Goal: Transaction & Acquisition: Purchase product/service

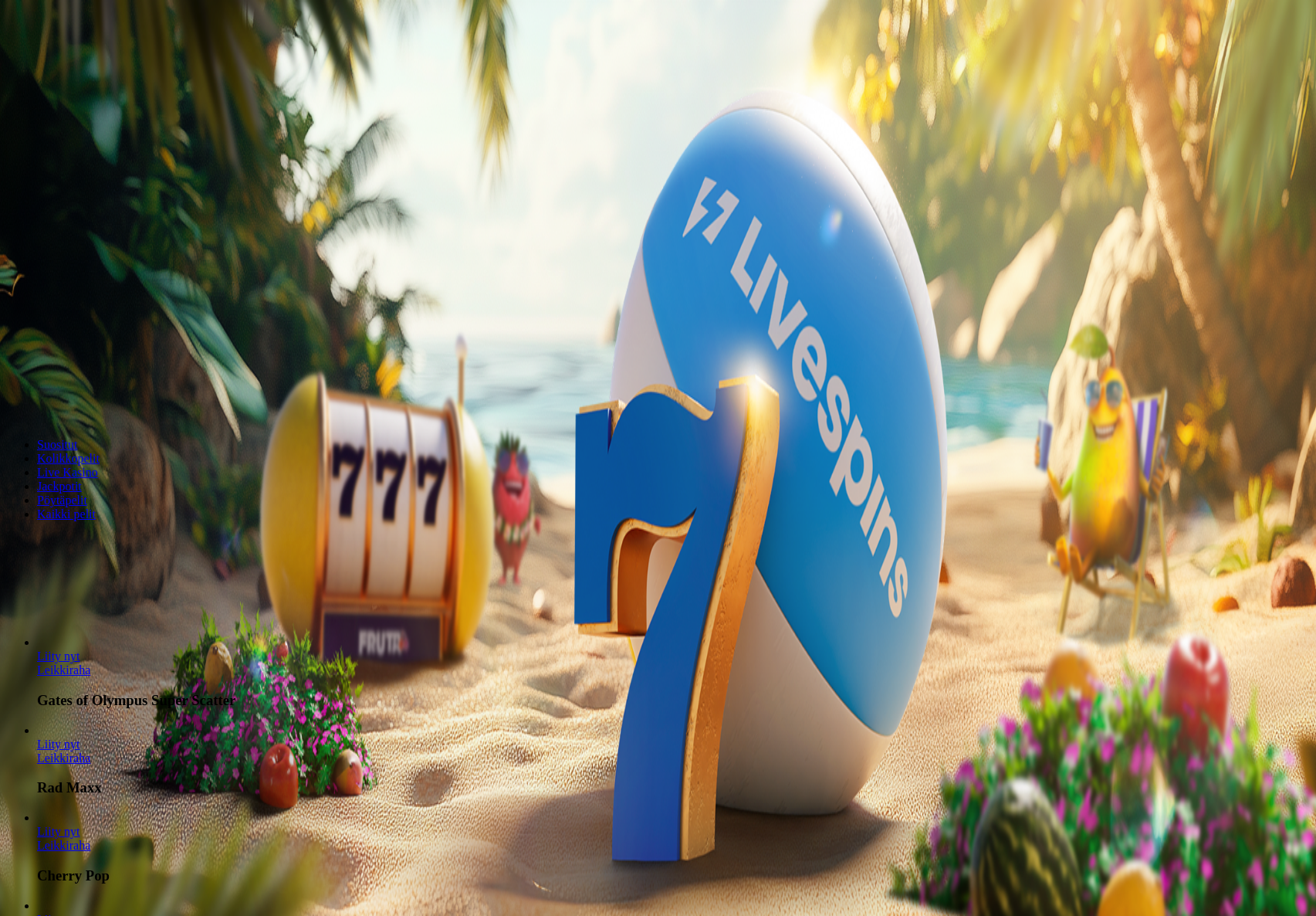
click at [116, 352] on input "***" at bounding box center [61, 360] width 110 height 16
drag, startPoint x: 799, startPoint y: 293, endPoint x: 542, endPoint y: 288, distance: 257.0
click at [549, 289] on form "200 Ilmaiskierrosta €50 €150 €250 *** € € Talleta ja pelaa 200 kierrätysvapaata…" at bounding box center [658, 285] width 1304 height 250
drag, startPoint x: 732, startPoint y: 290, endPoint x: 679, endPoint y: 287, distance: 53.1
click at [116, 352] on input "***" at bounding box center [61, 360] width 110 height 16
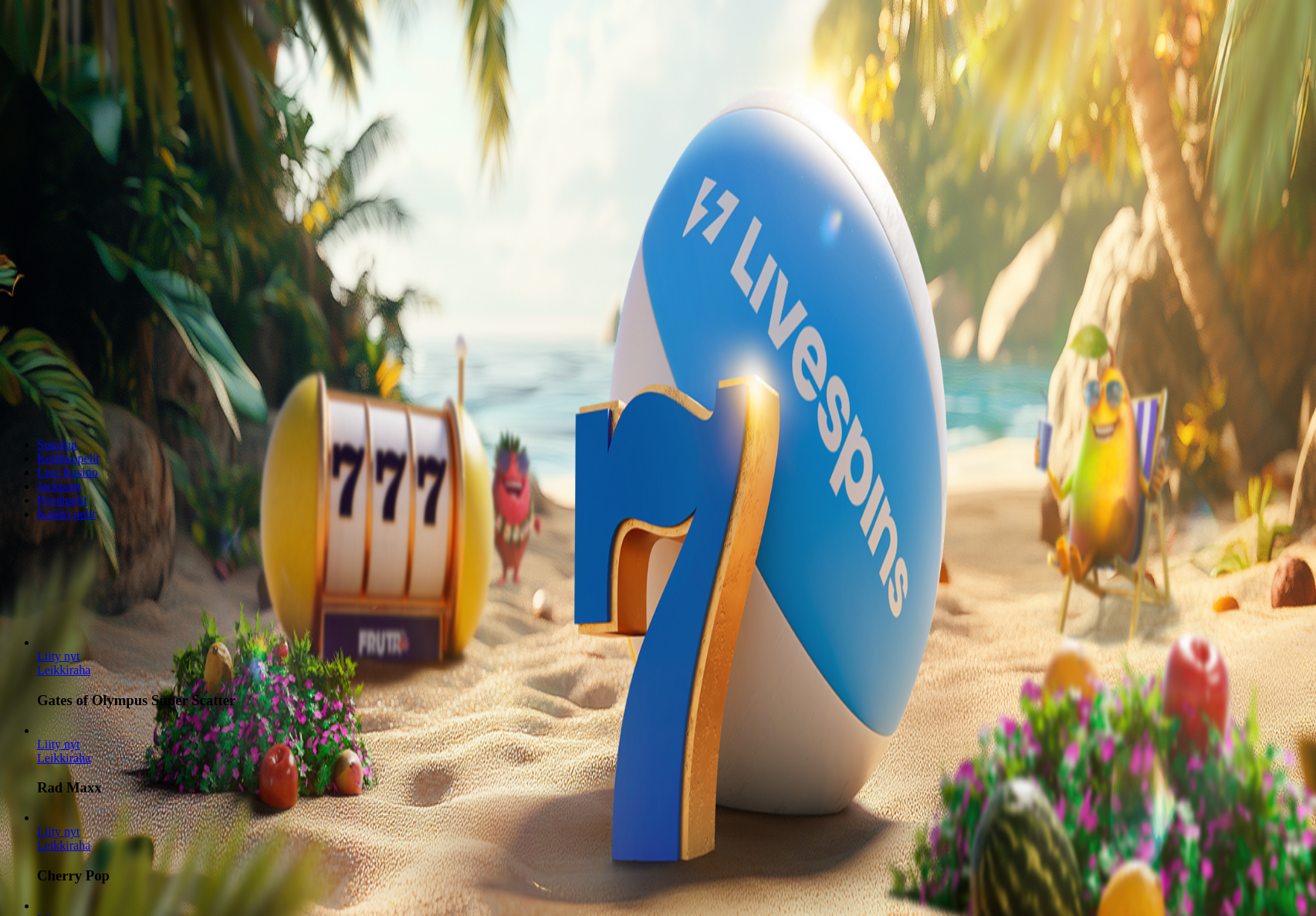
scroll to position [3, 0]
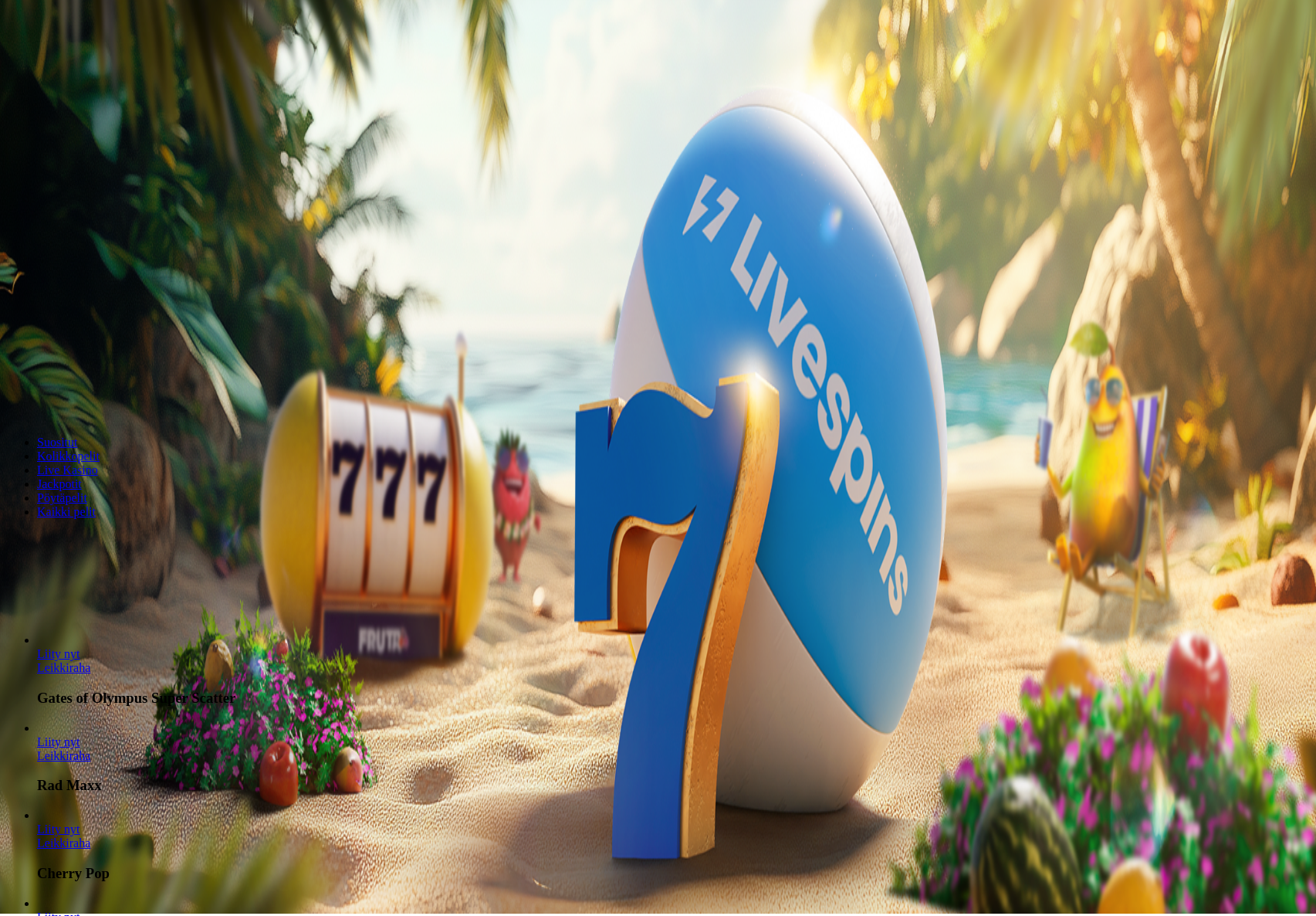
type input "**"
click at [81, 395] on span "Talleta ja pelaa" at bounding box center [46, 400] width 68 height 12
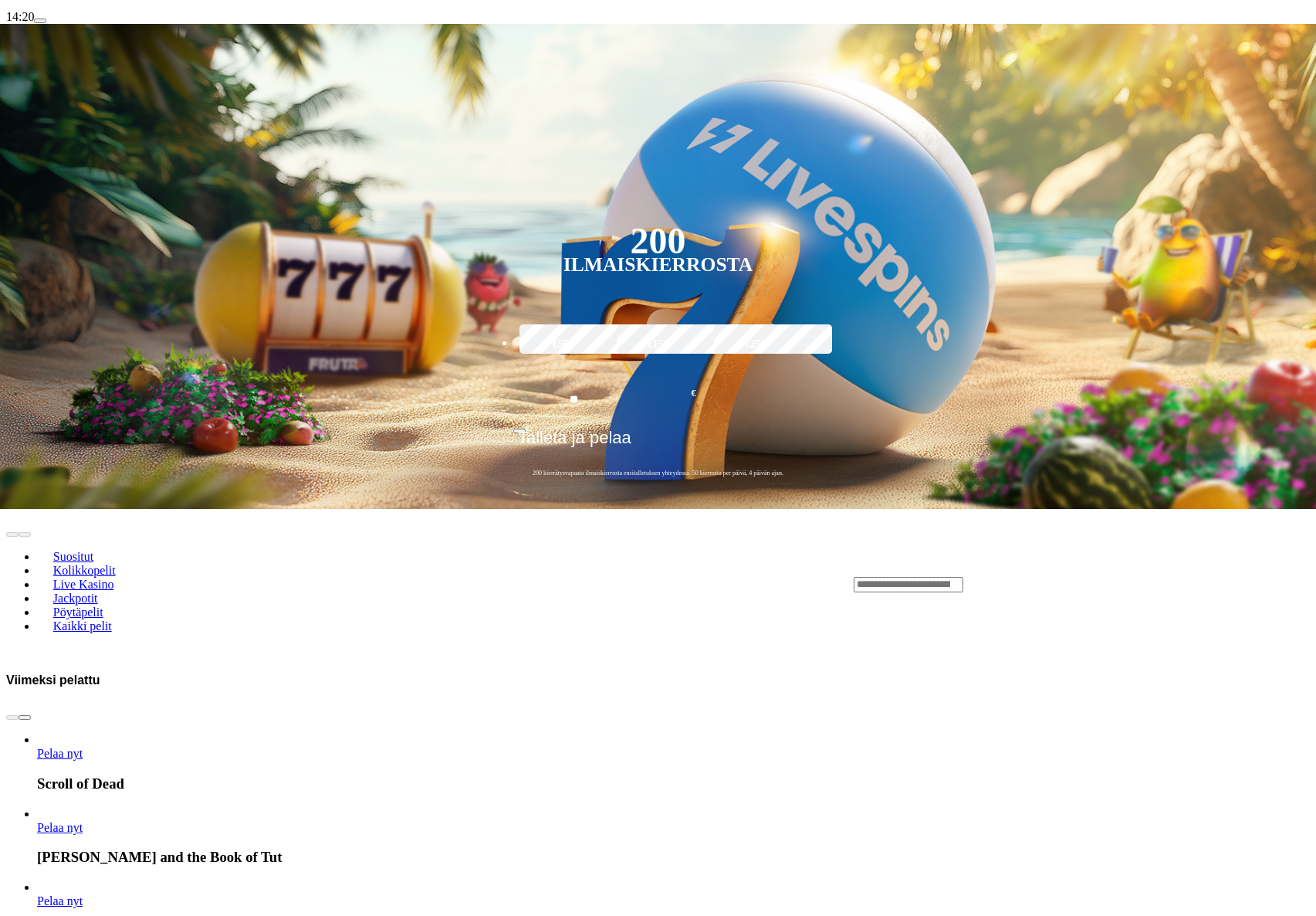
scroll to position [274, 0]
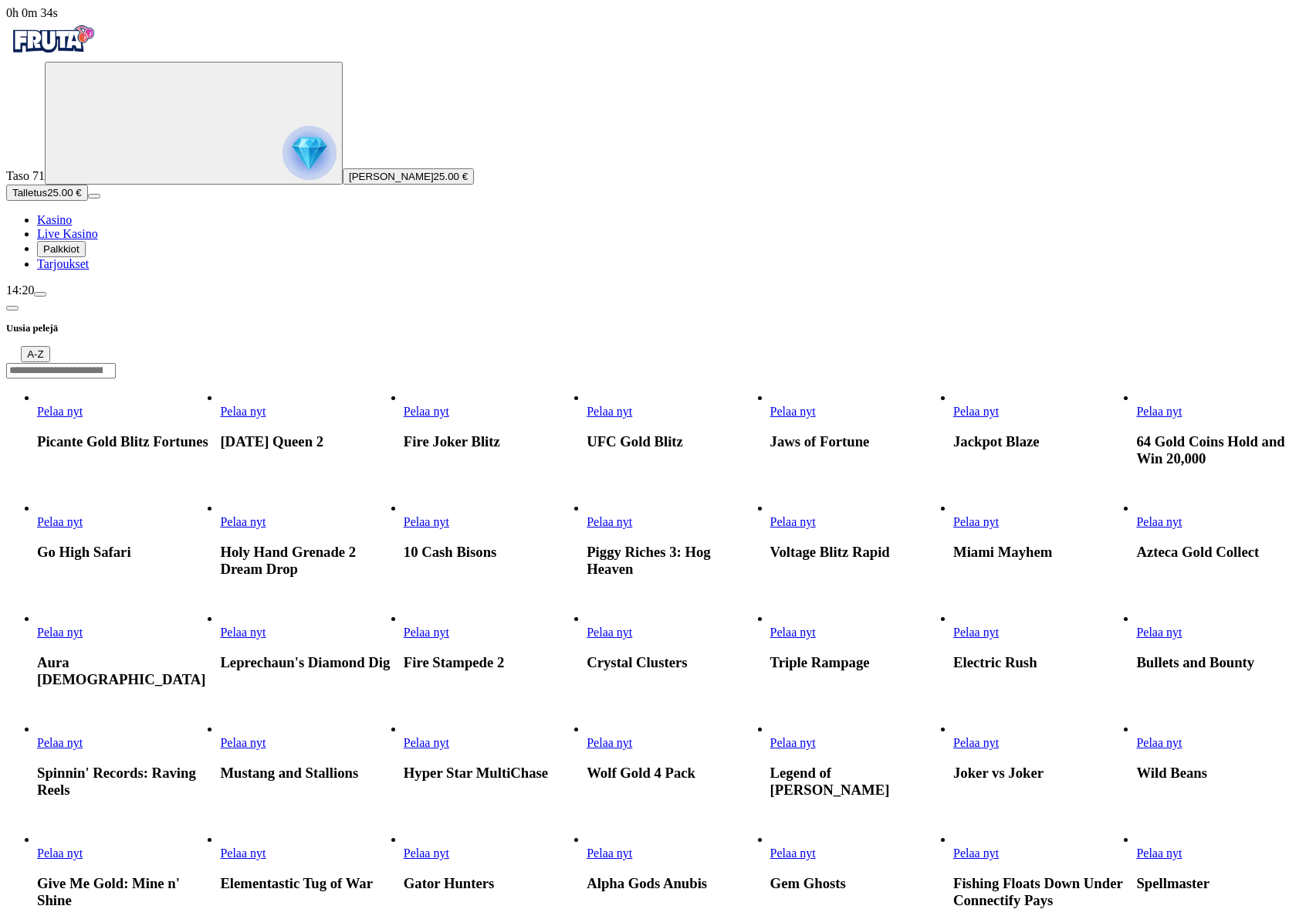
click at [116, 363] on input "Search" at bounding box center [61, 370] width 110 height 16
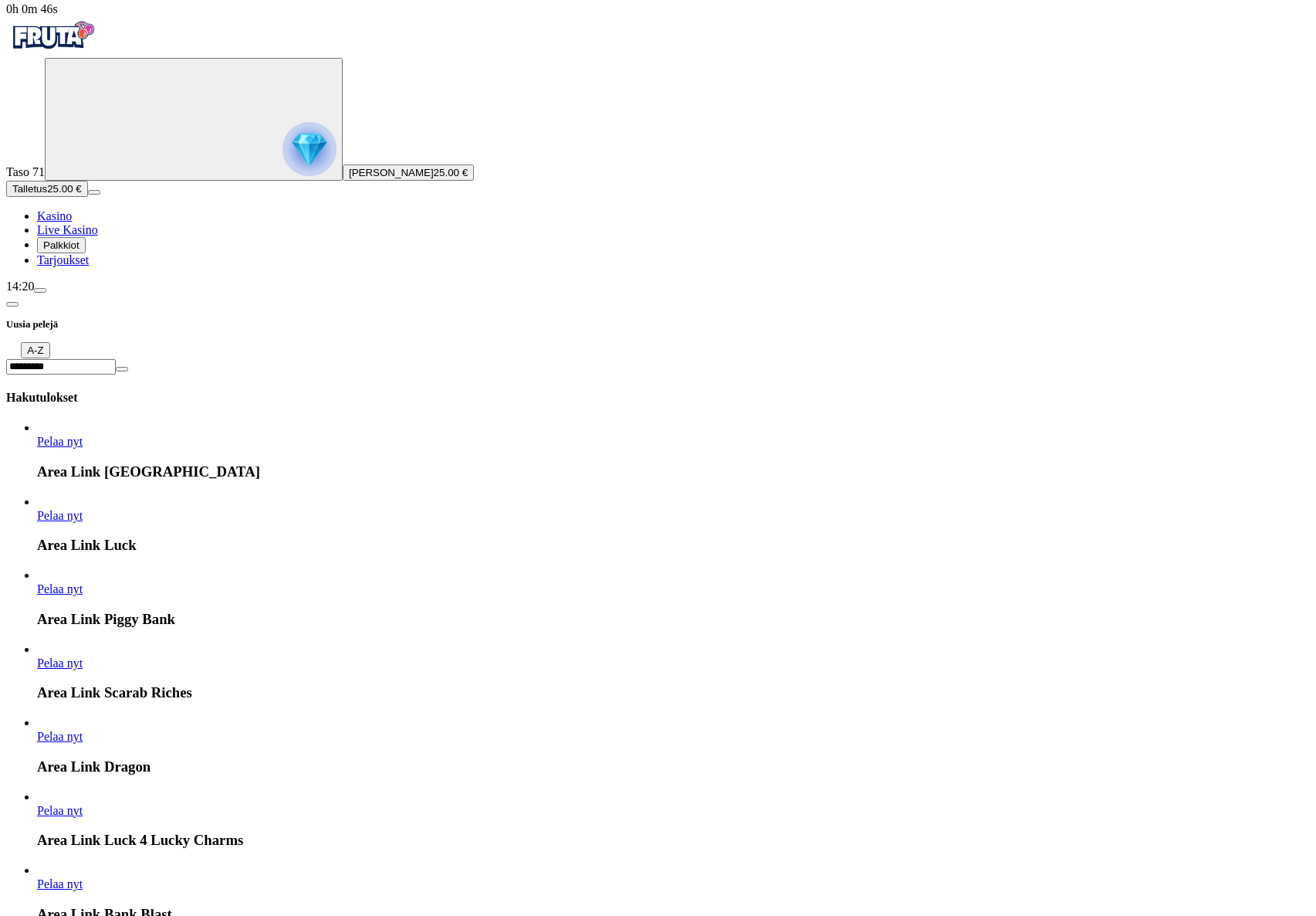
scroll to position [6, 0]
type input "*********"
click at [37, 521] on link "Area Link Luck" at bounding box center [37, 521] width 0 height 0
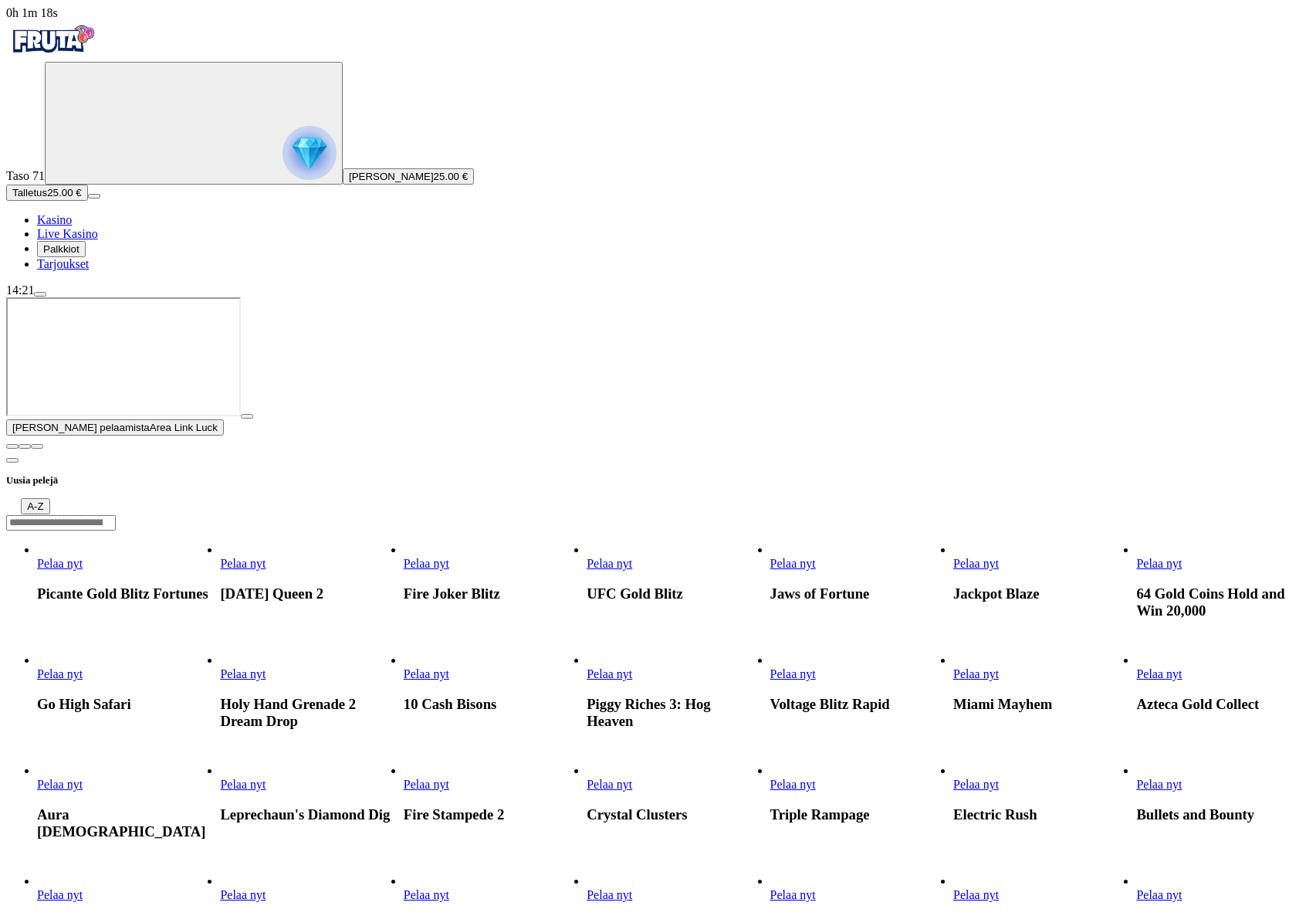
click at [116, 515] on input "Search" at bounding box center [61, 522] width 110 height 16
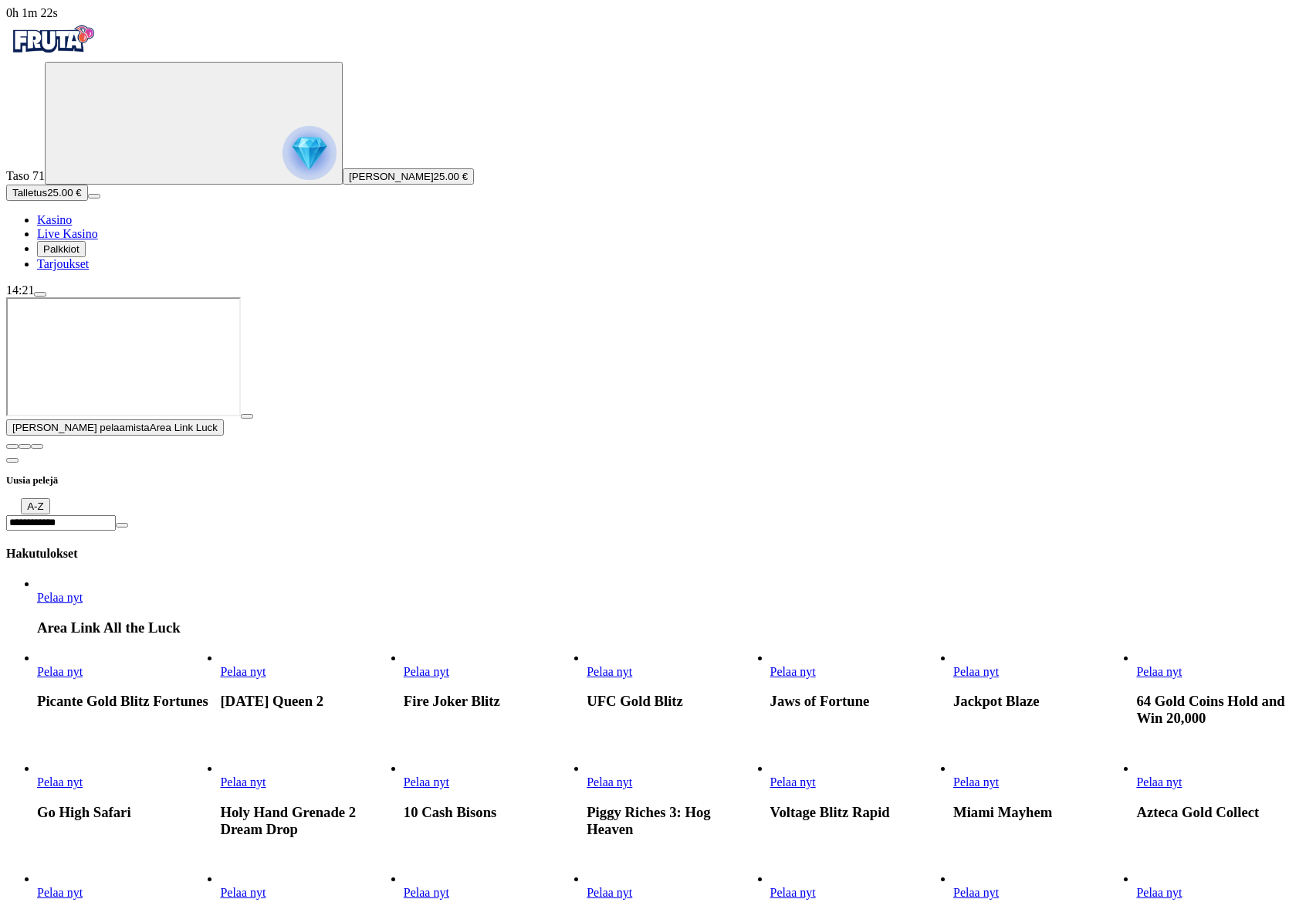
type input "**********"
click at [37, 604] on link "Area Link All the Luck" at bounding box center [37, 604] width 0 height 0
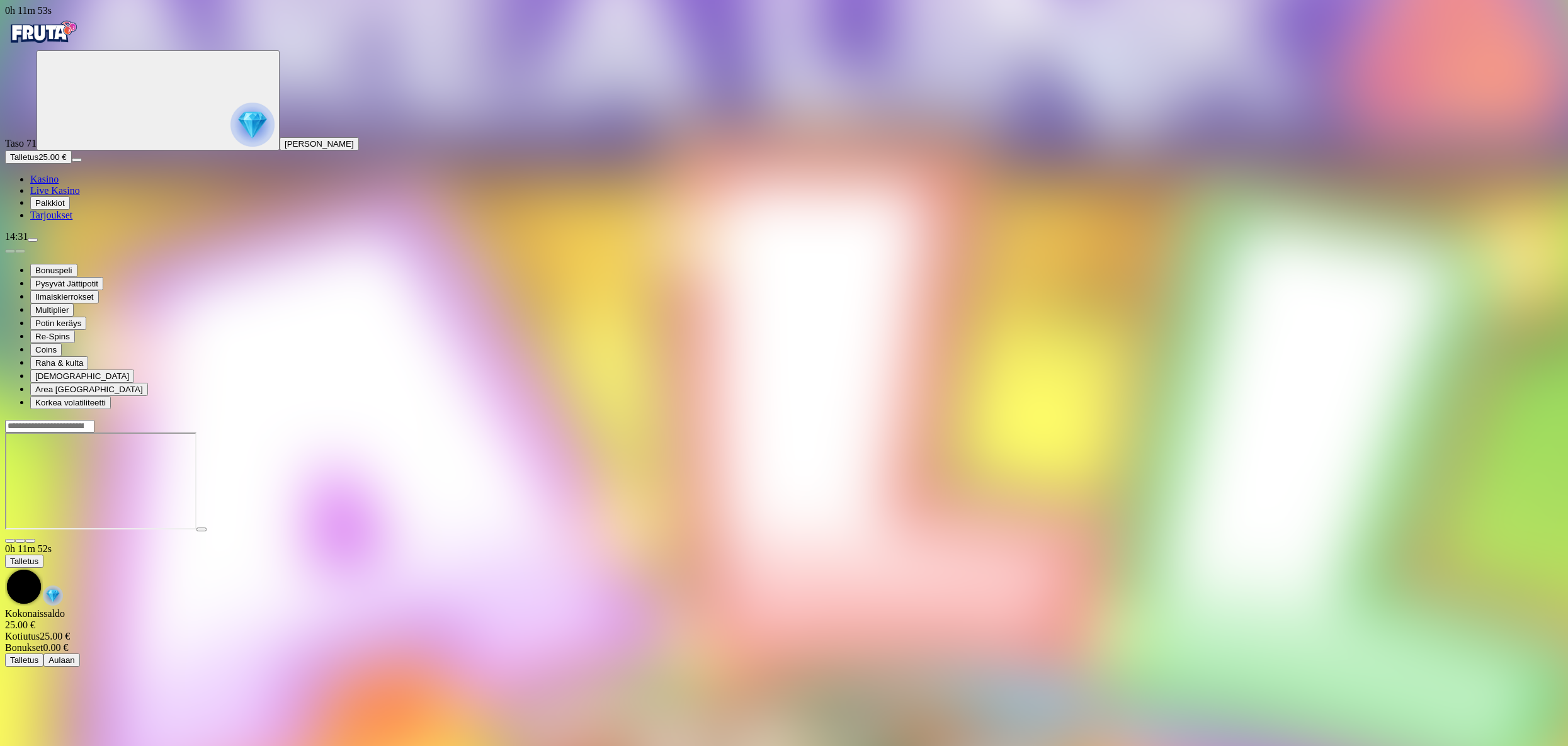
click at [38, 162] on span "Talletus" at bounding box center [24, 157] width 29 height 10
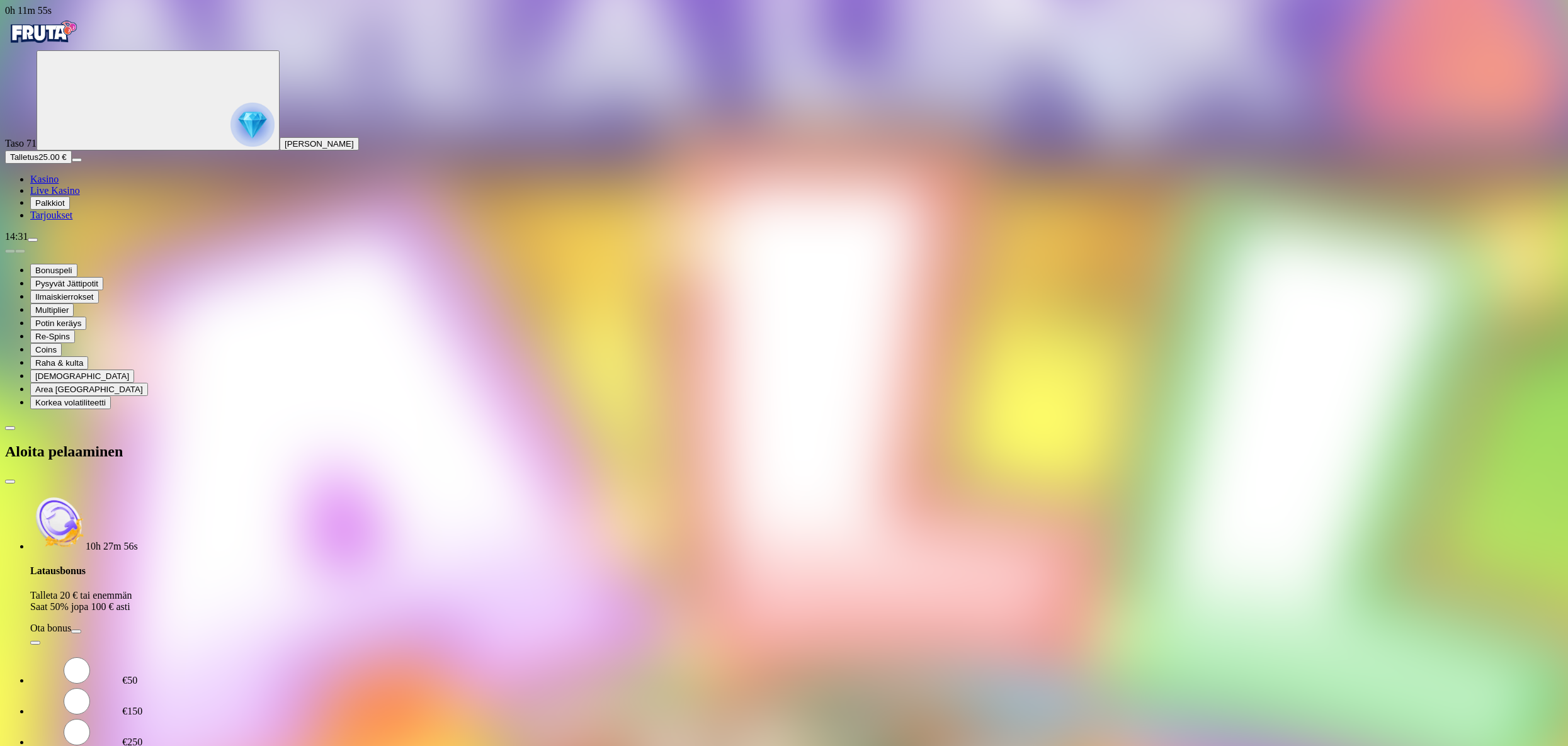
drag, startPoint x: 96, startPoint y: 238, endPoint x: 90, endPoint y: 235, distance: 6.7
click at [90, 235] on div "0h 11m 55s Taso 71 Marianne Hannele Piittinen Talletus 25.00 € Kasino Live Kasi…" at bounding box center [784, 400] width 1557 height 790
drag, startPoint x: 183, startPoint y: 253, endPoint x: 65, endPoint y: 253, distance: 118.0
click at [65, 253] on div "0h 11m 56s Taso 71 Marianne Hannele Piittinen Talletus 25.00 € Kasino Live Kasi…" at bounding box center [784, 400] width 1557 height 790
type input "**"
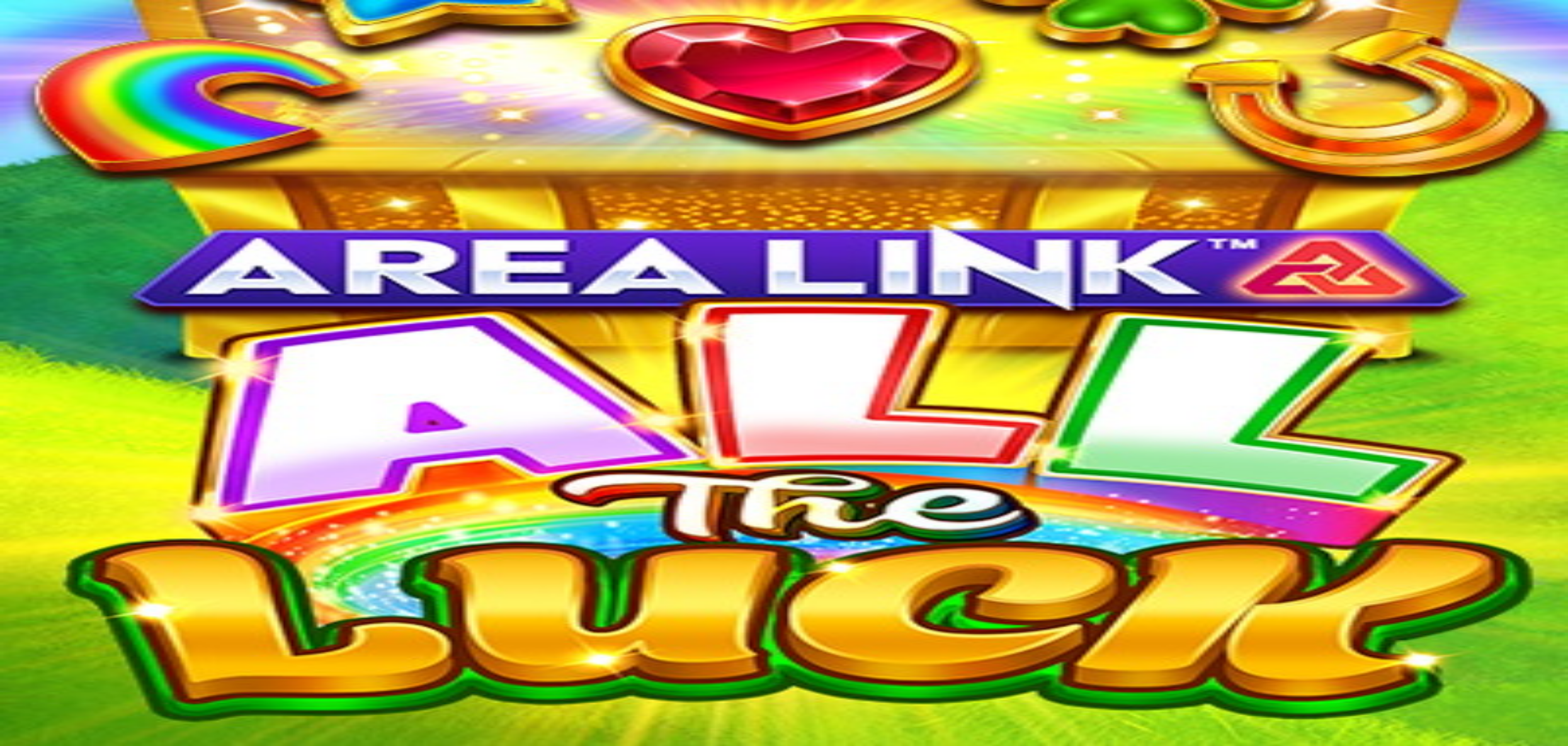
click at [38, 162] on span "Talletus" at bounding box center [24, 157] width 29 height 10
drag, startPoint x: 193, startPoint y: 262, endPoint x: 200, endPoint y: 264, distance: 7.3
click at [10, 481] on span "close icon" at bounding box center [10, 481] width 0 height 0
click at [230, 133] on img "Primary" at bounding box center [252, 124] width 44 height 44
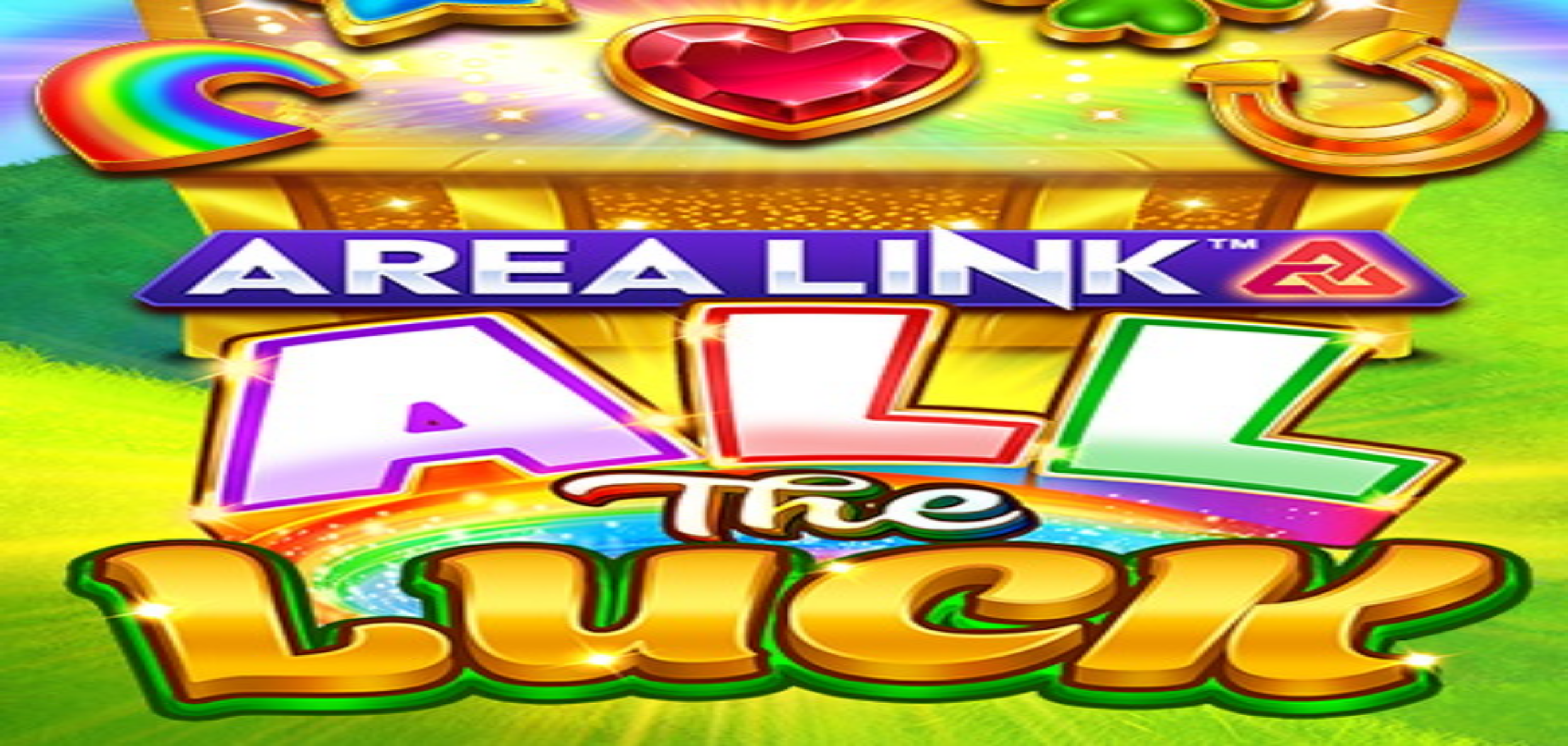
click at [60, 590] on button at bounding box center [55, 591] width 10 height 4
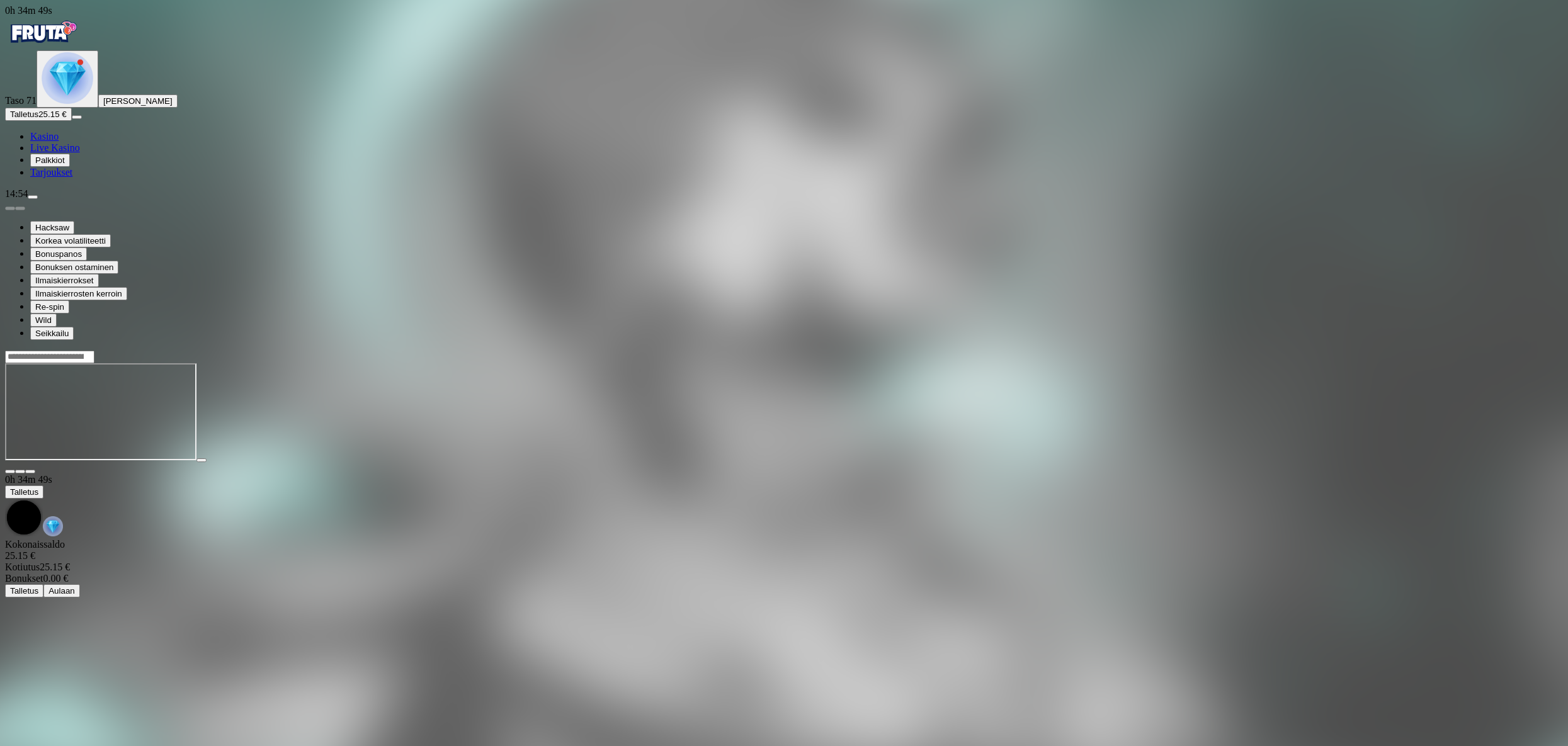
click at [68, 104] on img "Primary" at bounding box center [67, 77] width 52 height 52
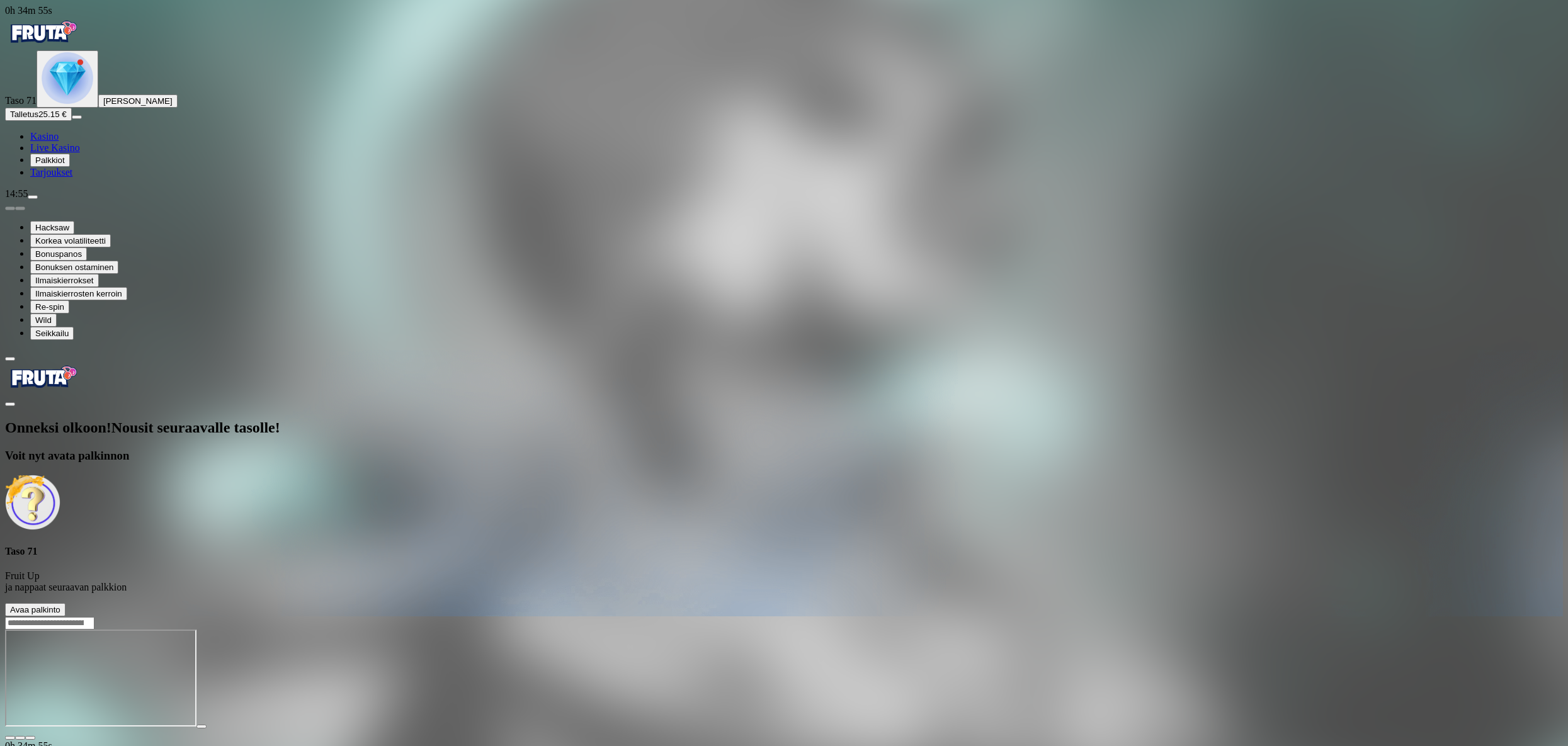
click at [60, 605] on span "Avaa palkinto" at bounding box center [35, 609] width 50 height 10
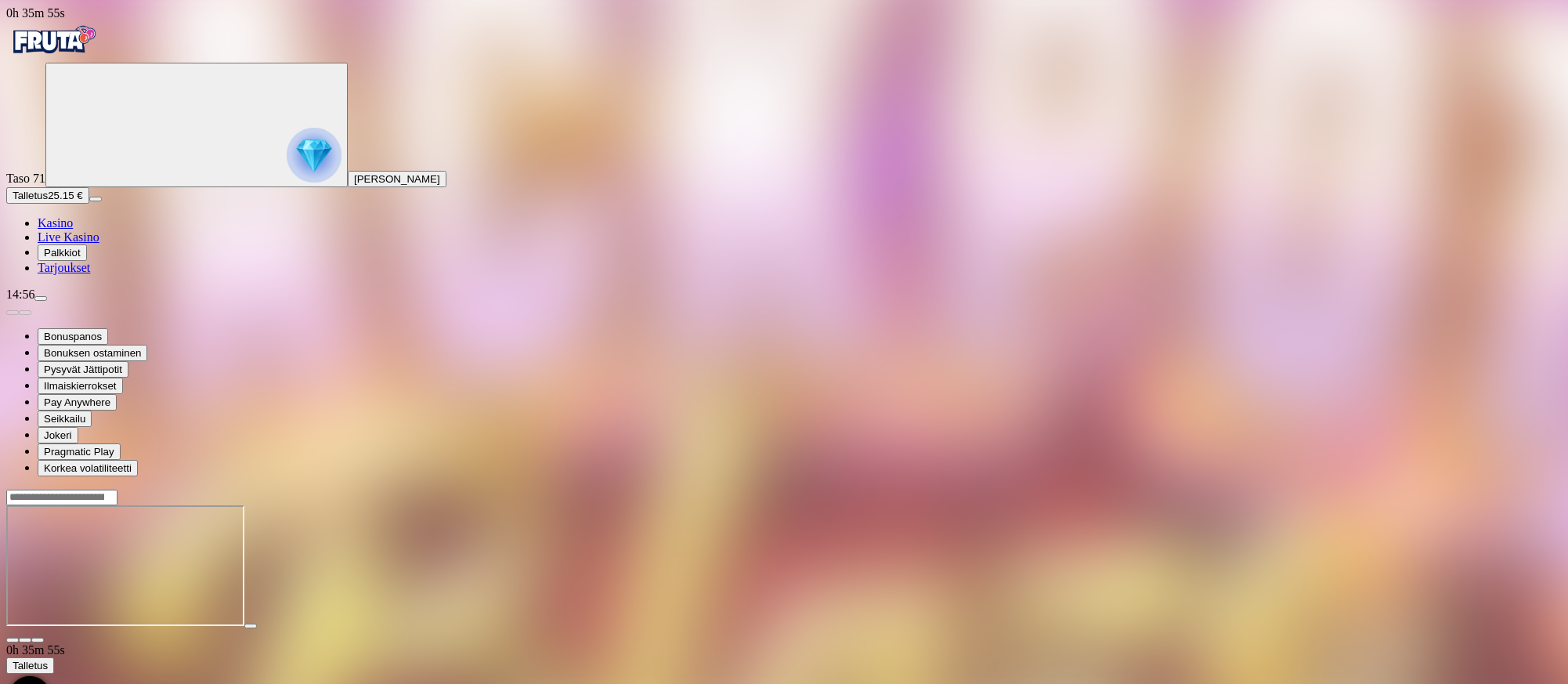
click at [73, 229] on span "Kasino" at bounding box center [55, 223] width 36 height 13
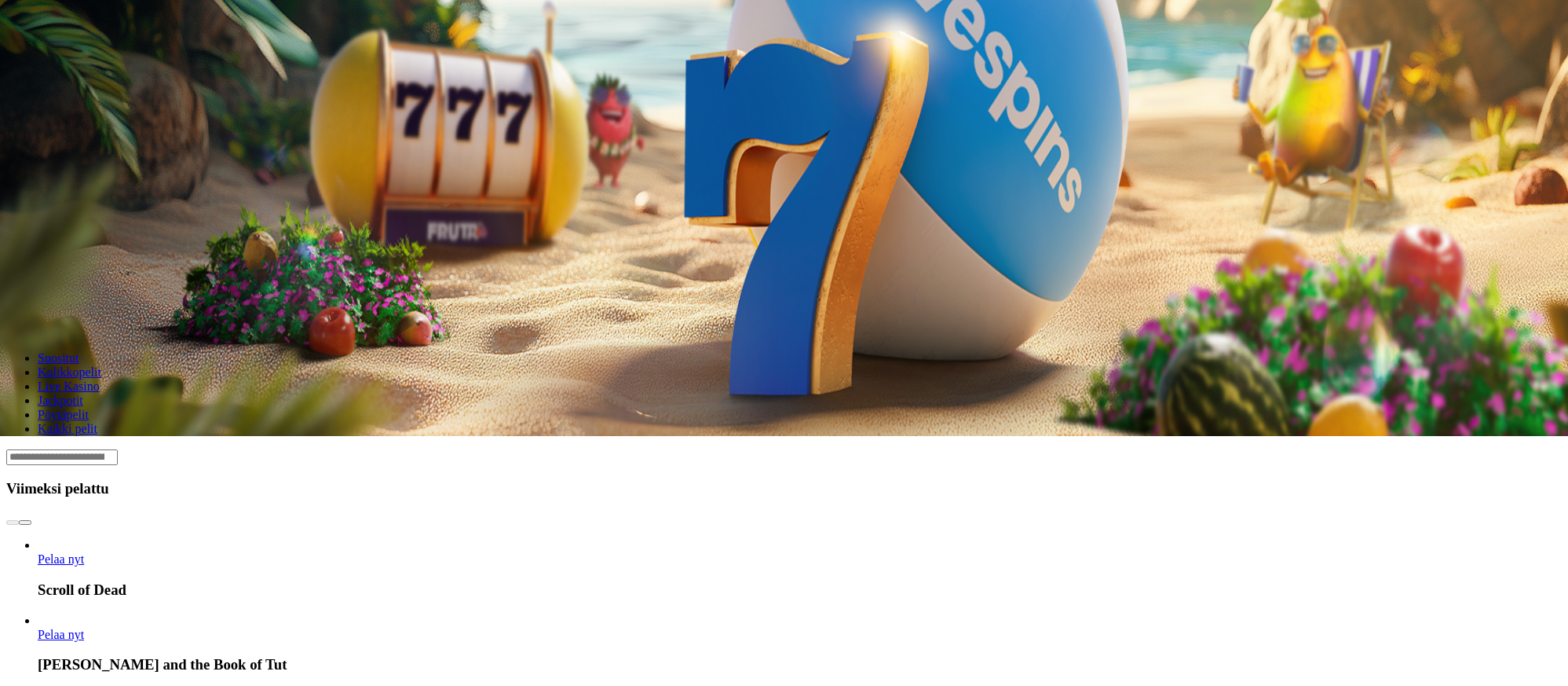
scroll to position [252, 0]
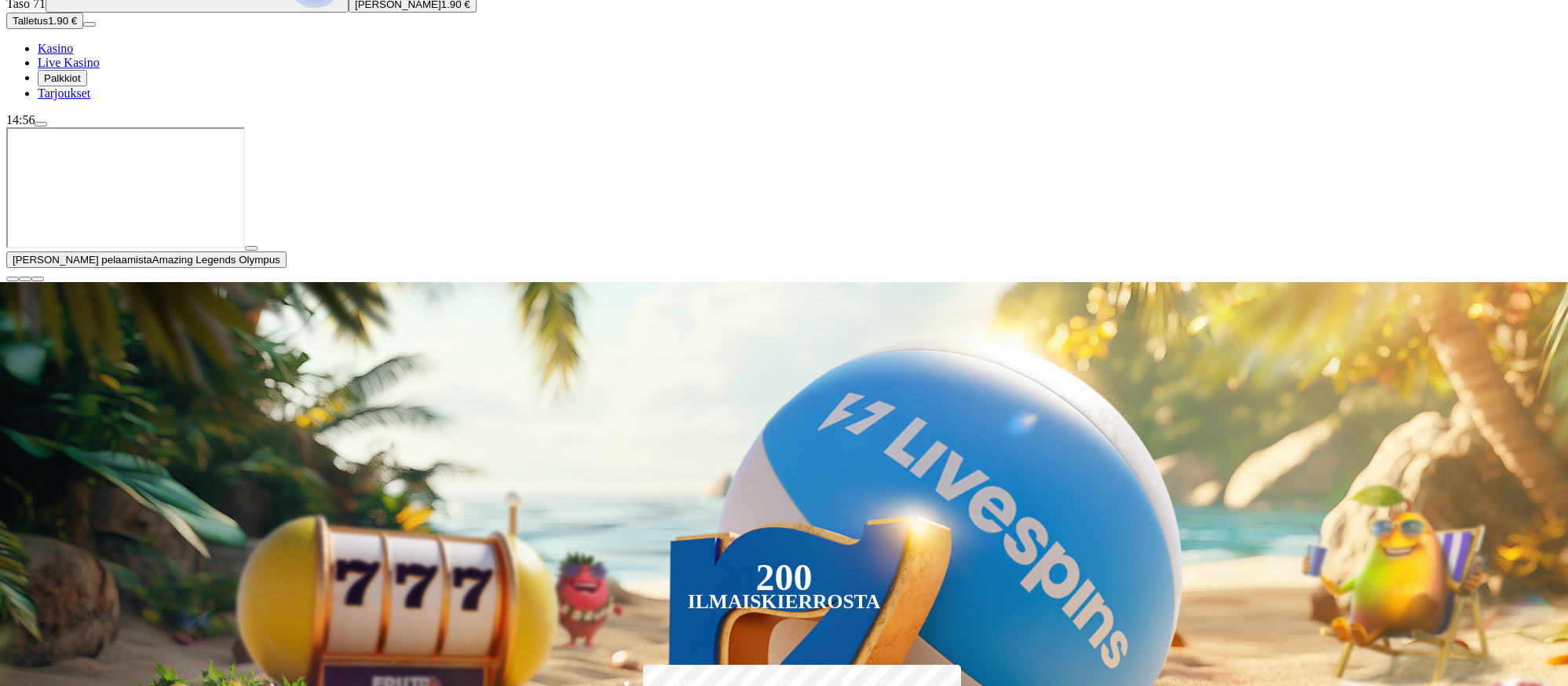
scroll to position [363, 0]
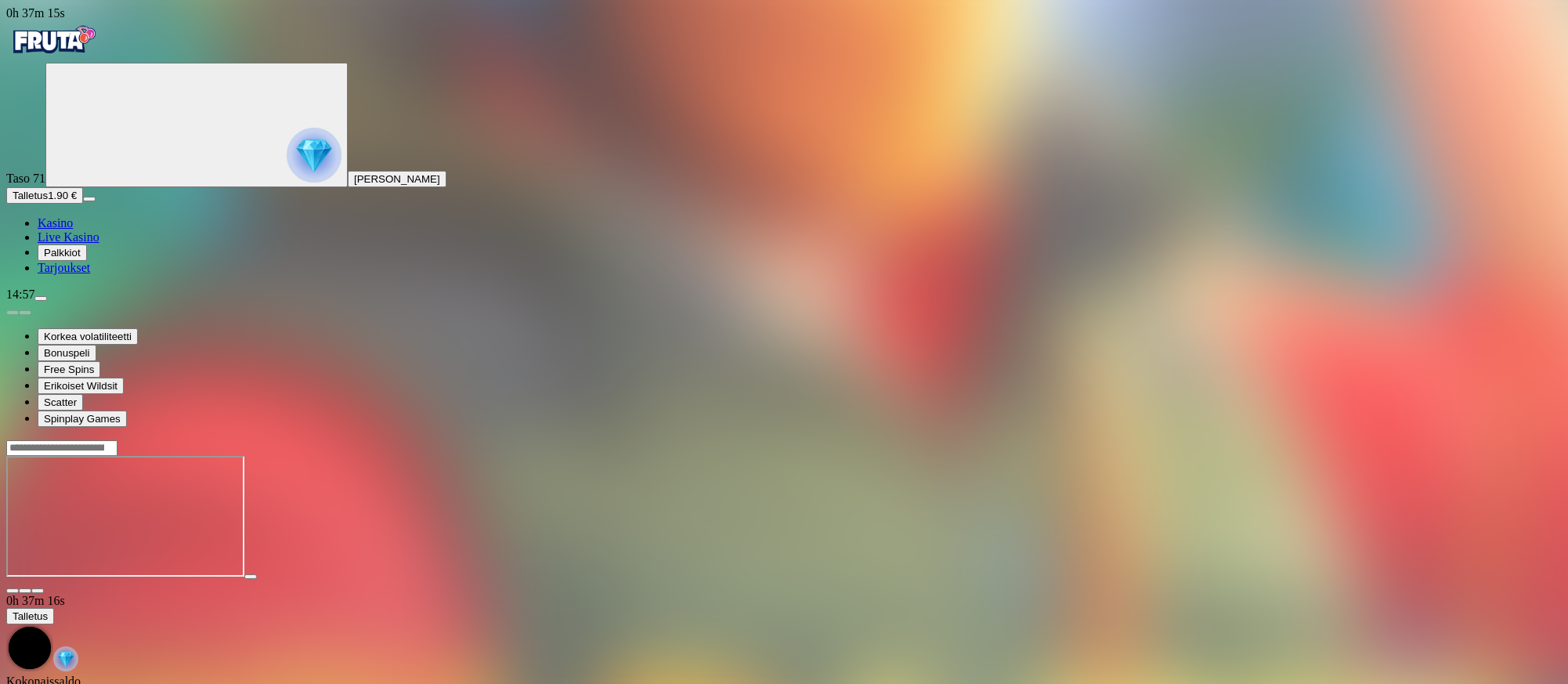
click at [12, 590] on span "close icon" at bounding box center [12, 590] width 0 height 0
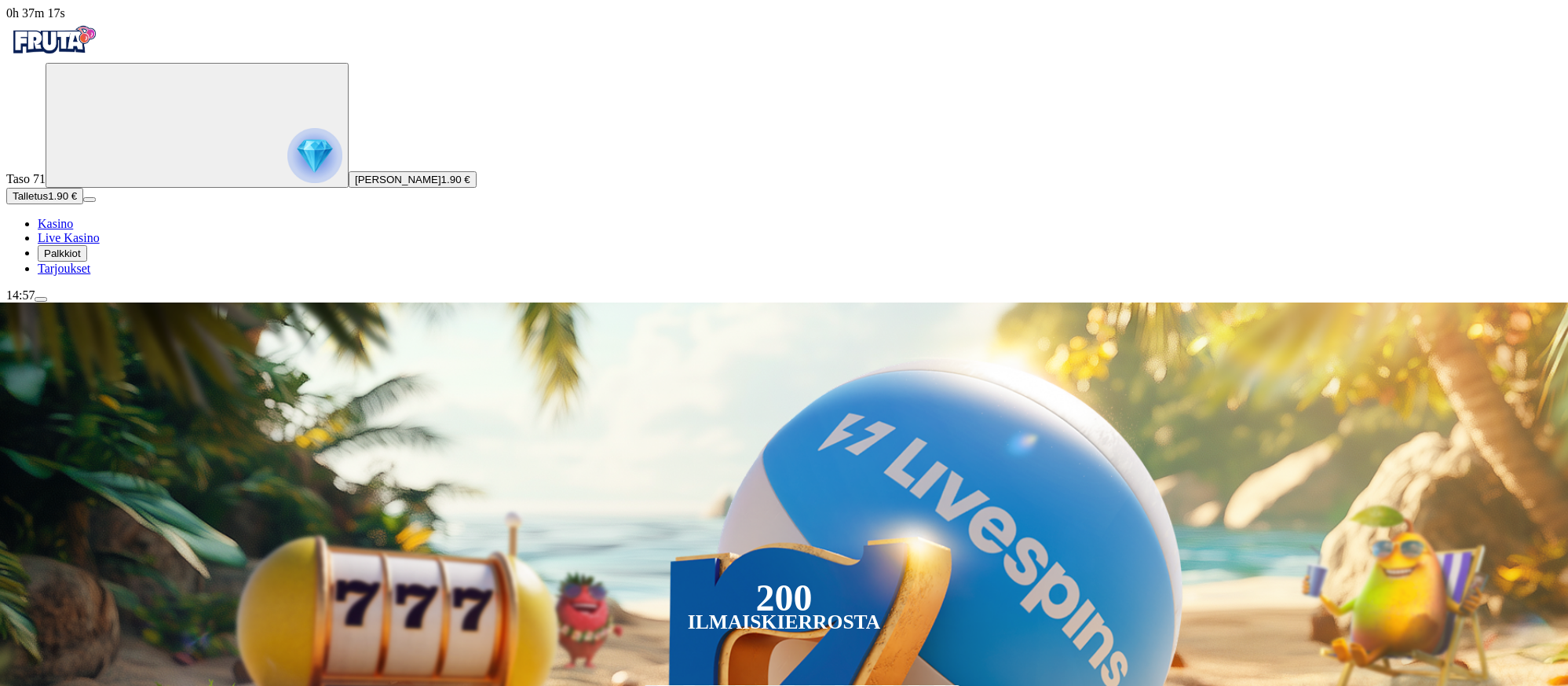
click at [48, 202] on span "Talletus" at bounding box center [30, 196] width 36 height 12
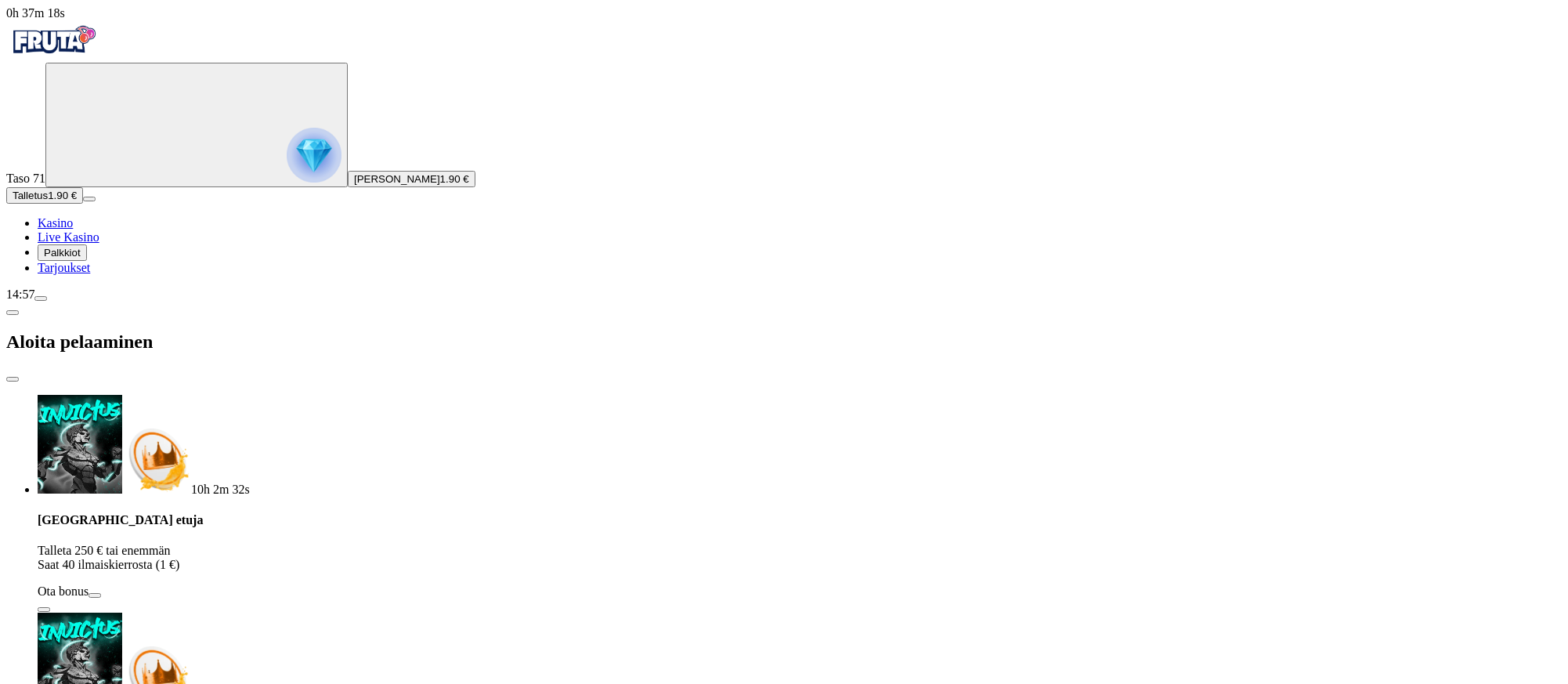
drag, startPoint x: 361, startPoint y: 325, endPoint x: 26, endPoint y: 307, distance: 335.5
type input "**"
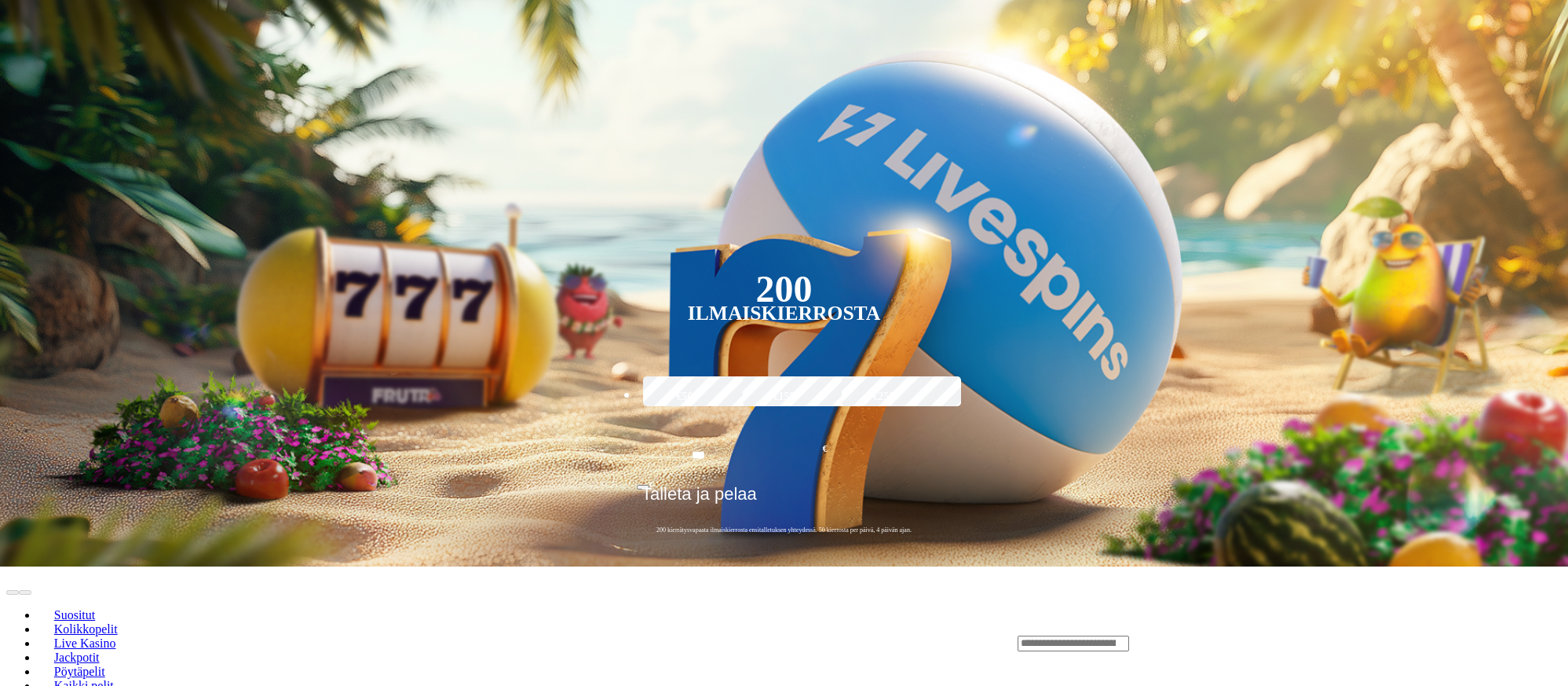
scroll to position [329, 0]
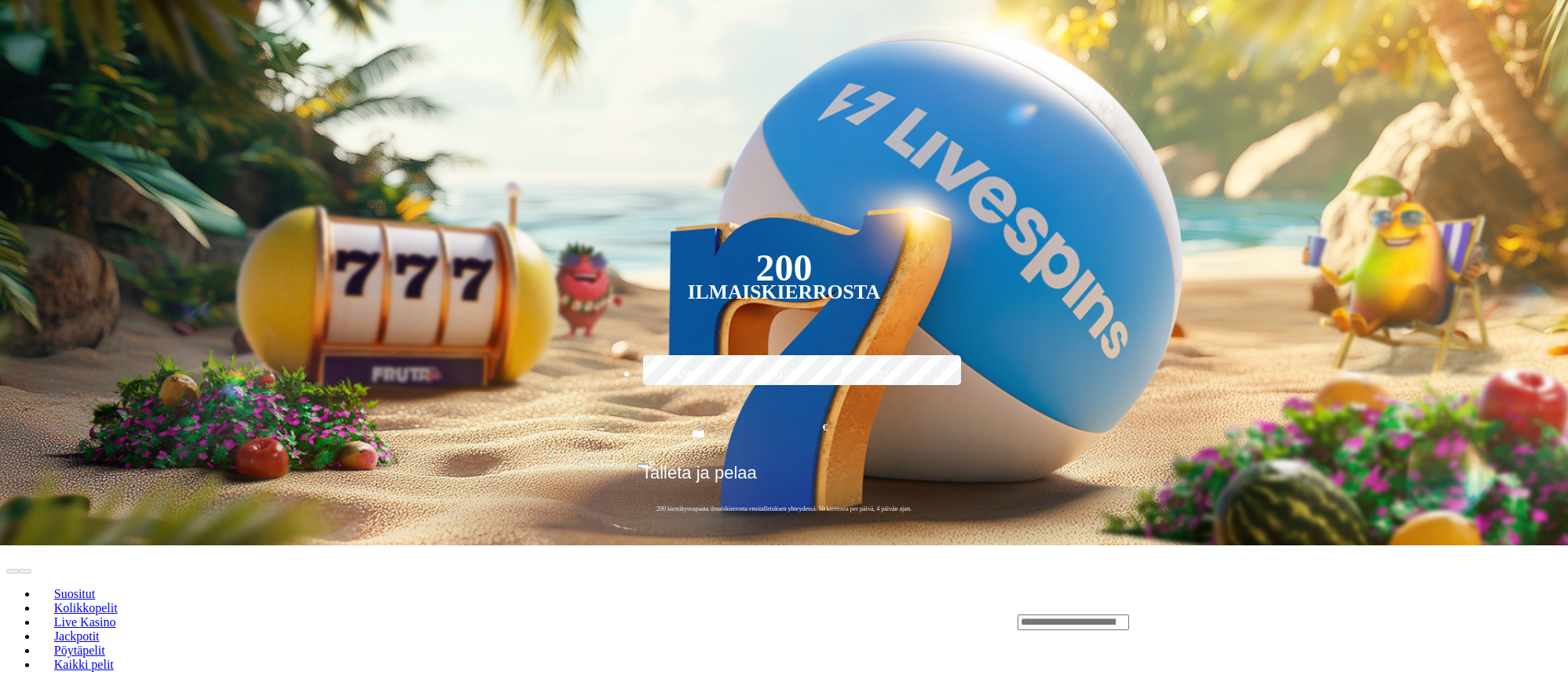
click at [1129, 614] on input "Search" at bounding box center [1073, 621] width 112 height 16
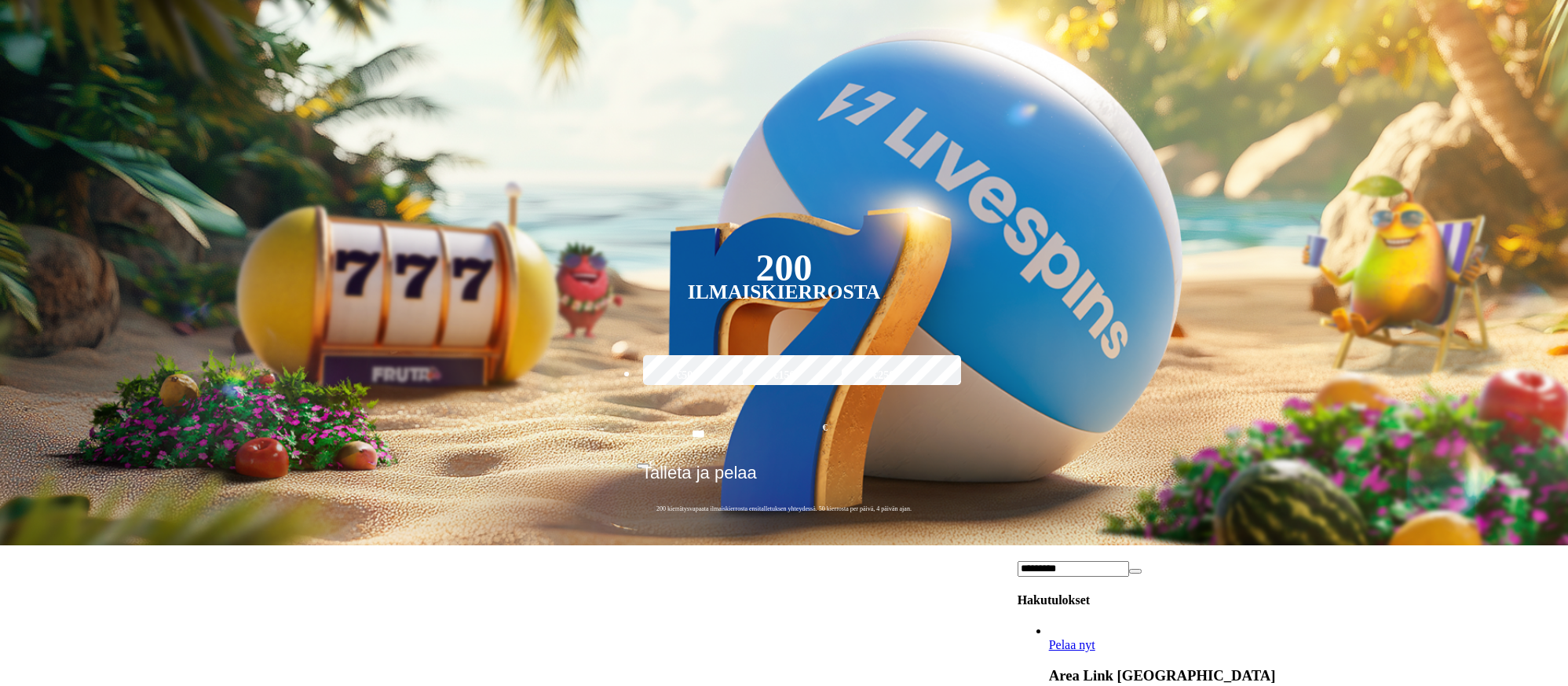
scroll to position [343, 0]
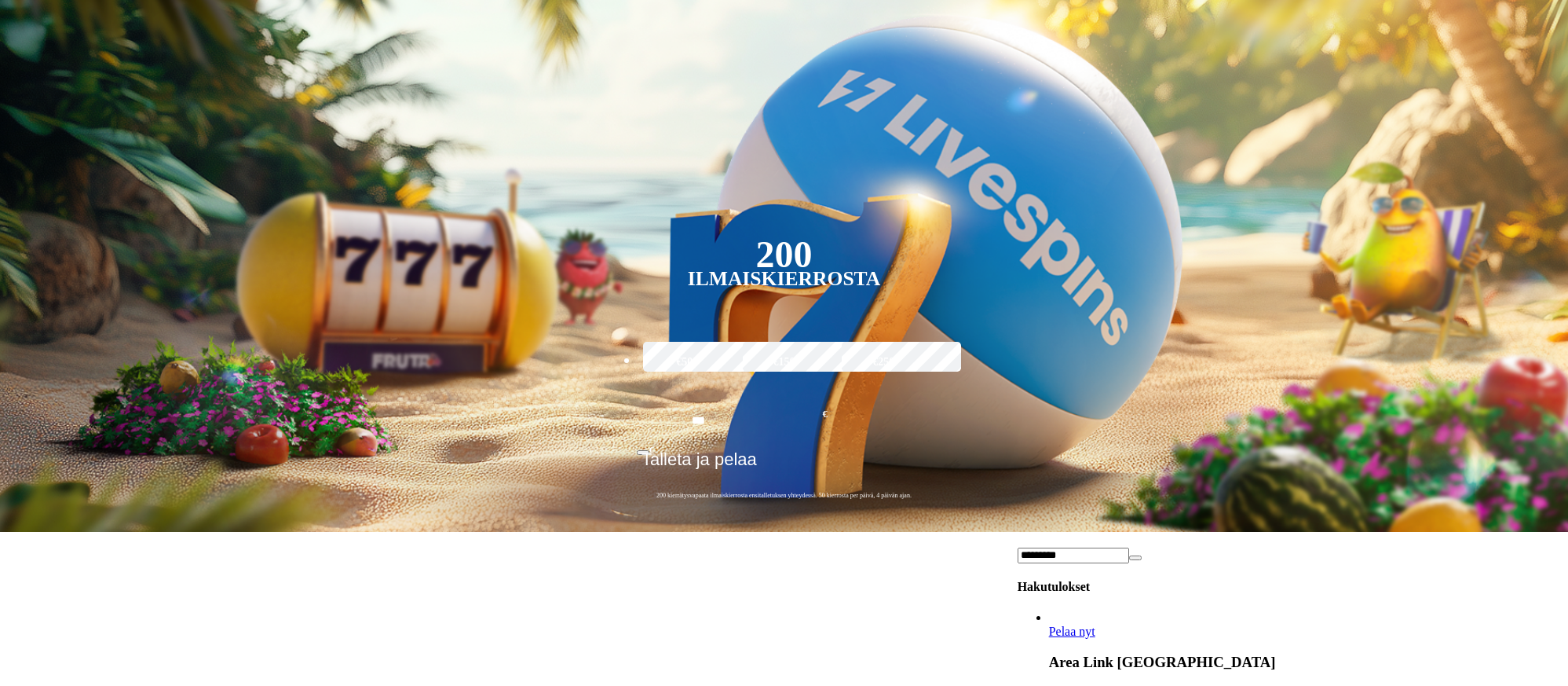
click at [1129, 547] on input "*********" at bounding box center [1073, 555] width 112 height 16
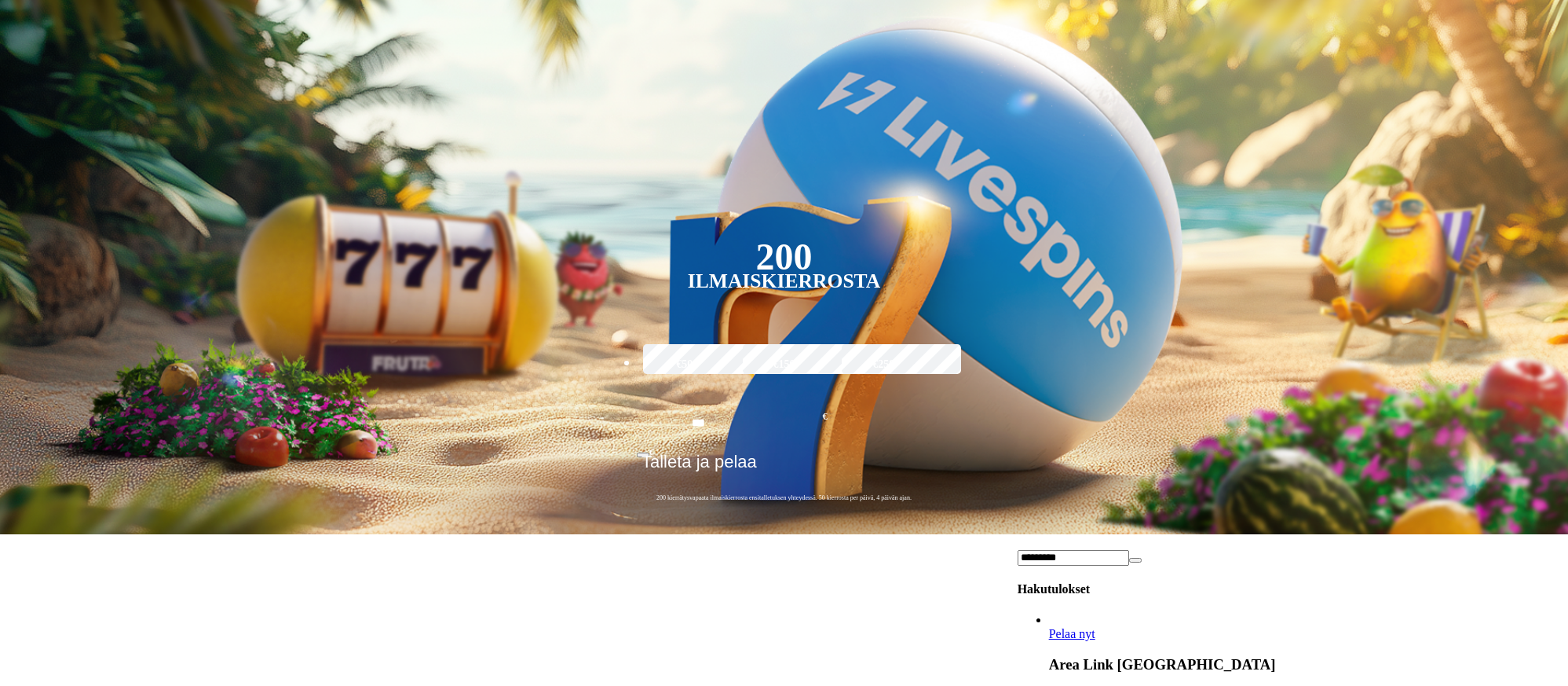
drag, startPoint x: 1184, startPoint y: 199, endPoint x: 1001, endPoint y: 192, distance: 183.1
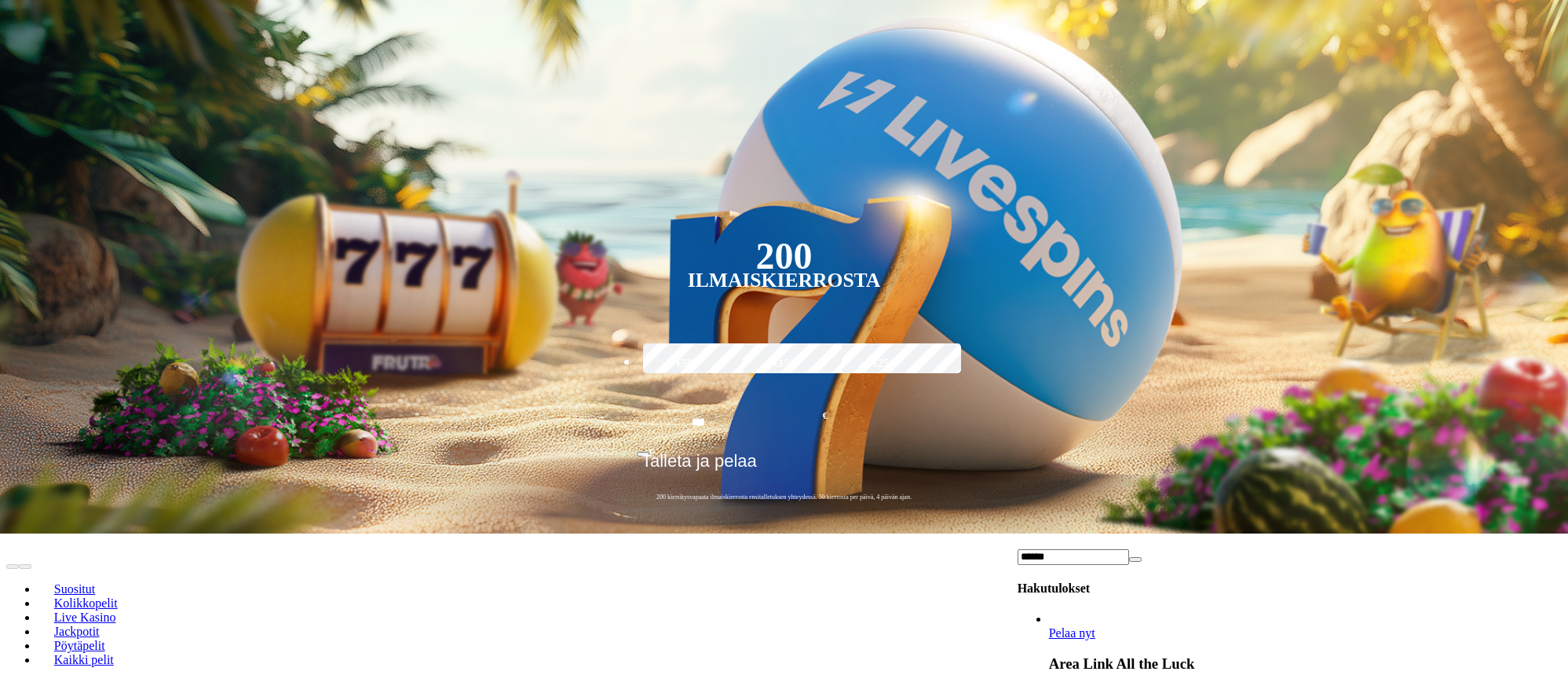
type input "******"
click at [1049, 640] on link "Area Link All the Luck" at bounding box center [1049, 640] width 0 height 0
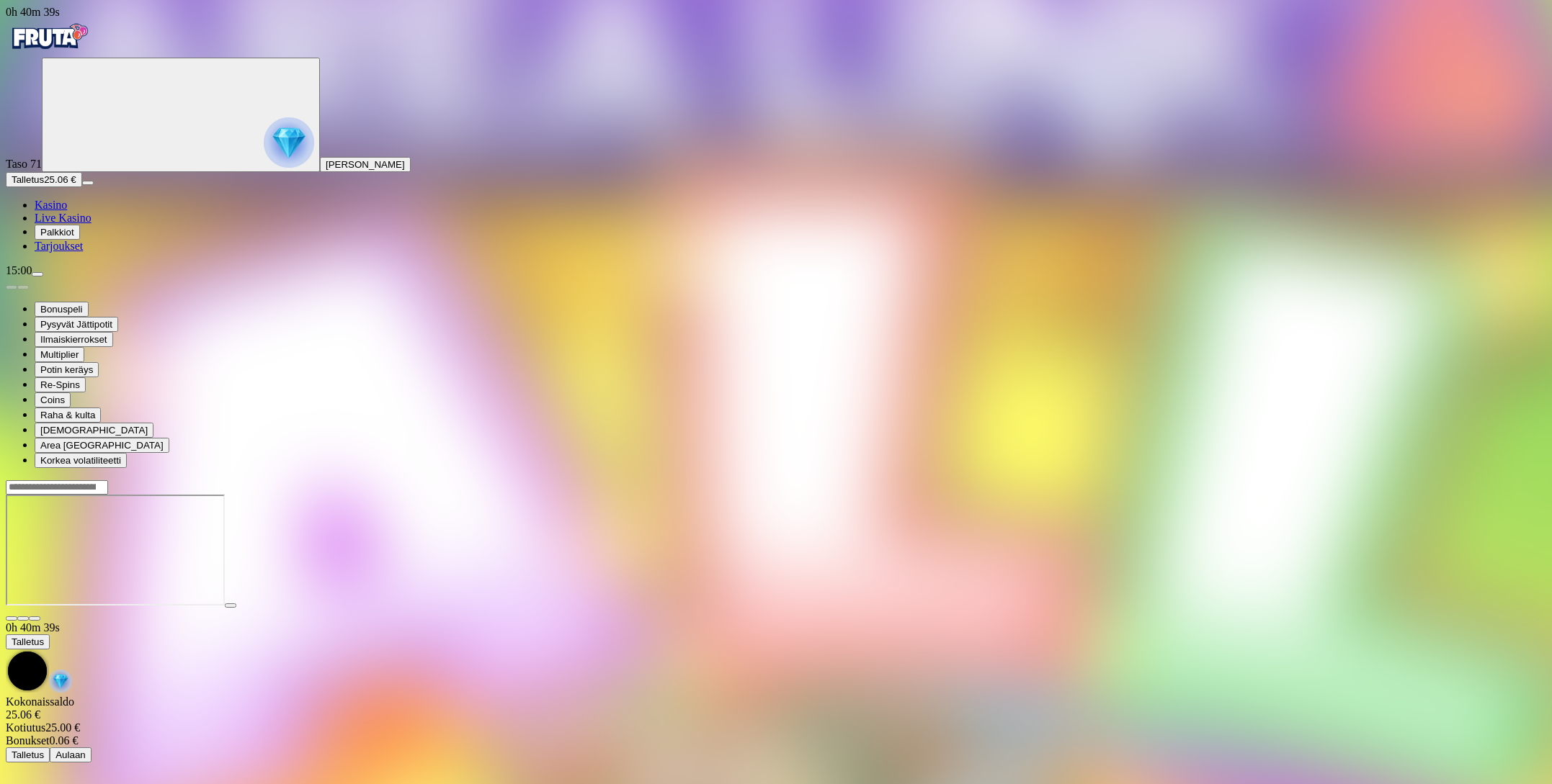
click at [44, 185] on span "Talletus" at bounding box center [28, 180] width 33 height 11
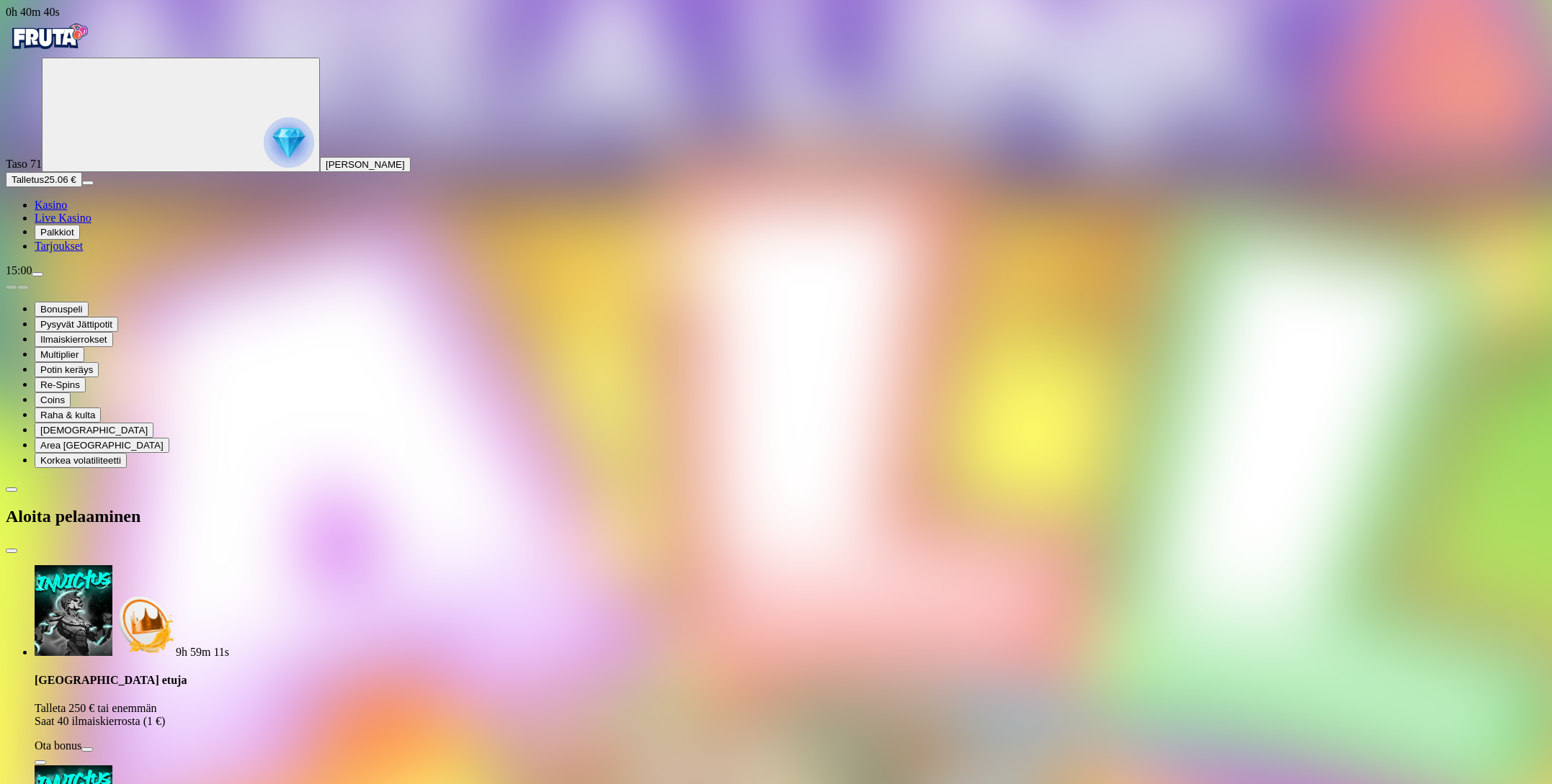
type input "*"
type input "**"
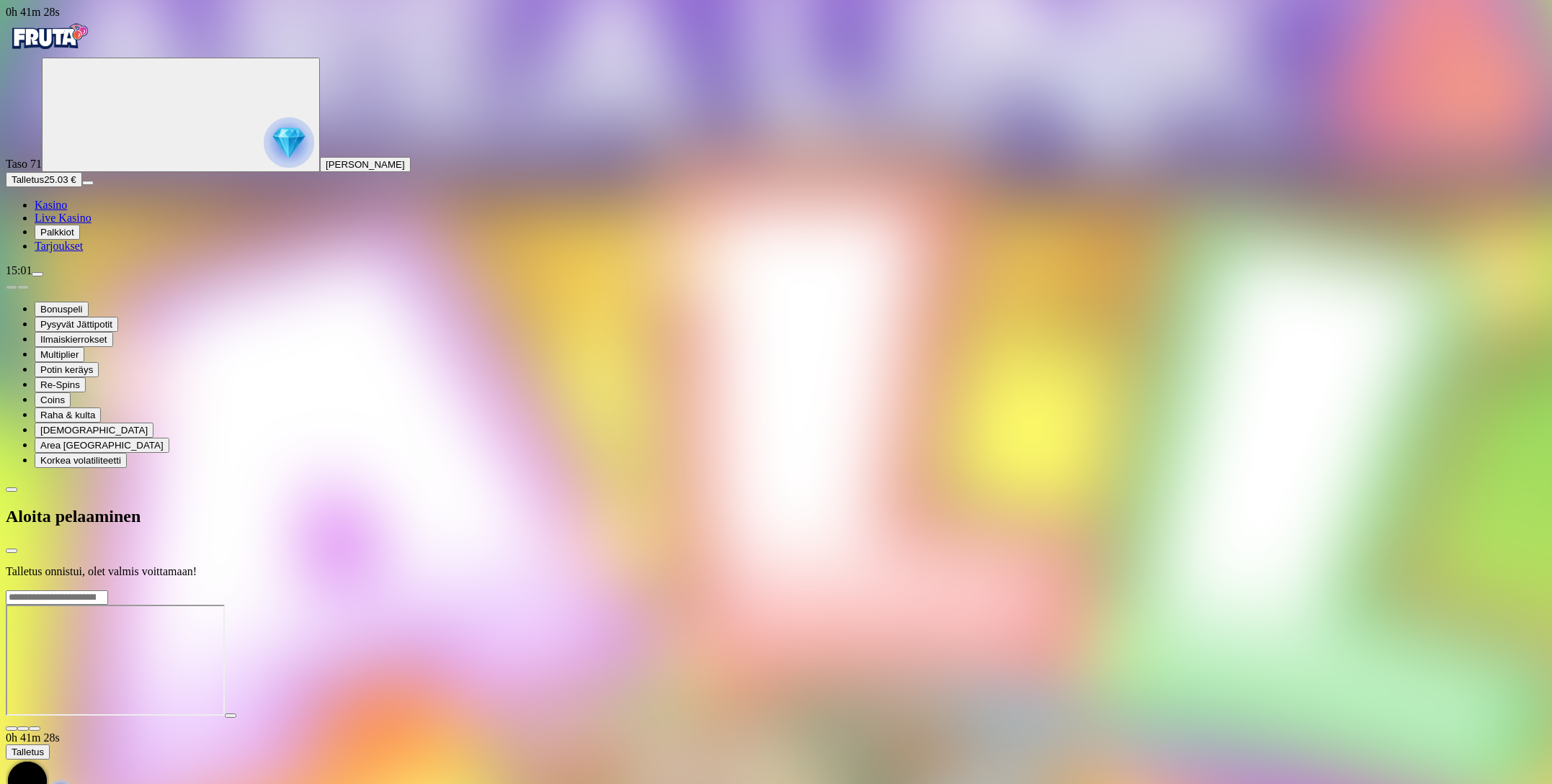
click at [668, 590] on div at bounding box center [776, 590] width 1540 height 0
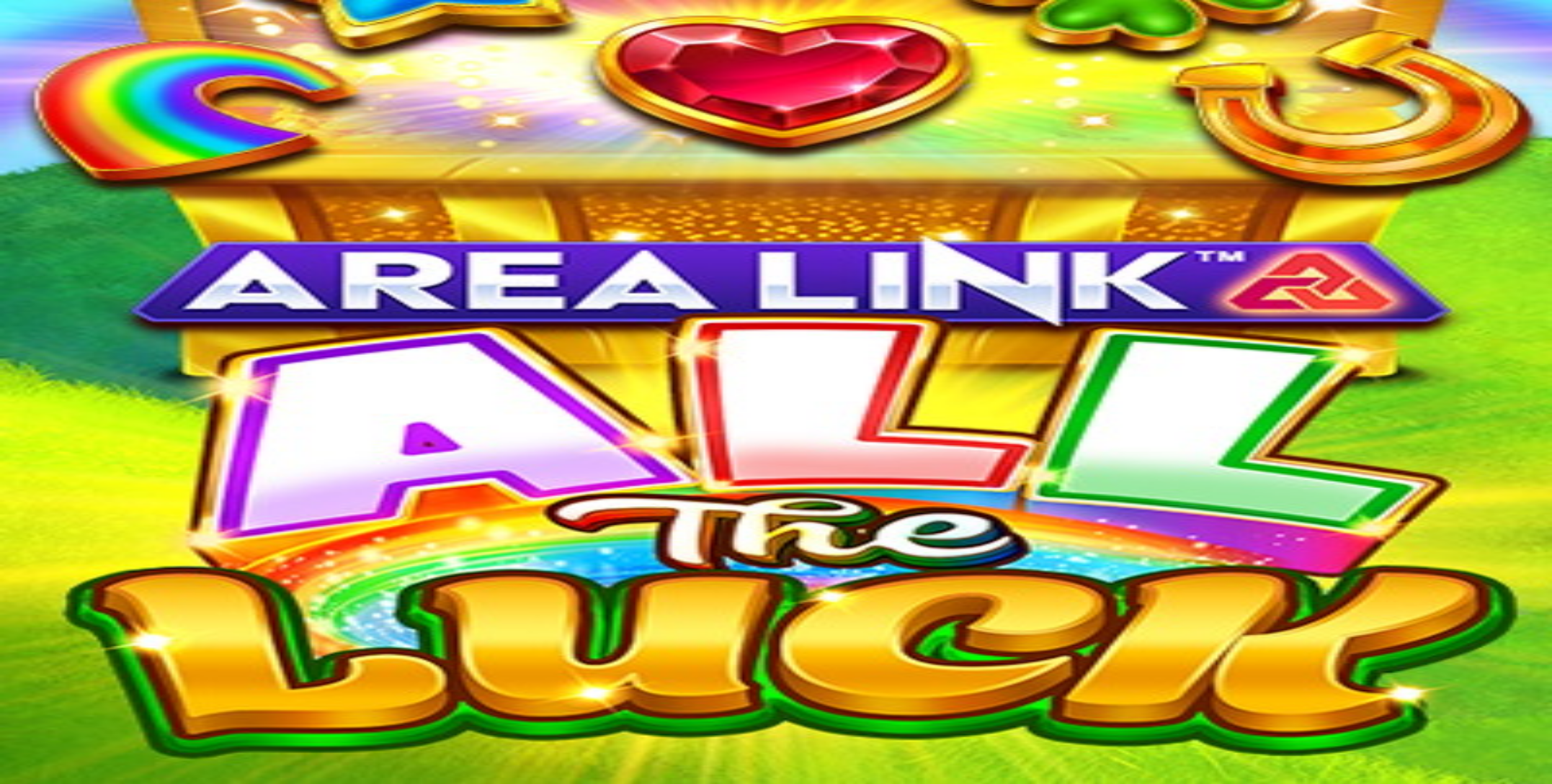
click at [11, 619] on span "close icon" at bounding box center [11, 619] width 0 height 0
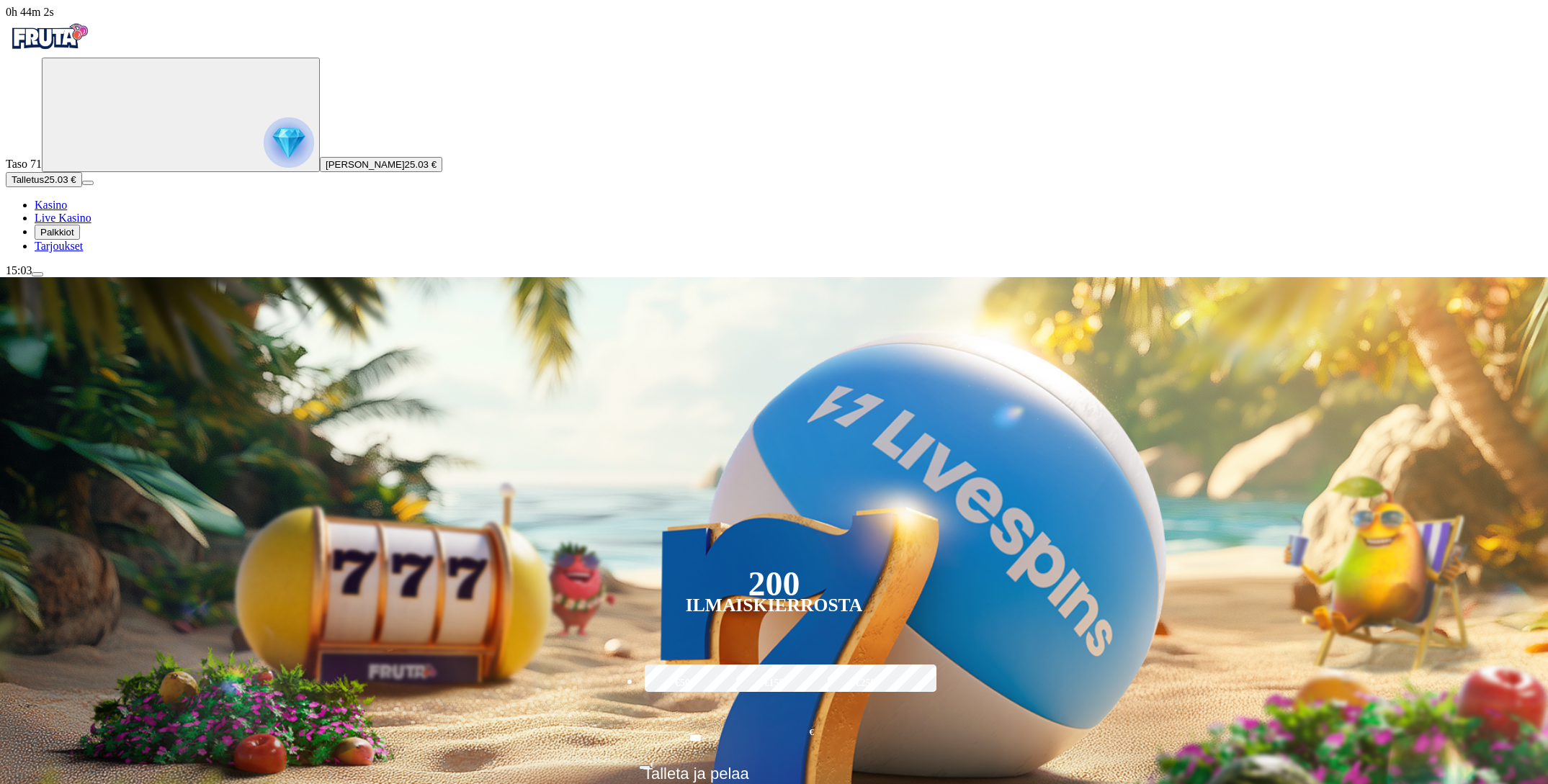
click at [44, 185] on span "Talletus" at bounding box center [28, 180] width 33 height 11
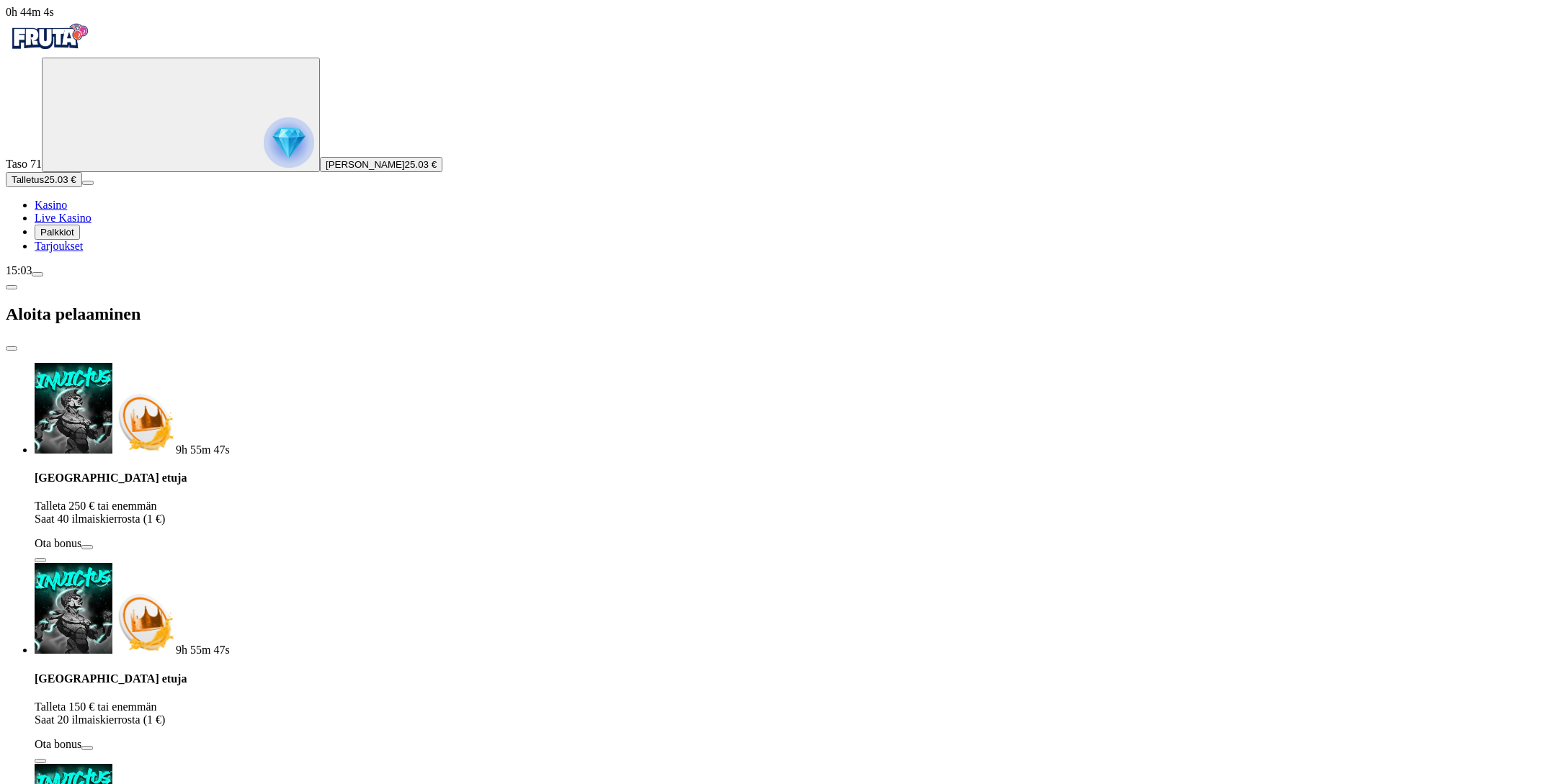
drag, startPoint x: 237, startPoint y: 301, endPoint x: 31, endPoint y: 281, distance: 207.0
type input "**"
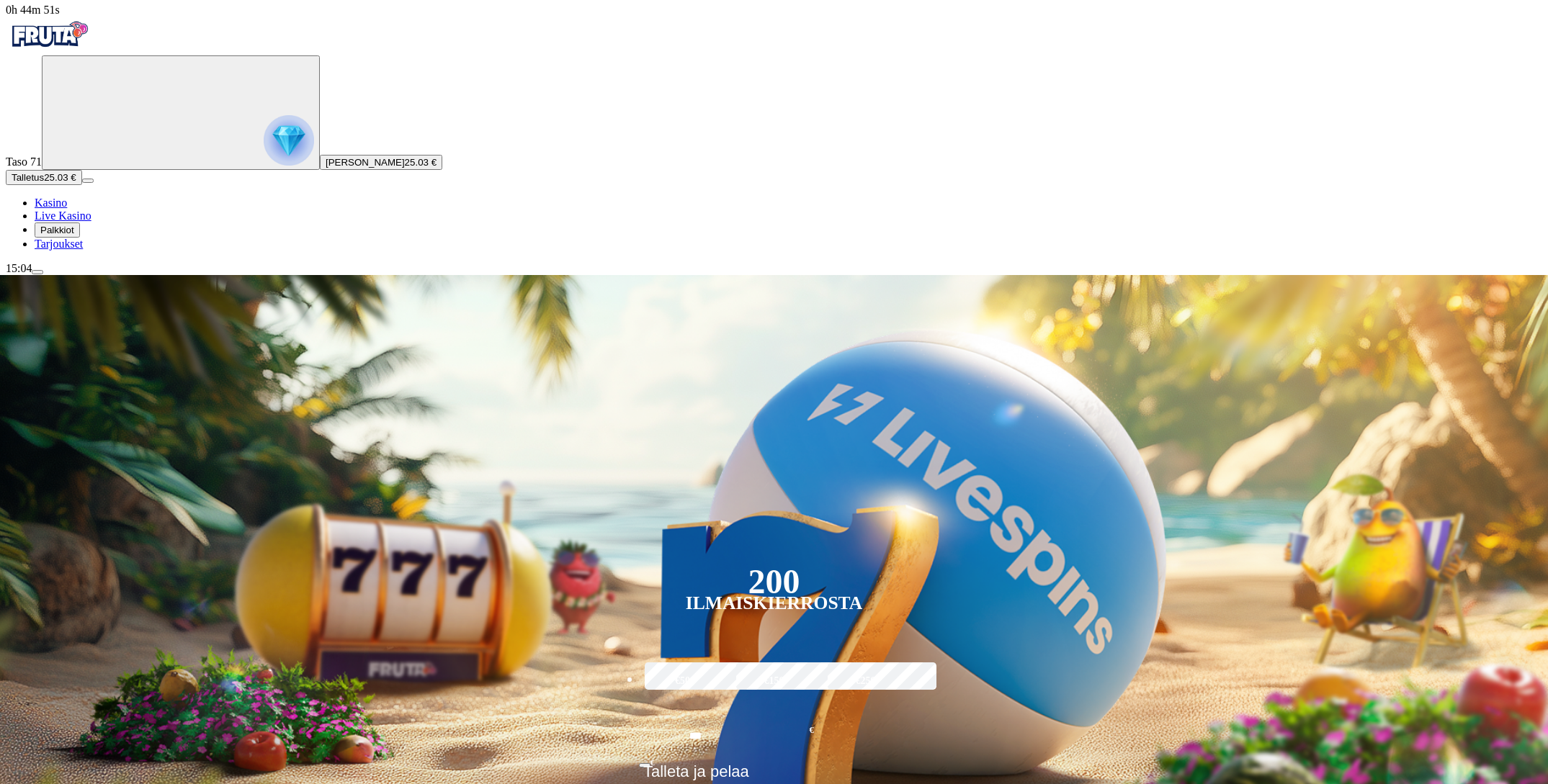
type input "******"
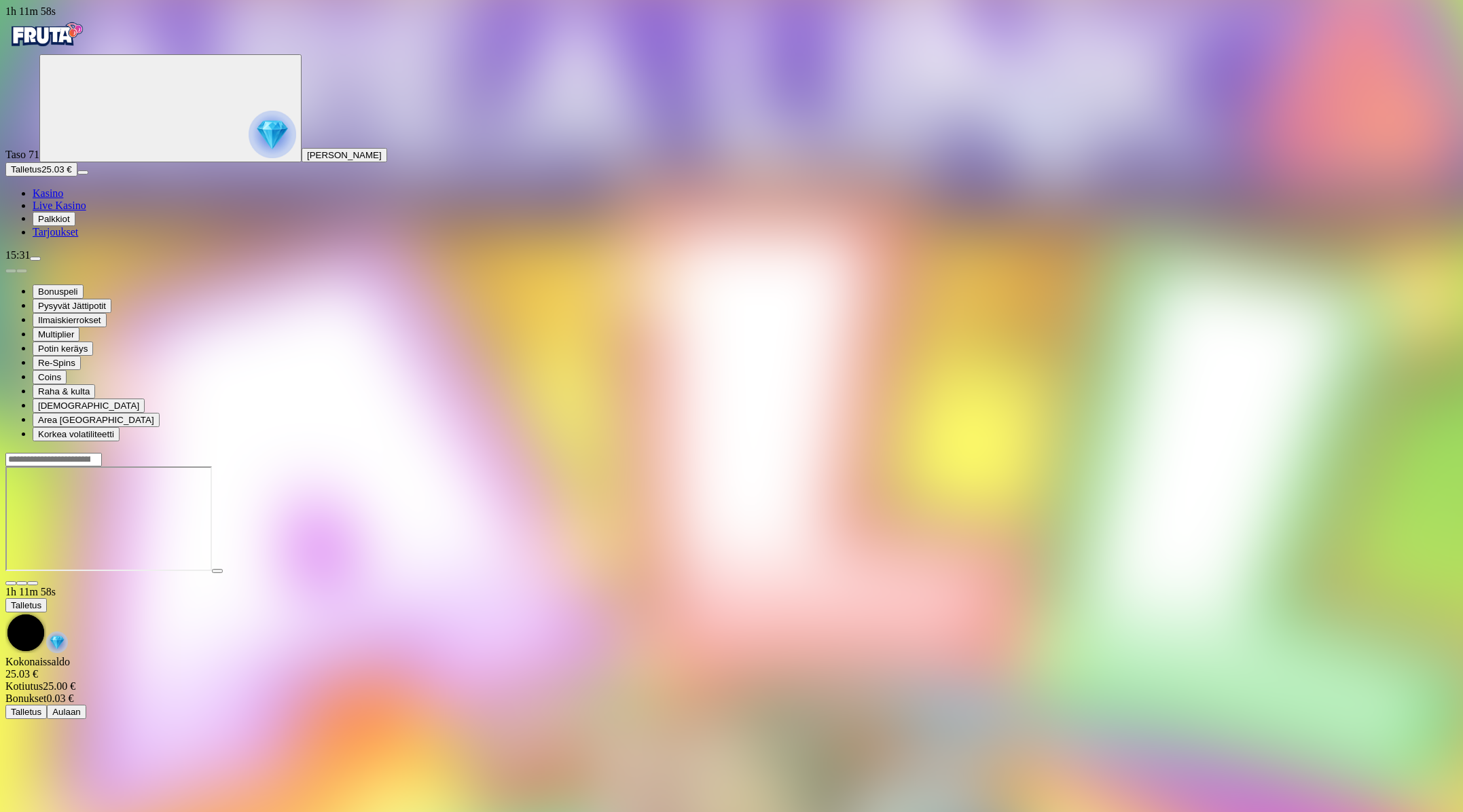
click at [11, 583] on span "close icon" at bounding box center [11, 583] width 0 height 0
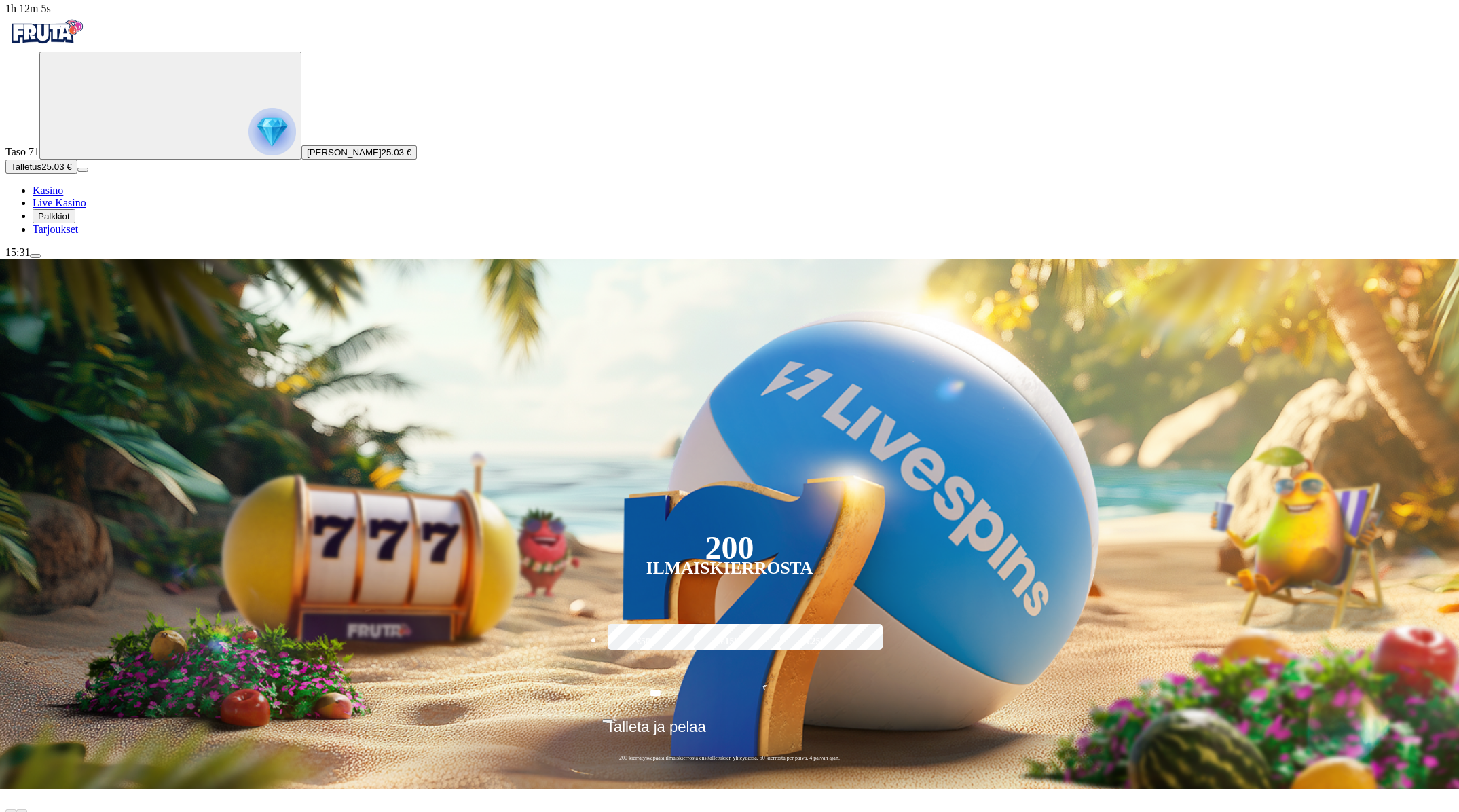
scroll to position [4, 0]
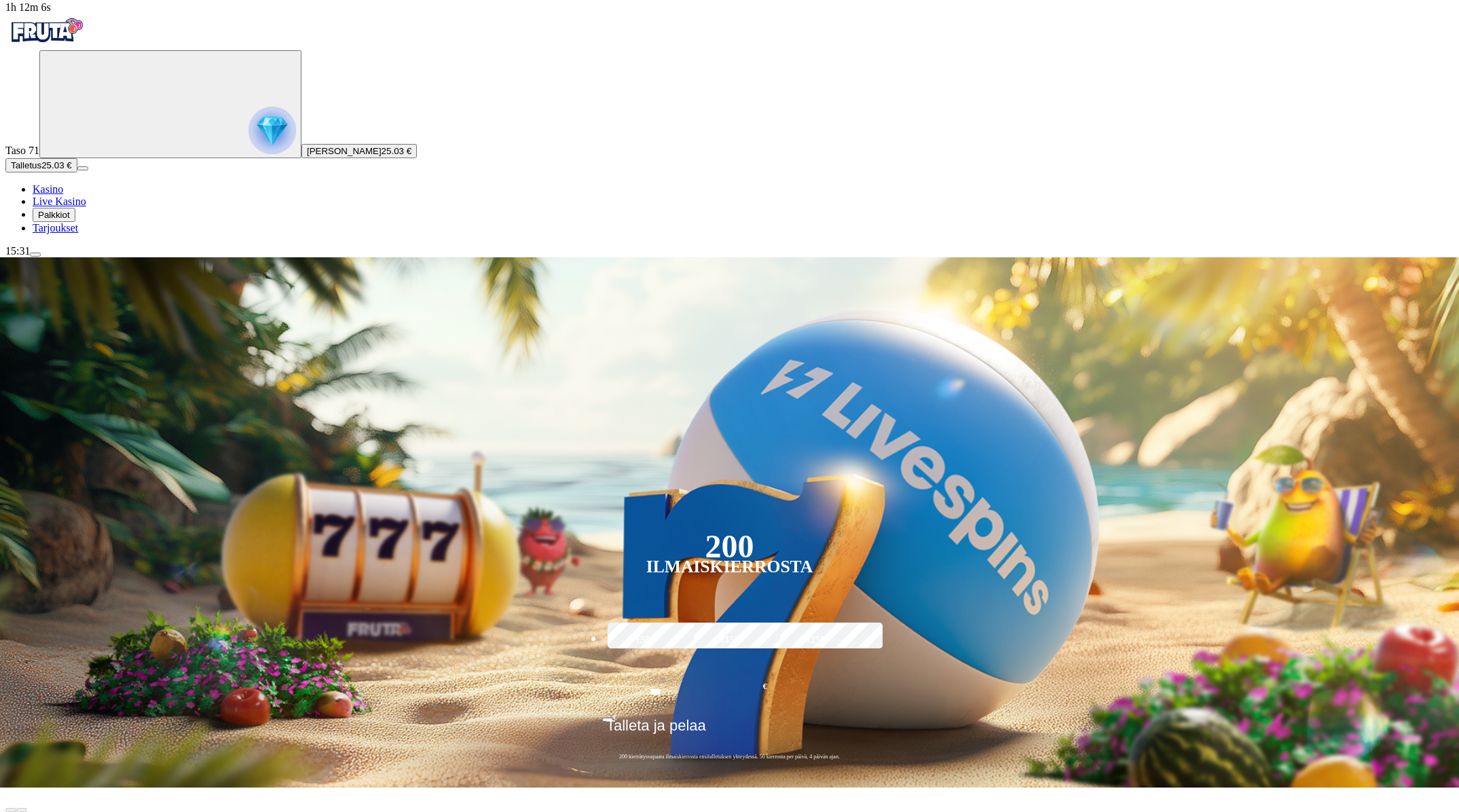
click at [81, 234] on div "Taso 71 Marianne Hannele Piittinen 25.03 € Talletus 25.03 € Kasino Live Kasino …" at bounding box center [730, 142] width 1448 height 184
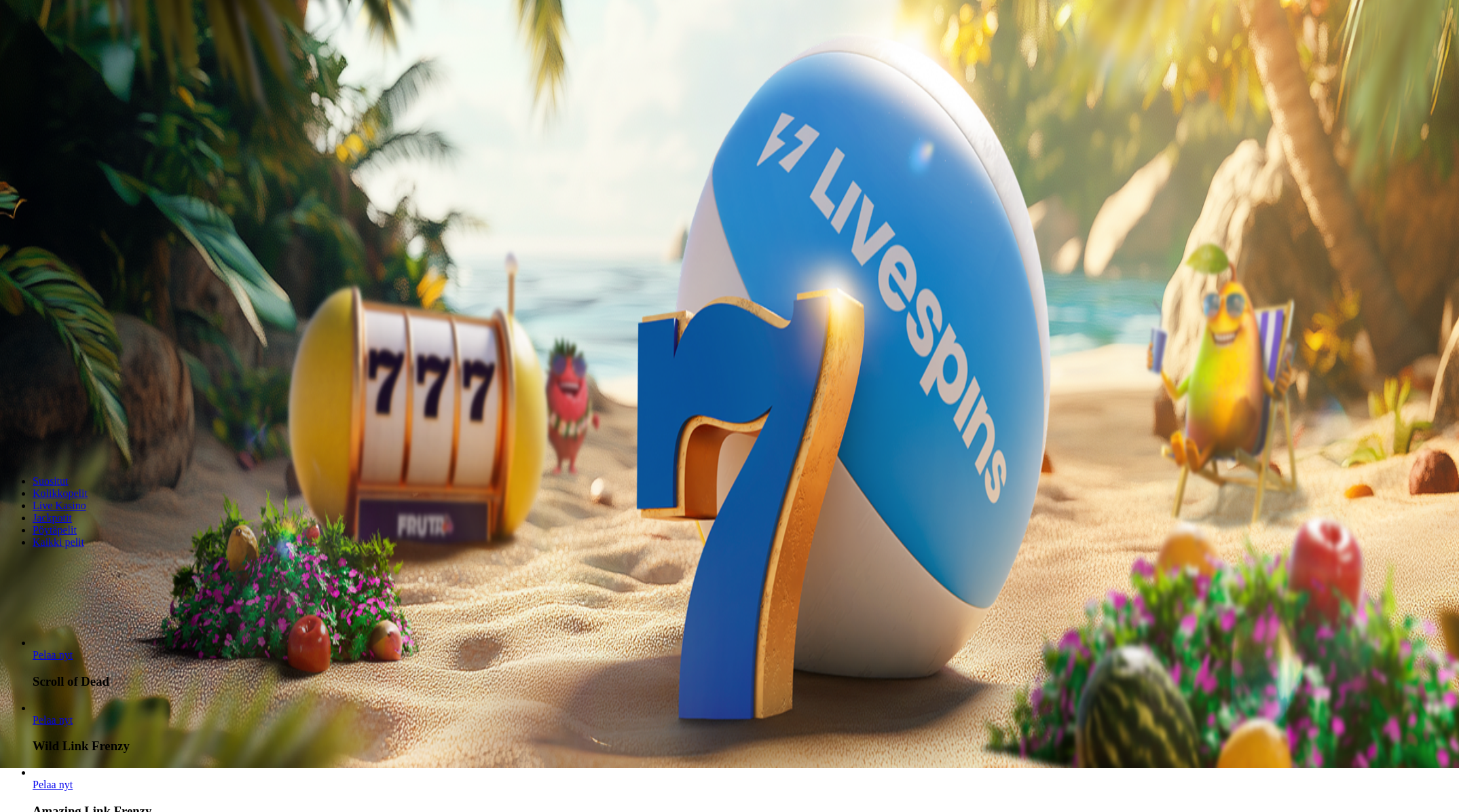
scroll to position [45, 0]
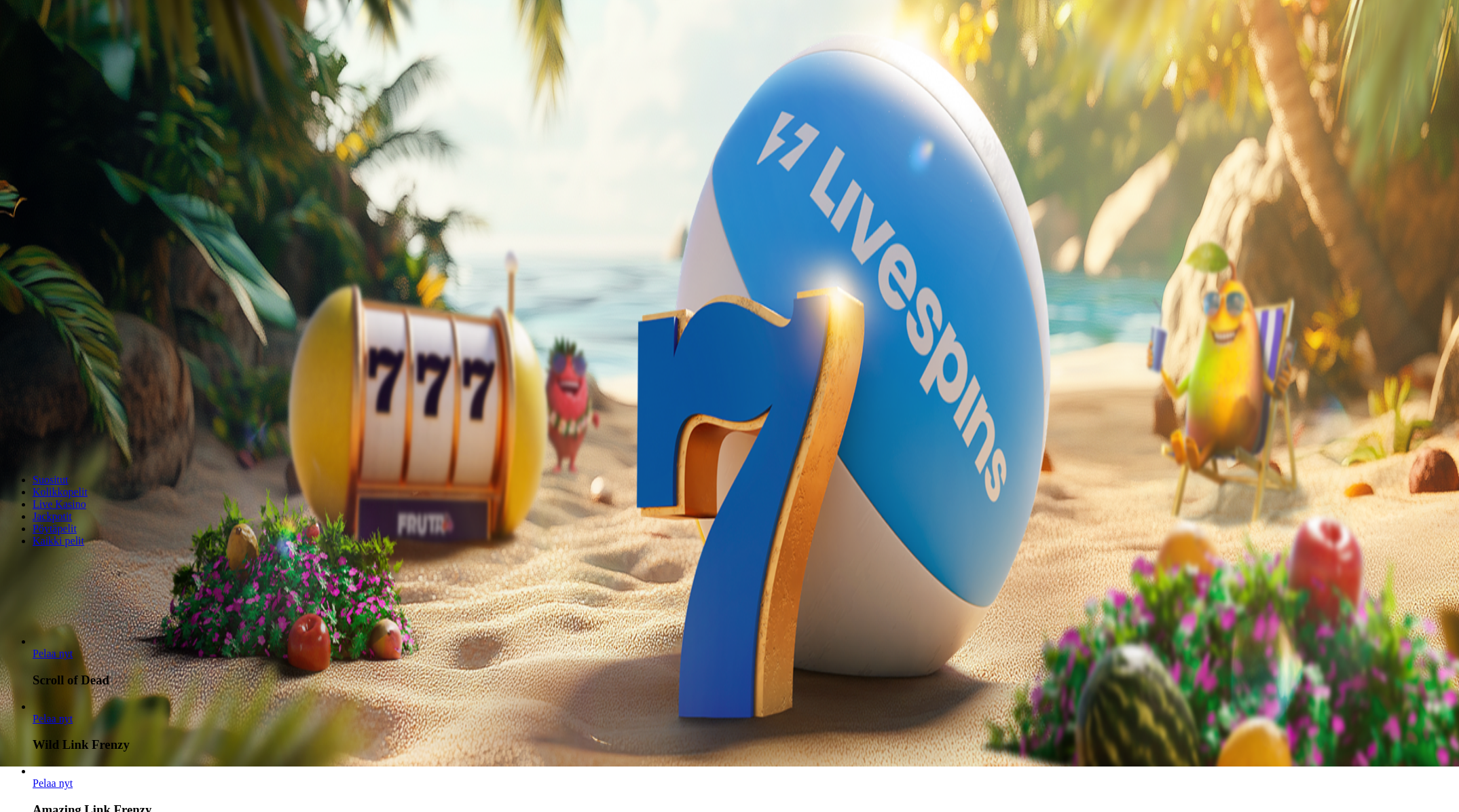
click at [22, 622] on span "chevron-right icon" at bounding box center [22, 622] width 0 height 0
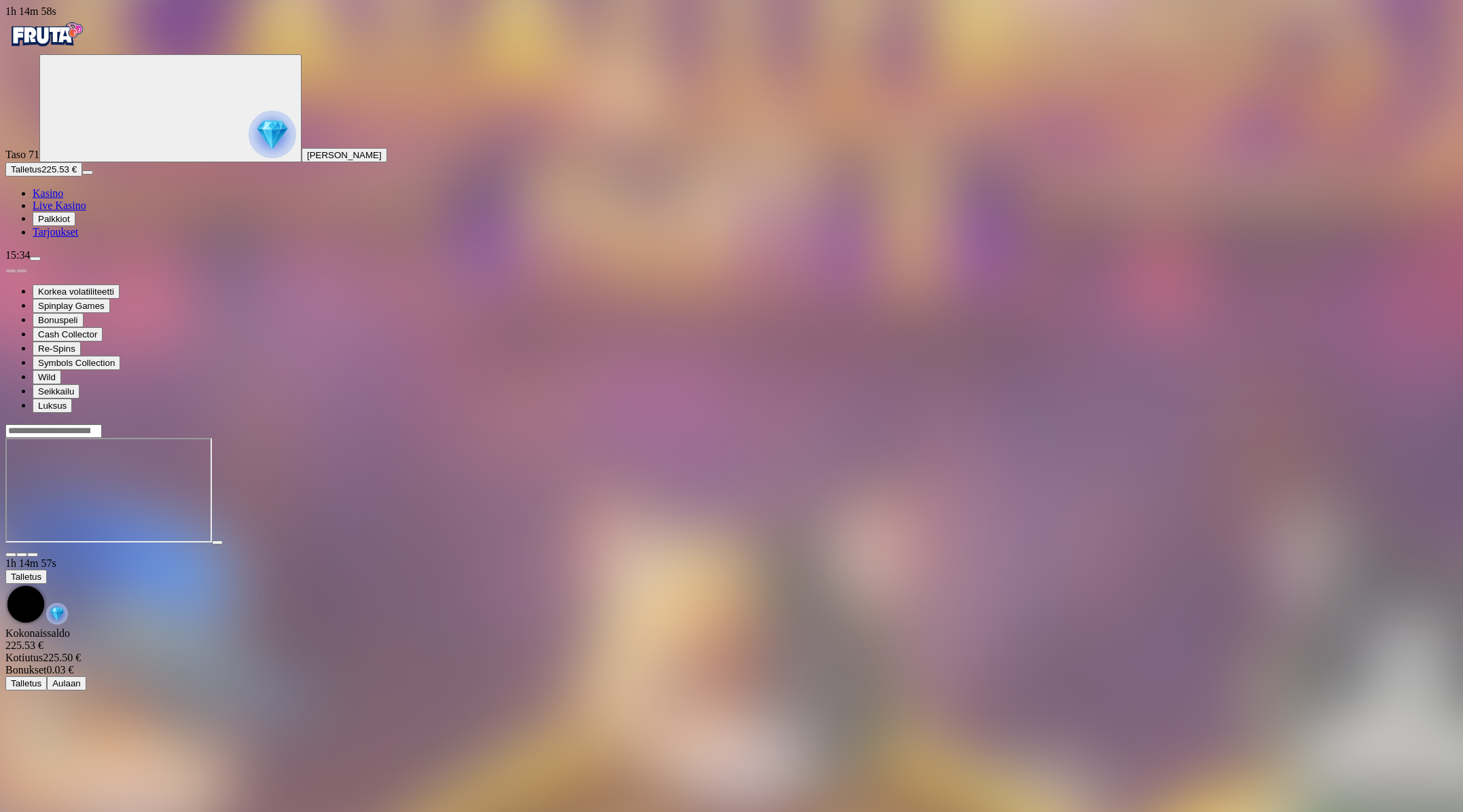
click at [11, 555] on span "close icon" at bounding box center [11, 555] width 0 height 0
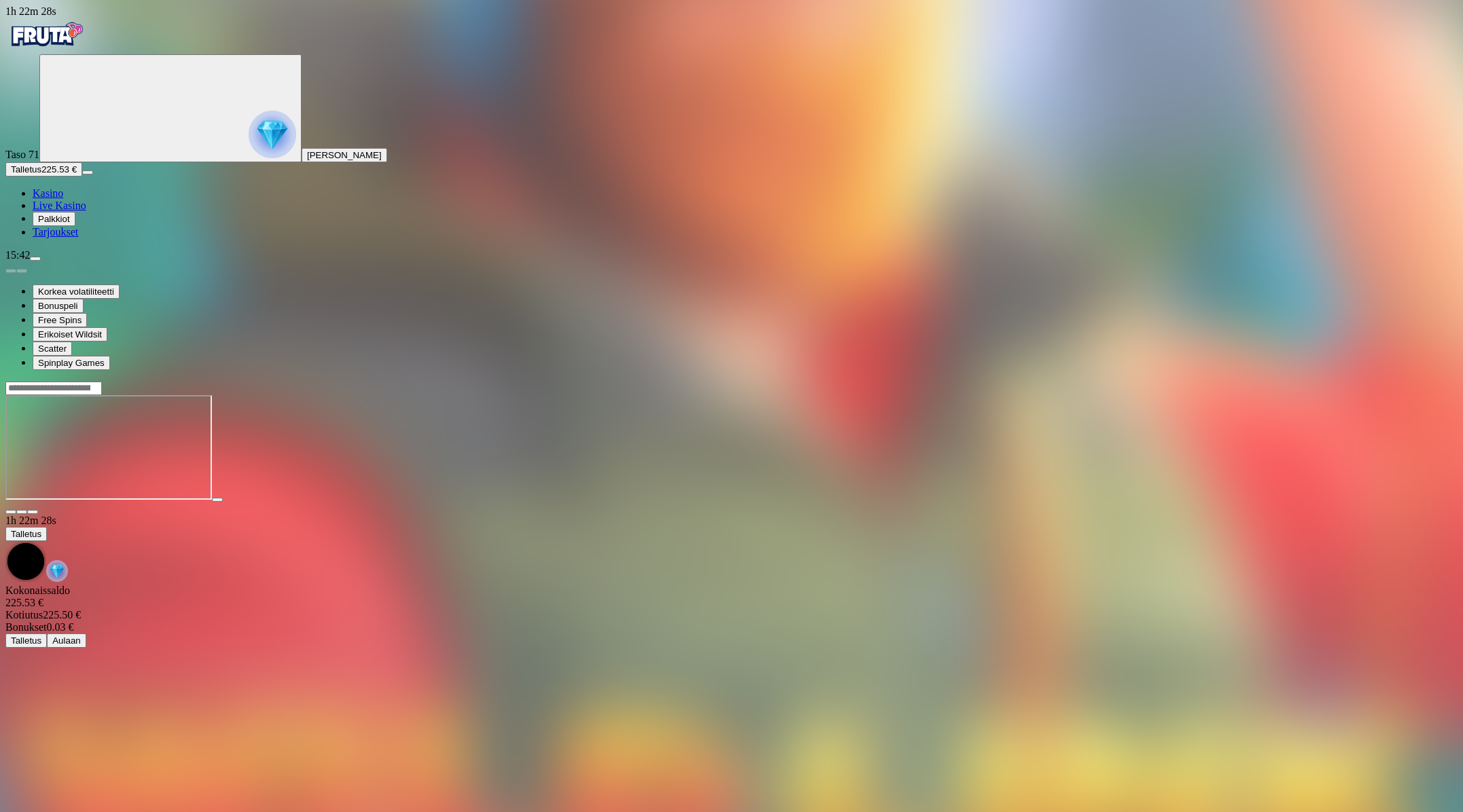
click at [11, 512] on span "close icon" at bounding box center [11, 512] width 0 height 0
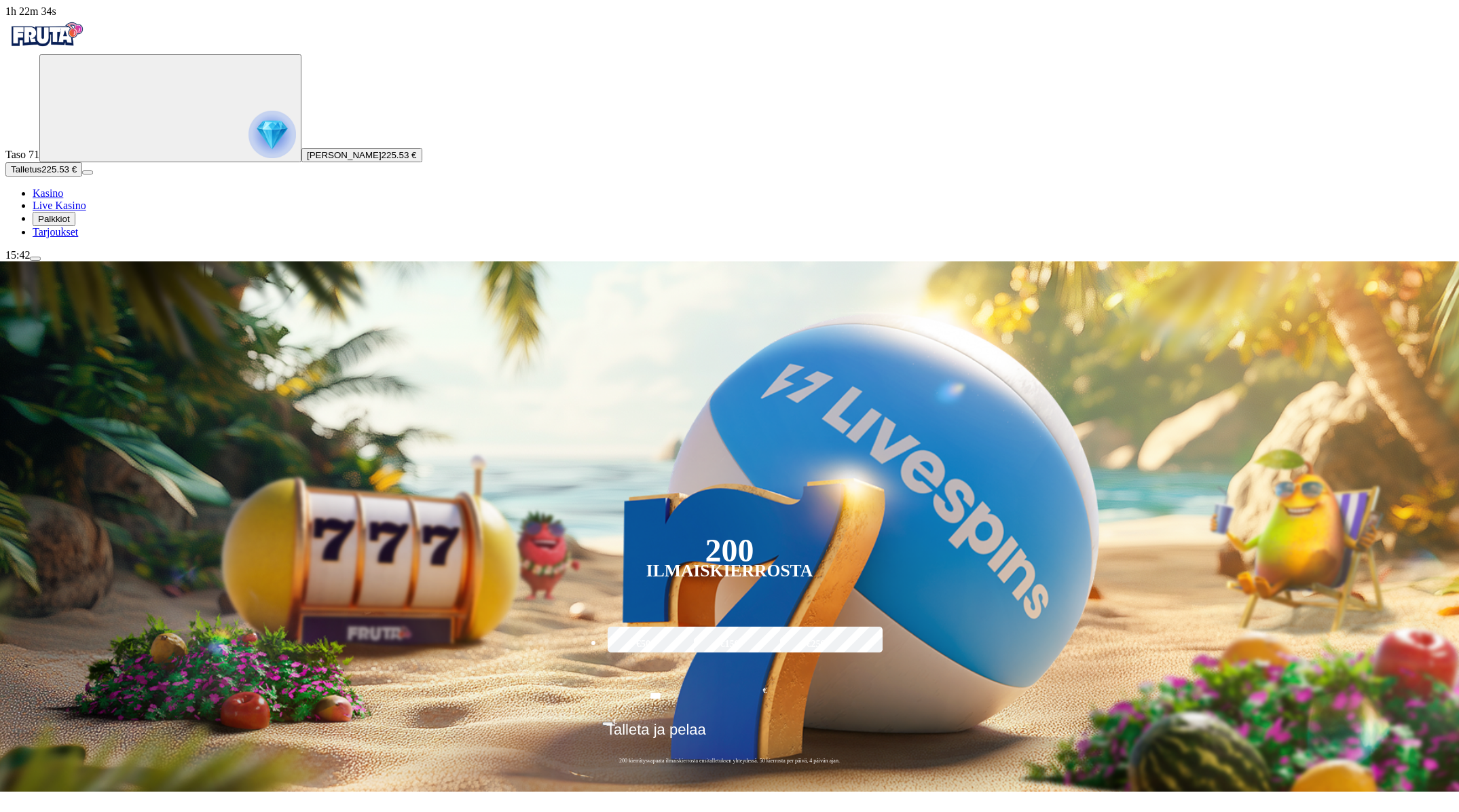
scroll to position [1, 0]
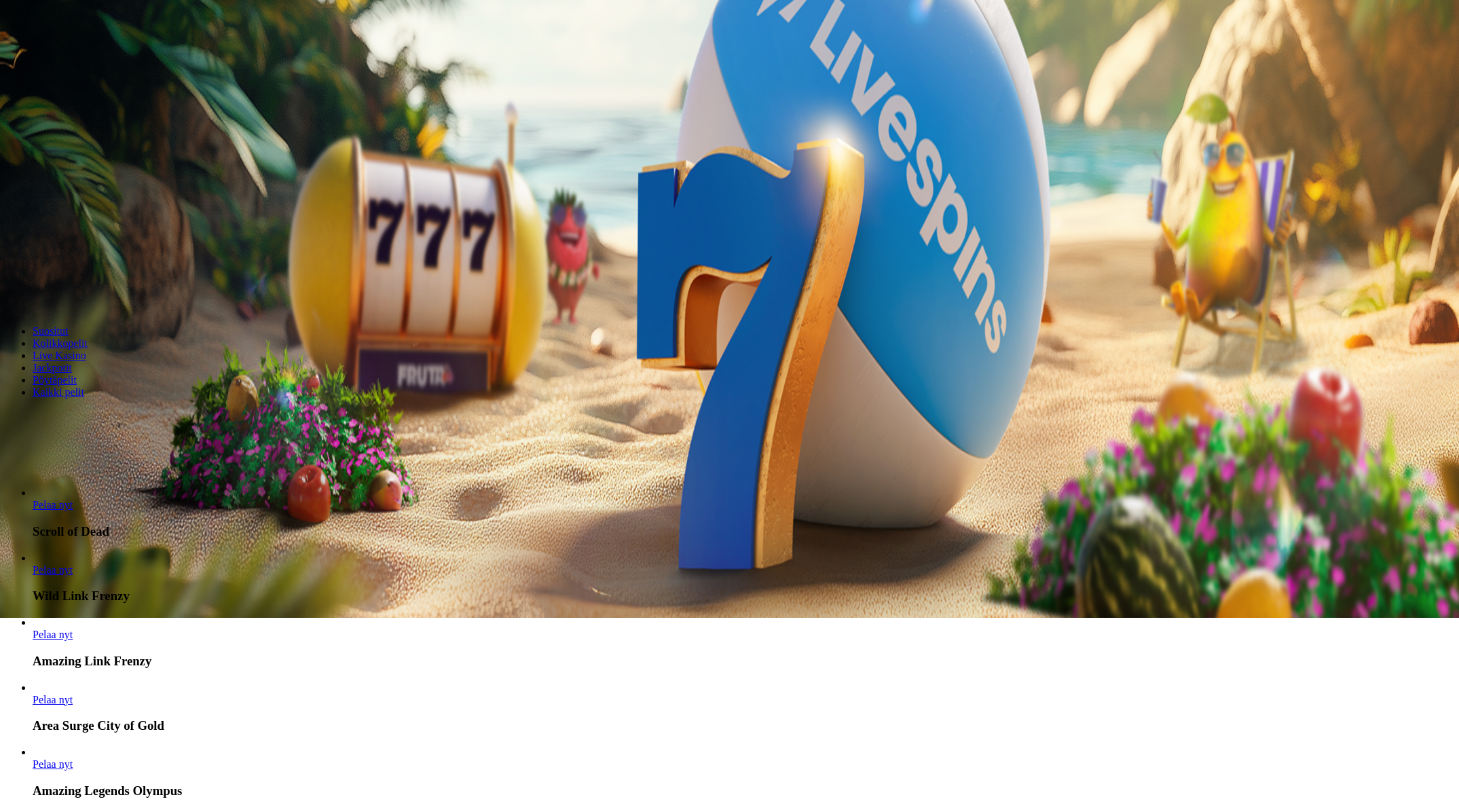
scroll to position [196, 0]
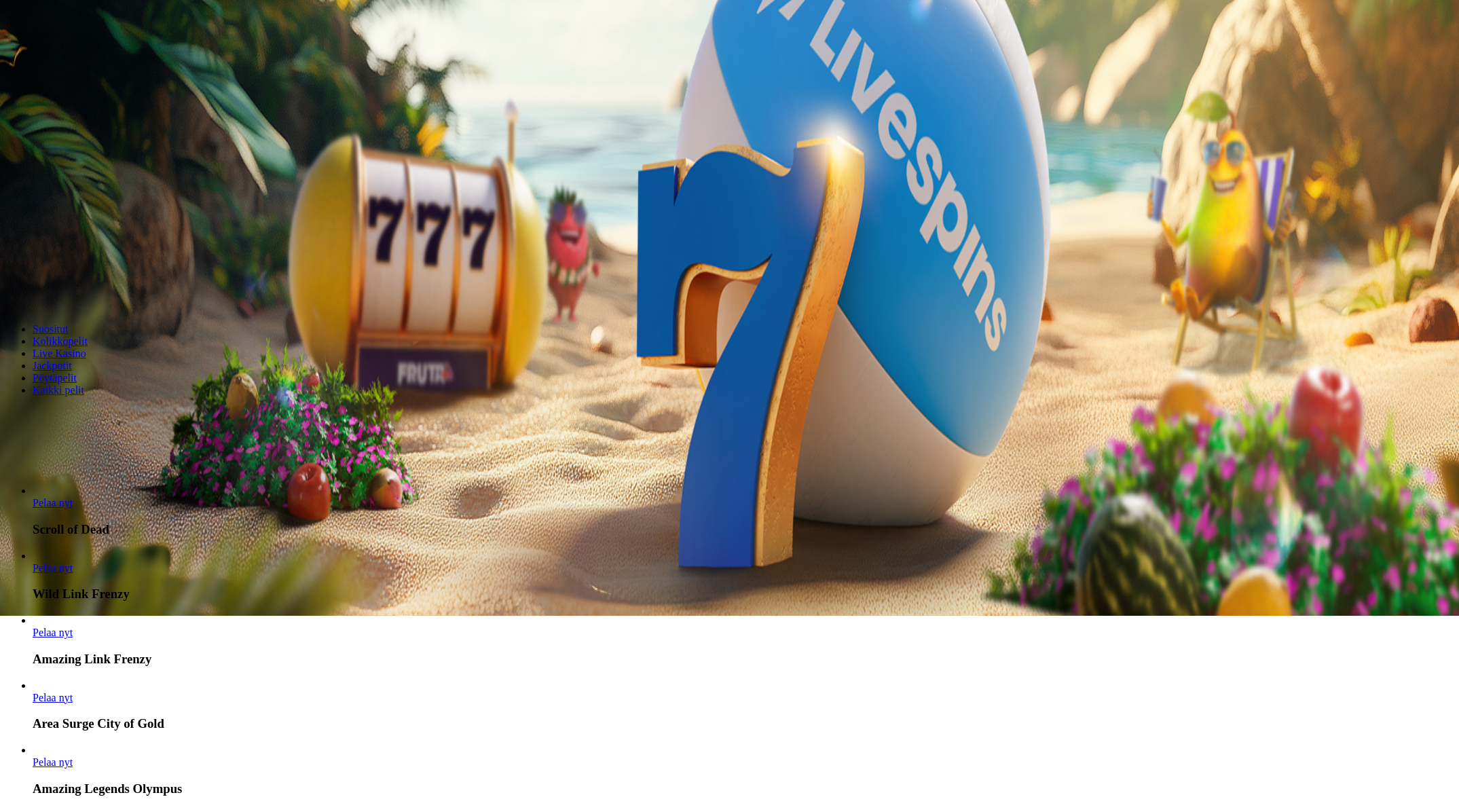
click at [22, 471] on span "chevron-right icon" at bounding box center [22, 471] width 0 height 0
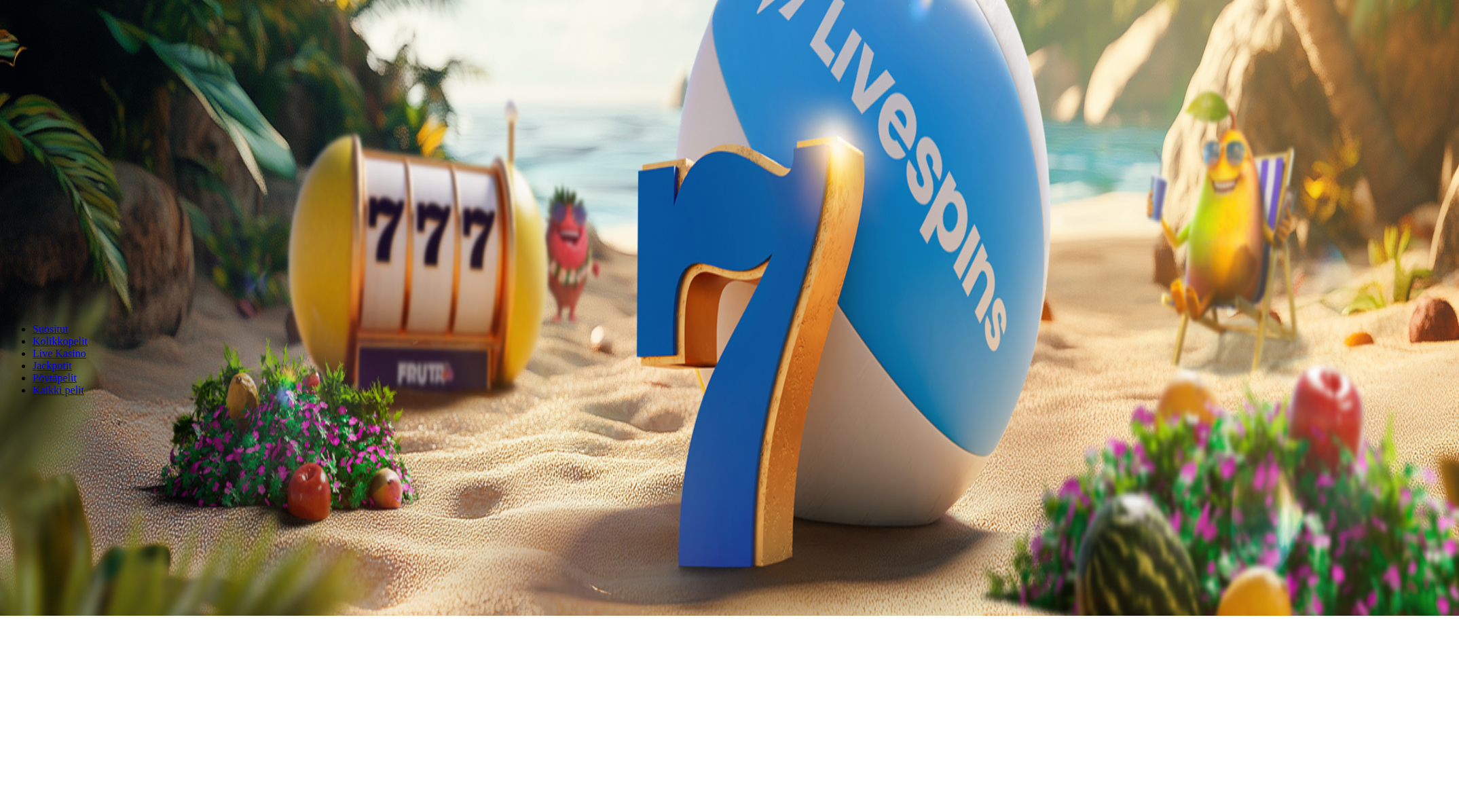
click at [22, 471] on span "chevron-right icon" at bounding box center [22, 471] width 0 height 0
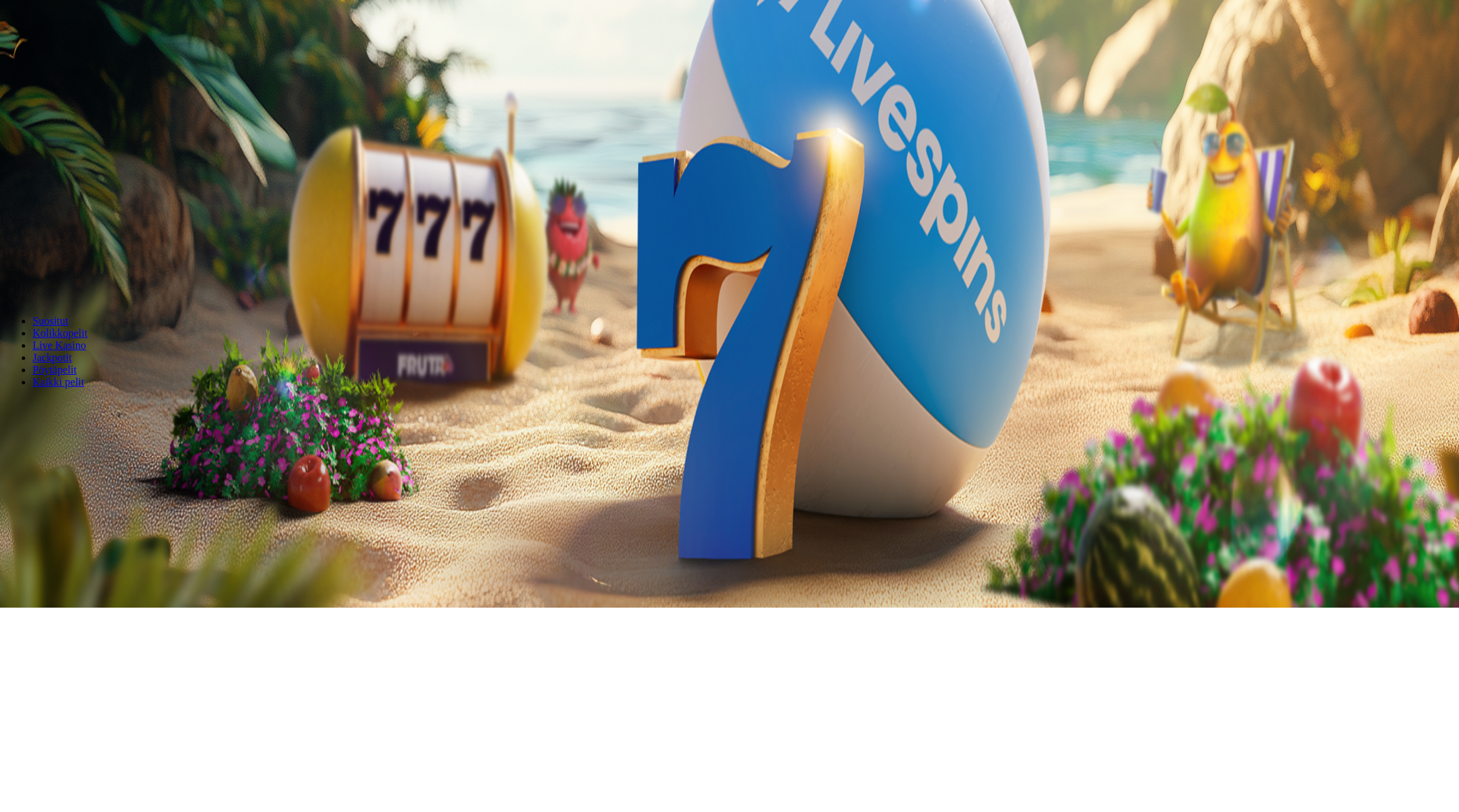
scroll to position [206, 0]
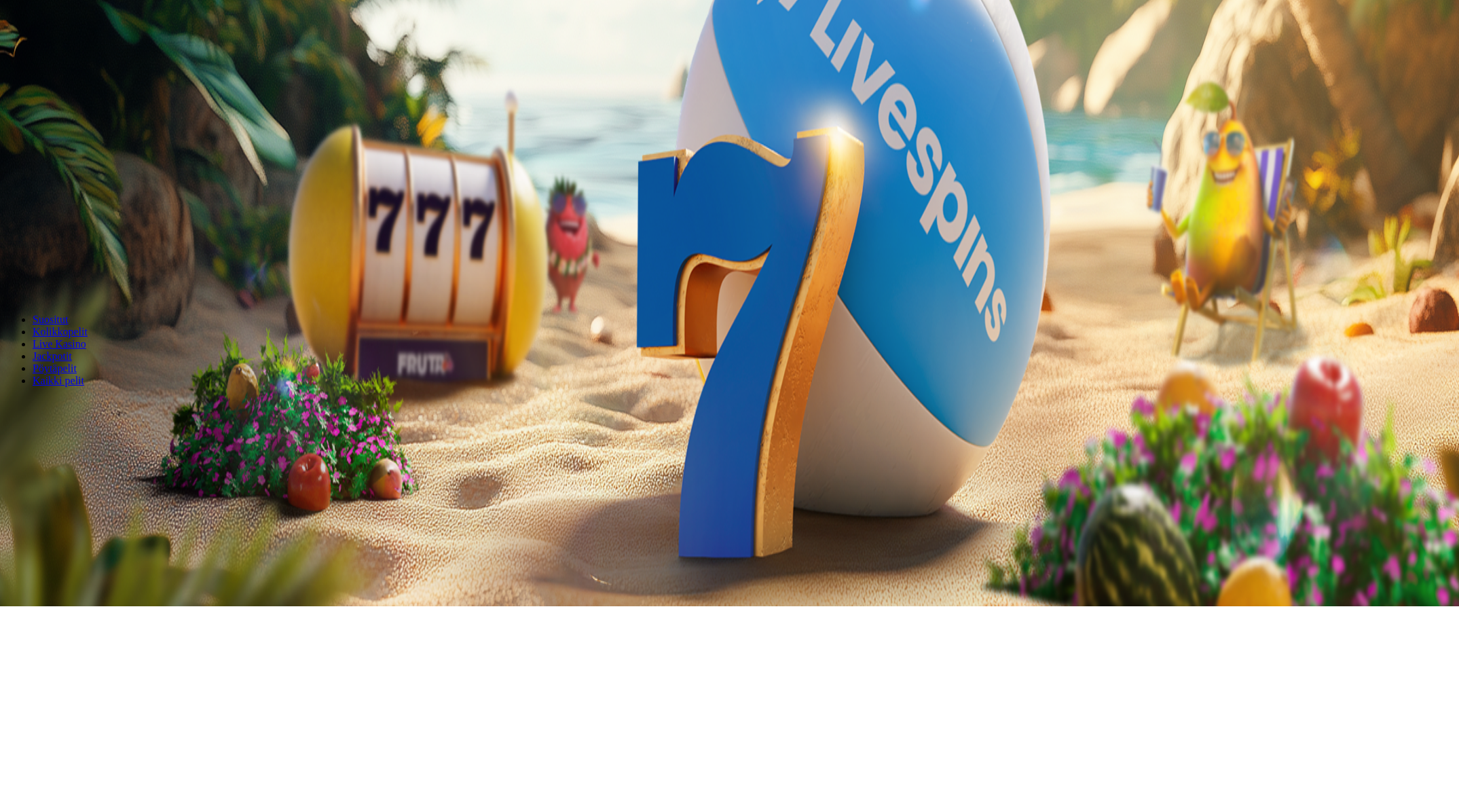
drag, startPoint x: 1204, startPoint y: 448, endPoint x: 1197, endPoint y: 457, distance: 11.4
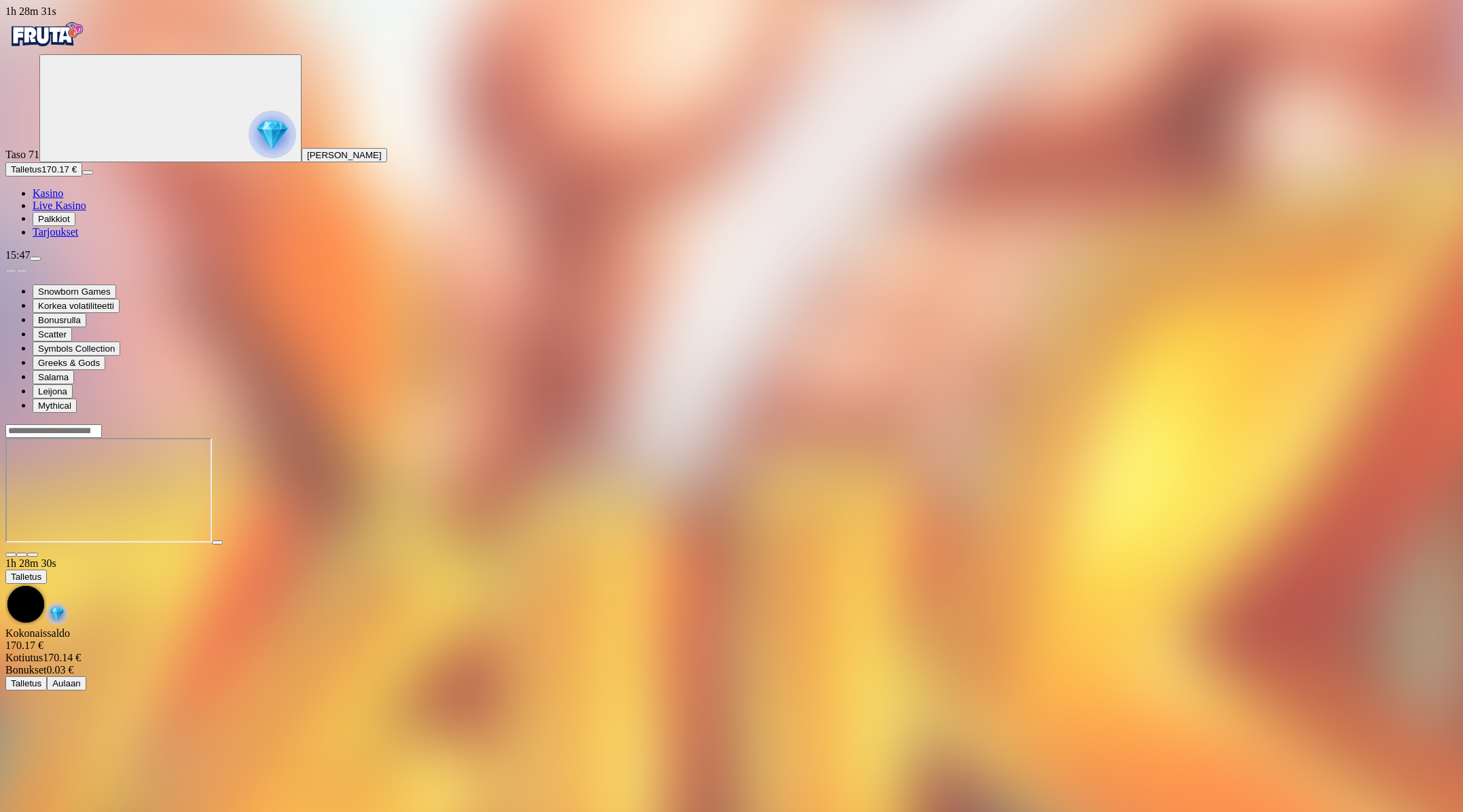
click at [11, 555] on span "close icon" at bounding box center [11, 555] width 0 height 0
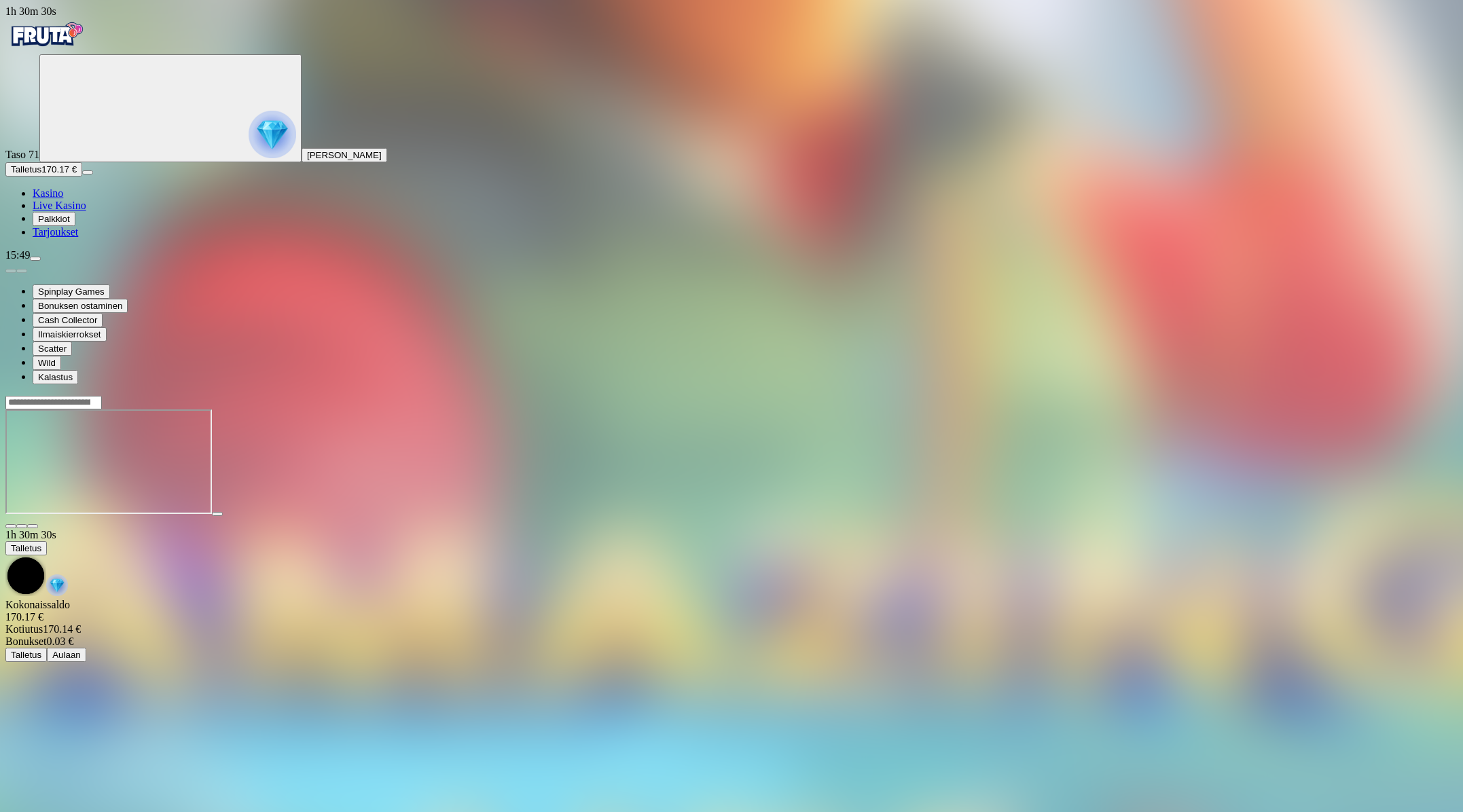
click at [11, 526] on span "close icon" at bounding box center [11, 526] width 0 height 0
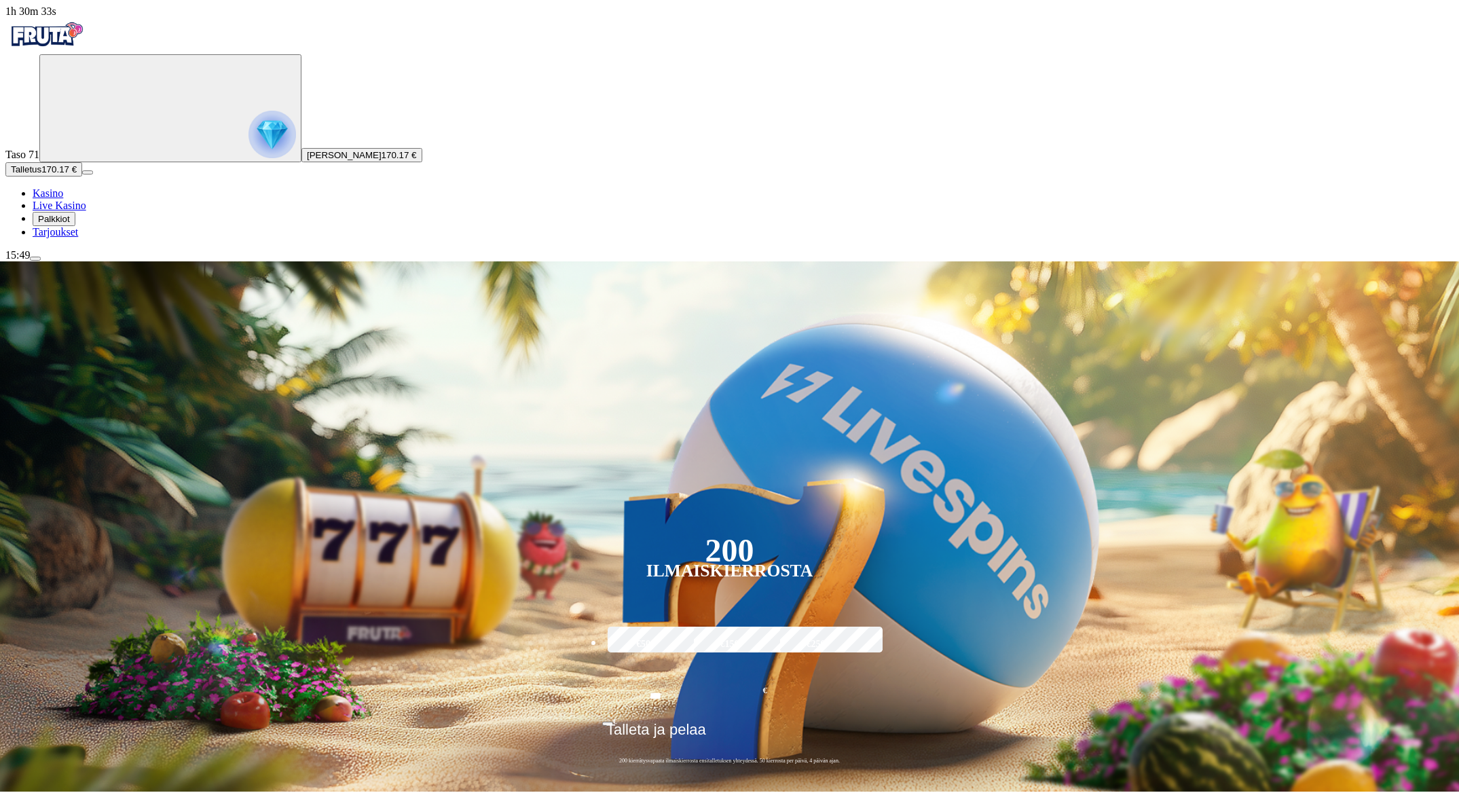
scroll to position [13, 0]
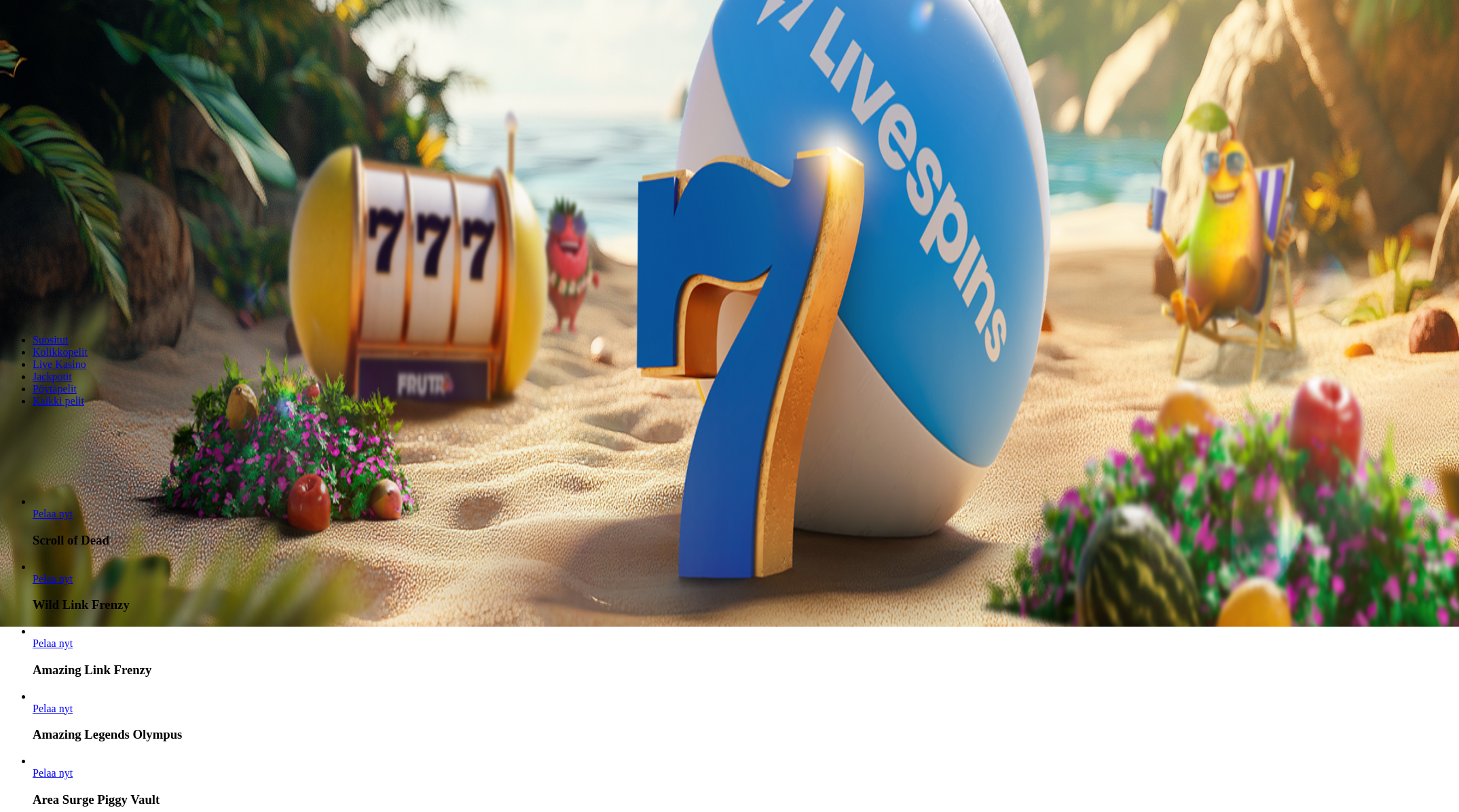
scroll to position [191, 0]
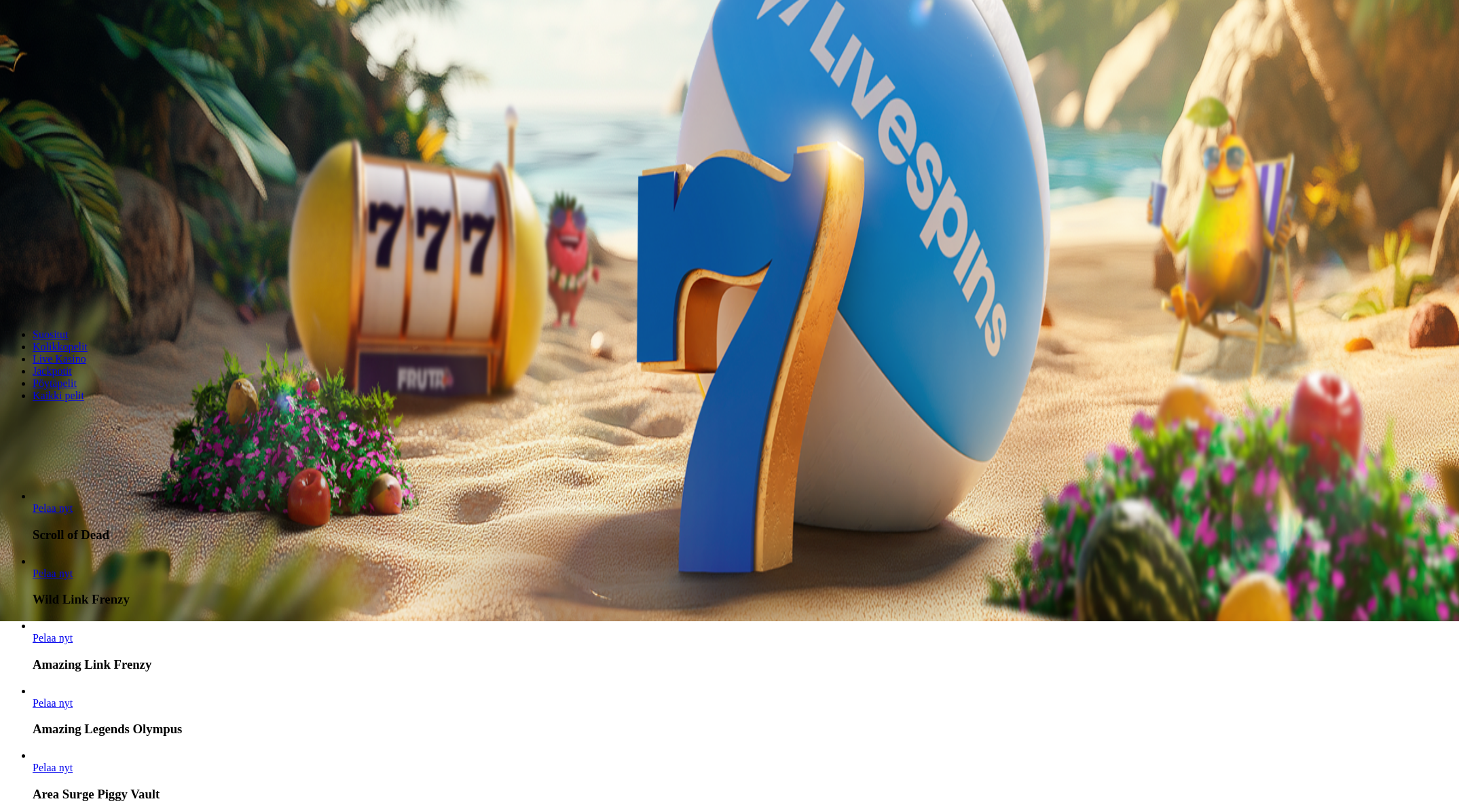
click at [73, 697] on link "Pelaa nyt" at bounding box center [52, 702] width 40 height 11
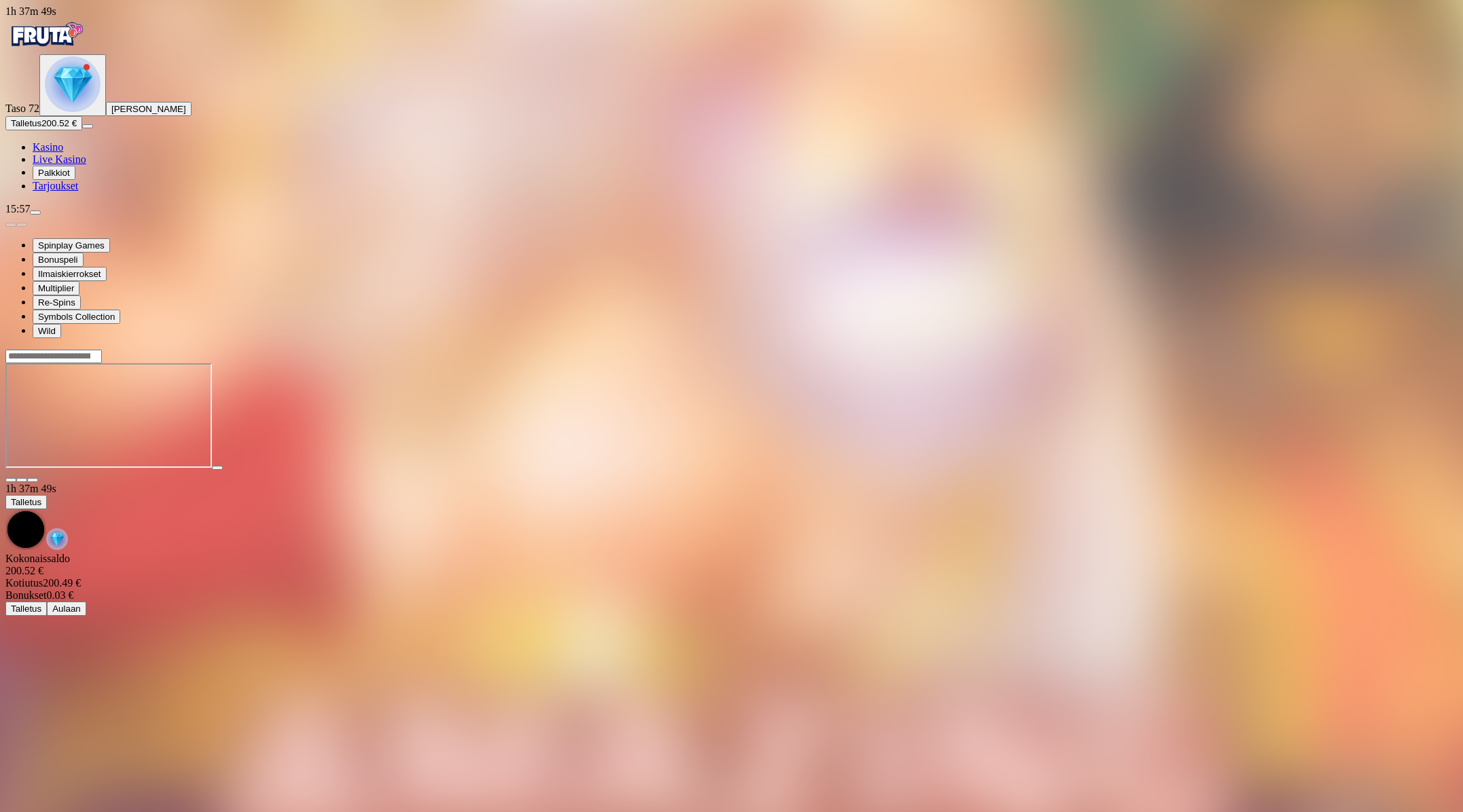
click at [11, 480] on span "close icon" at bounding box center [11, 480] width 0 height 0
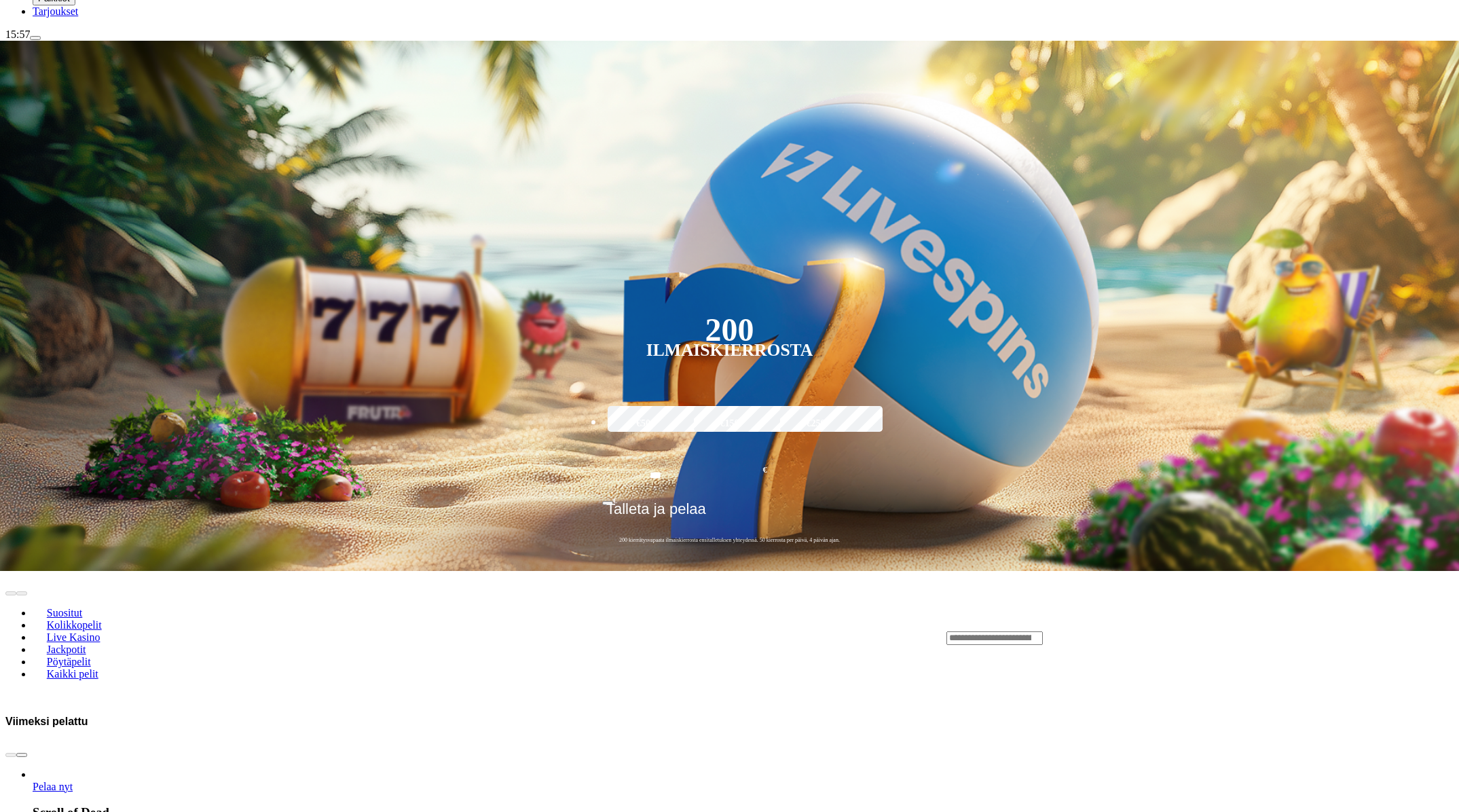
scroll to position [178, 0]
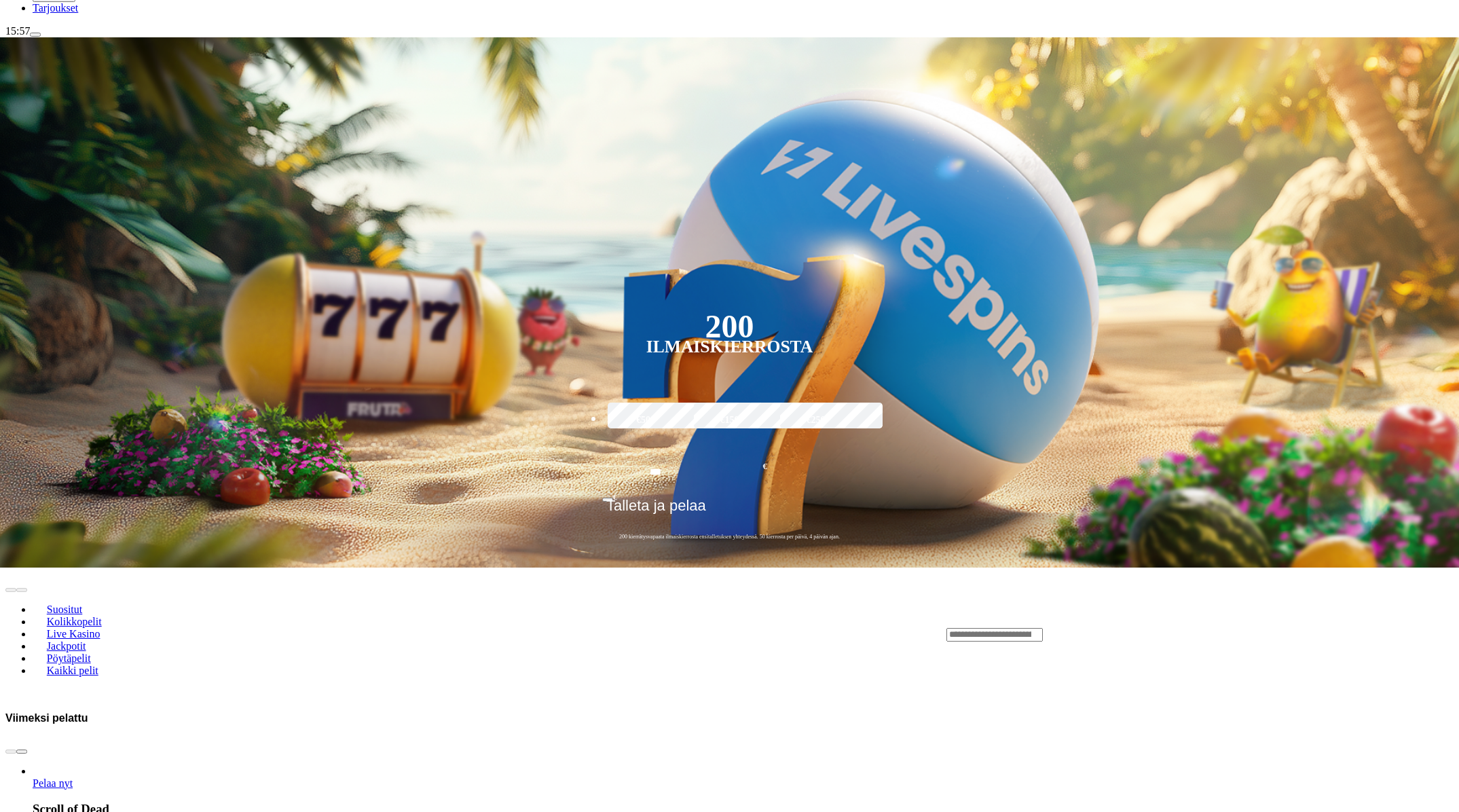
click at [22, 751] on span "chevron-right icon" at bounding box center [22, 751] width 0 height 0
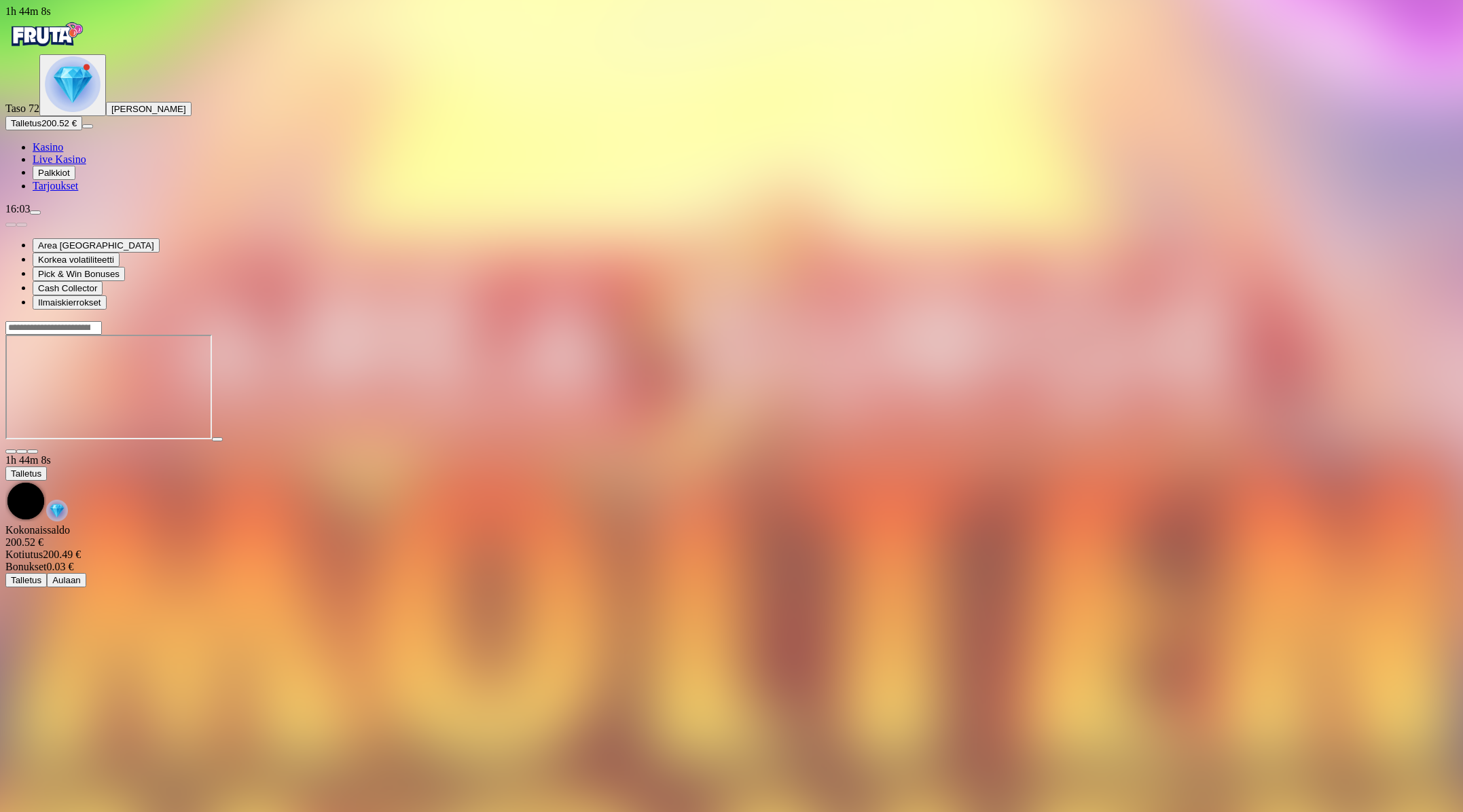
click at [11, 452] on span "close icon" at bounding box center [11, 452] width 0 height 0
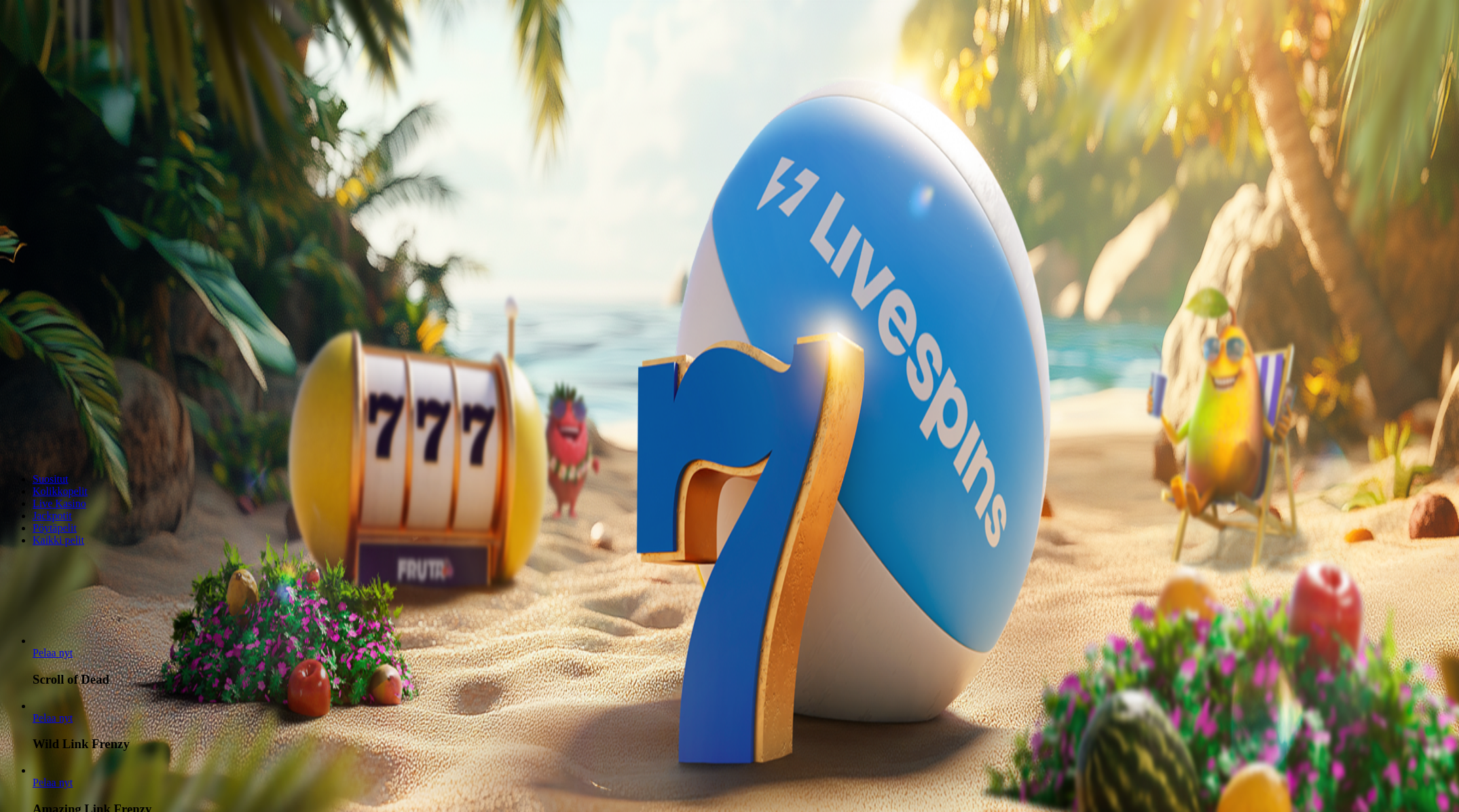
click at [36, 213] on span "menu icon" at bounding box center [36, 213] width 0 height 0
click at [44, 336] on span "Kotiutus" at bounding box center [27, 341] width 32 height 11
click at [102, 316] on input "number" at bounding box center [54, 322] width 97 height 14
type input "***"
click at [44, 343] on span "Kotiutus" at bounding box center [27, 348] width 32 height 11
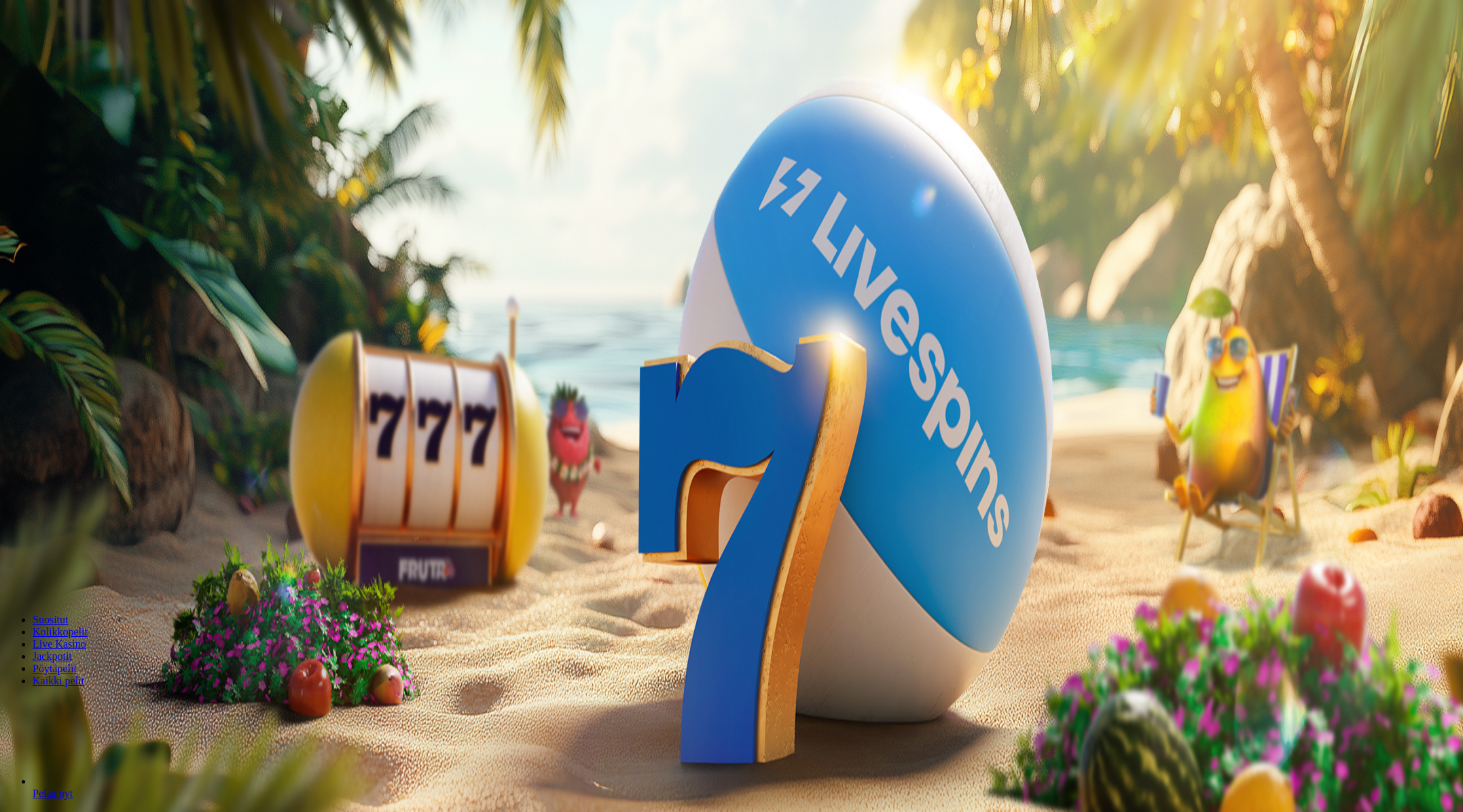
click at [333, 303] on span "Bonukset" at bounding box center [314, 307] width 38 height 11
click at [11, 282] on span "close icon" at bounding box center [11, 282] width 0 height 0
click at [75, 112] on img "Primary" at bounding box center [72, 84] width 56 height 56
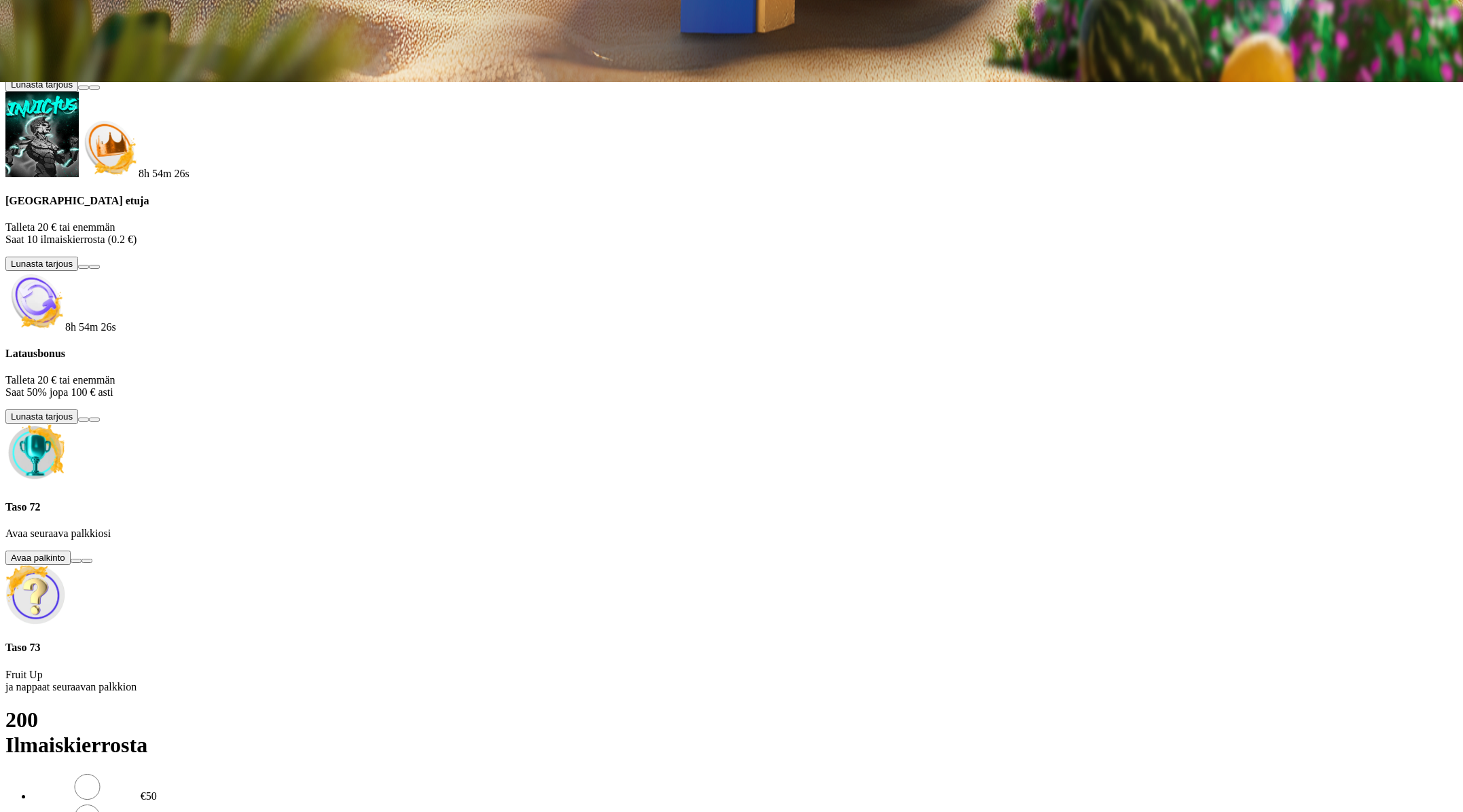
scroll to position [2, 0]
click at [81, 563] on button at bounding box center [75, 561] width 11 height 4
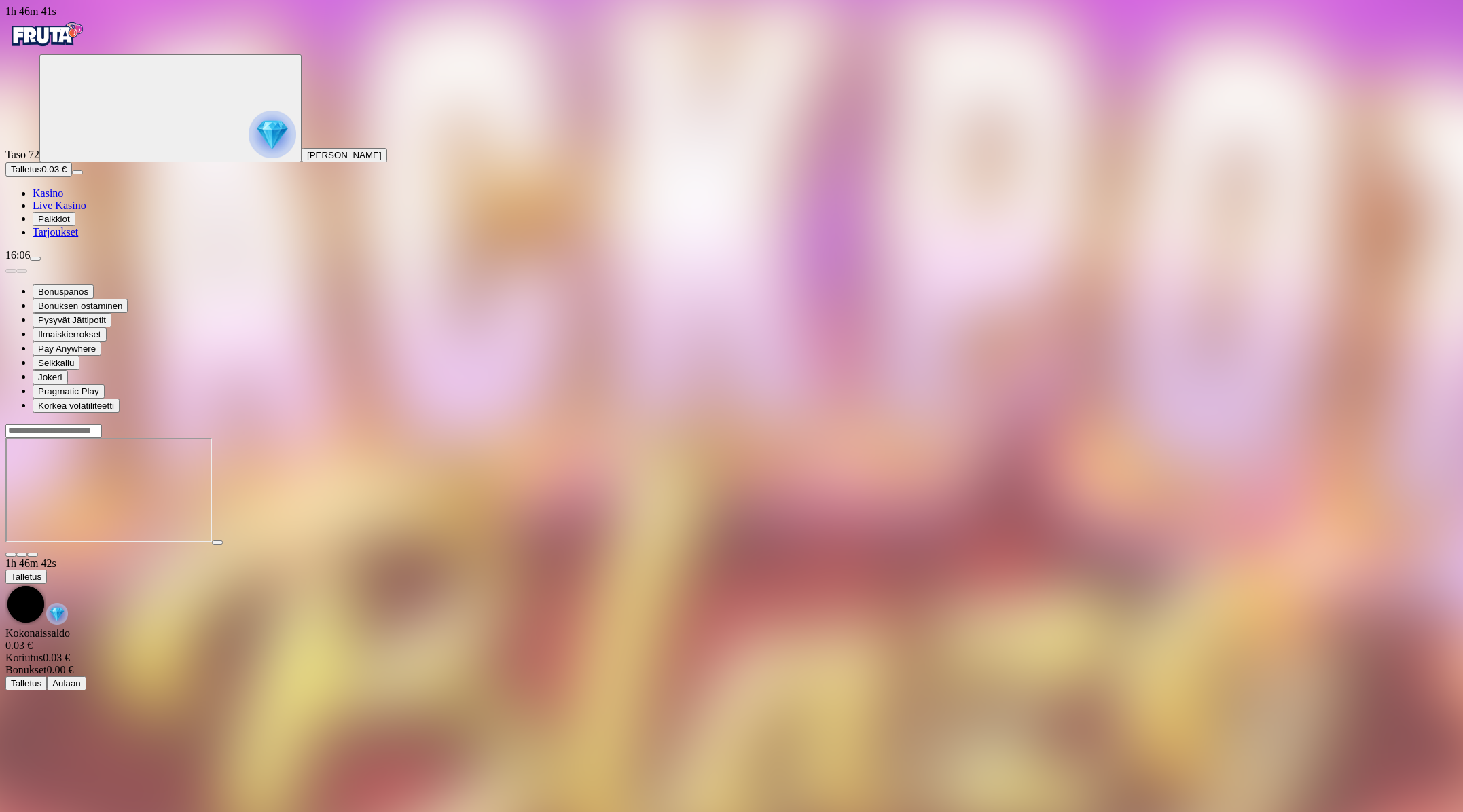
click at [11, 555] on span "close icon" at bounding box center [11, 555] width 0 height 0
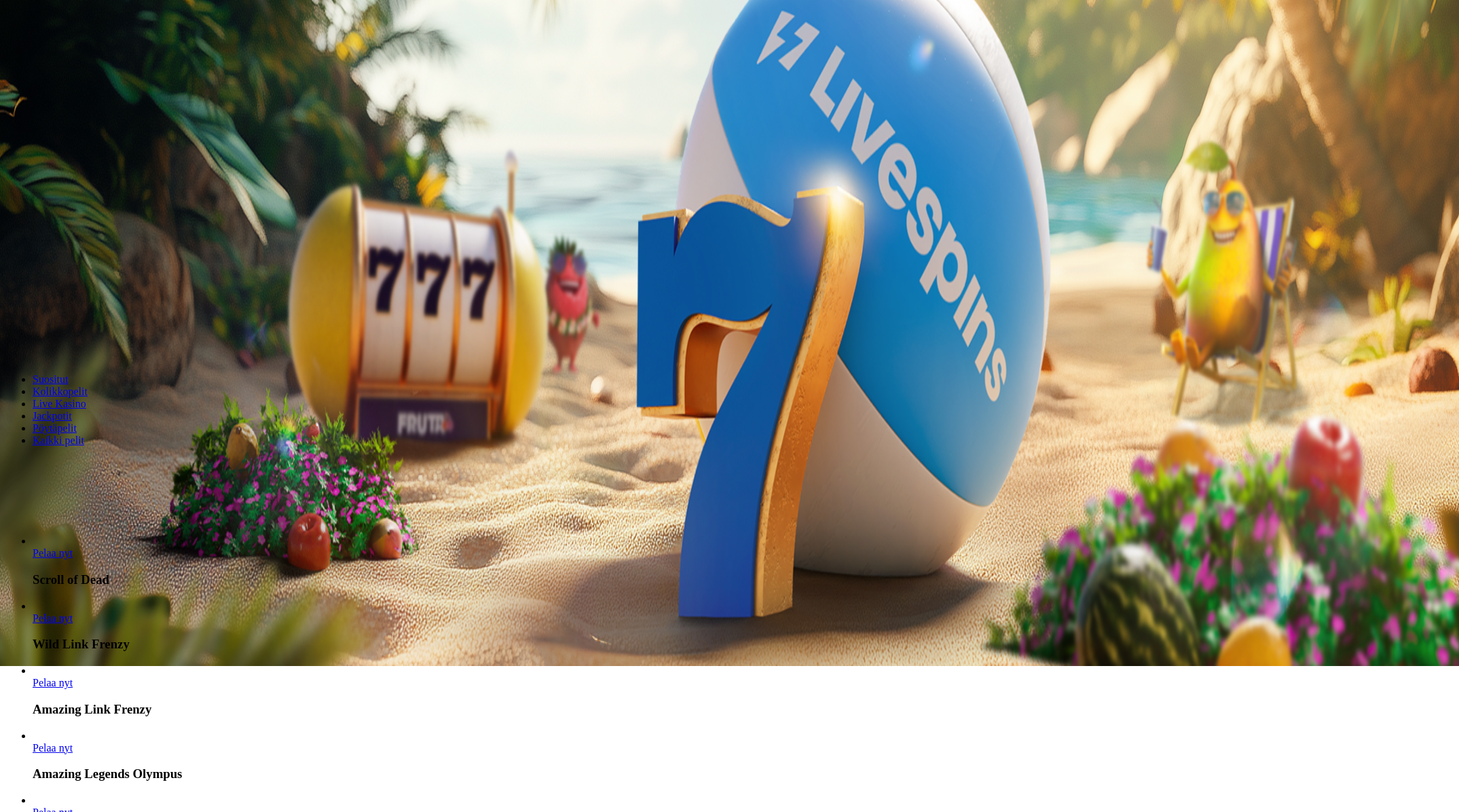
scroll to position [148, 0]
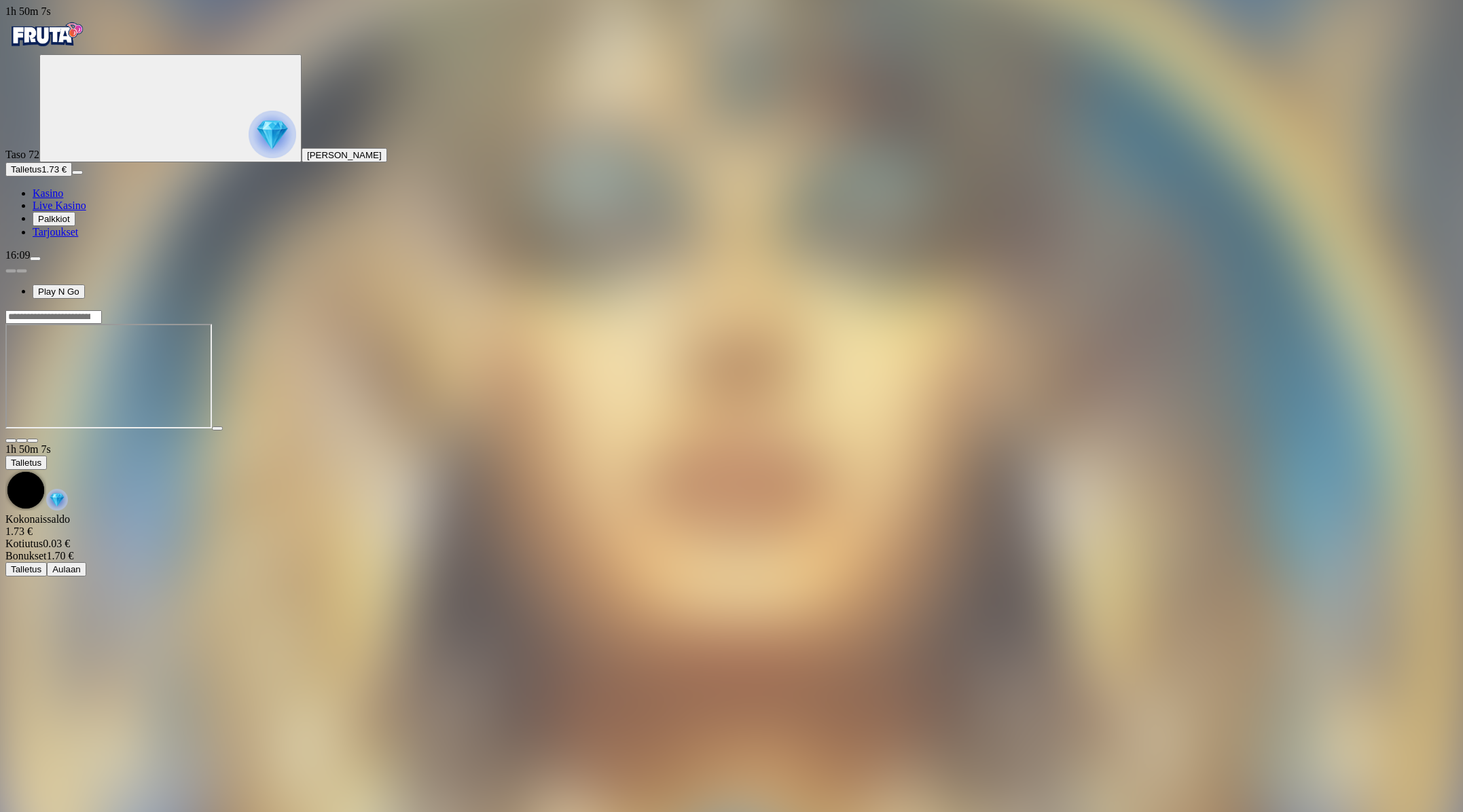
click at [11, 440] on span "close icon" at bounding box center [11, 440] width 0 height 0
